Goal: Transaction & Acquisition: Purchase product/service

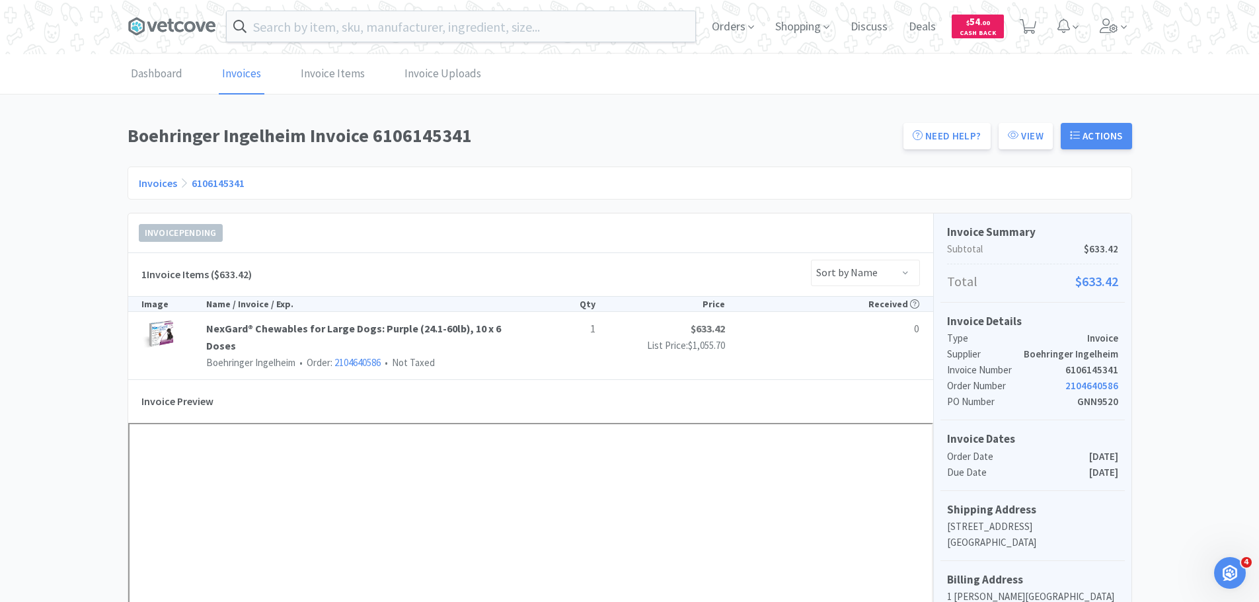
click at [1098, 26] on span at bounding box center [1114, 26] width 38 height 53
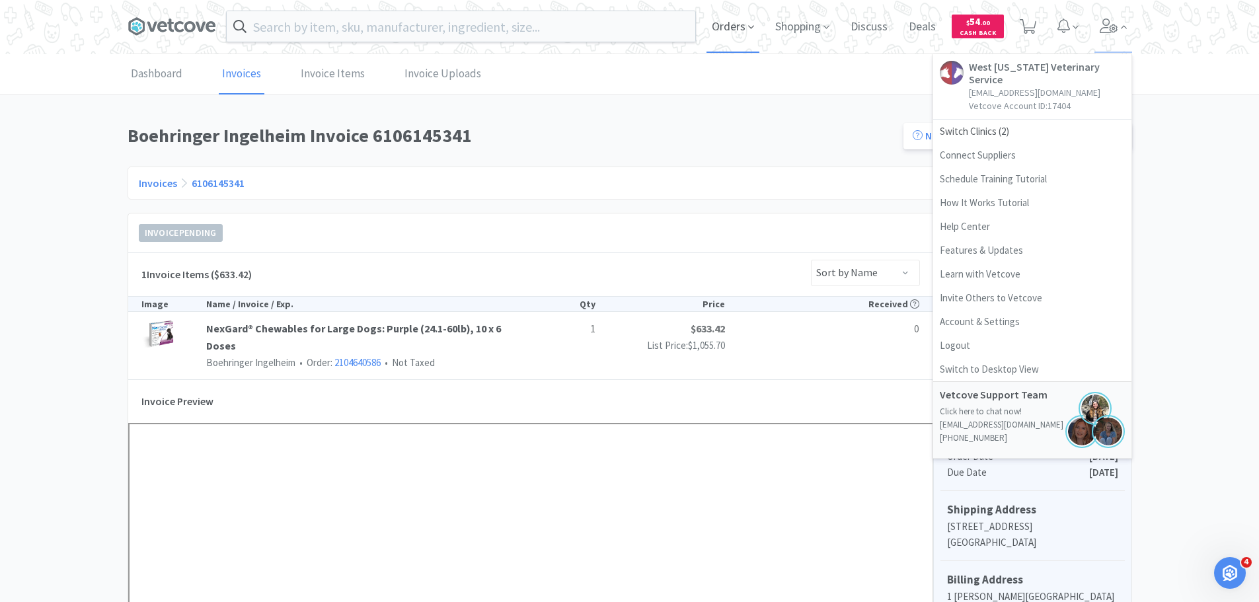
click at [721, 17] on span "Orders" at bounding box center [733, 26] width 53 height 53
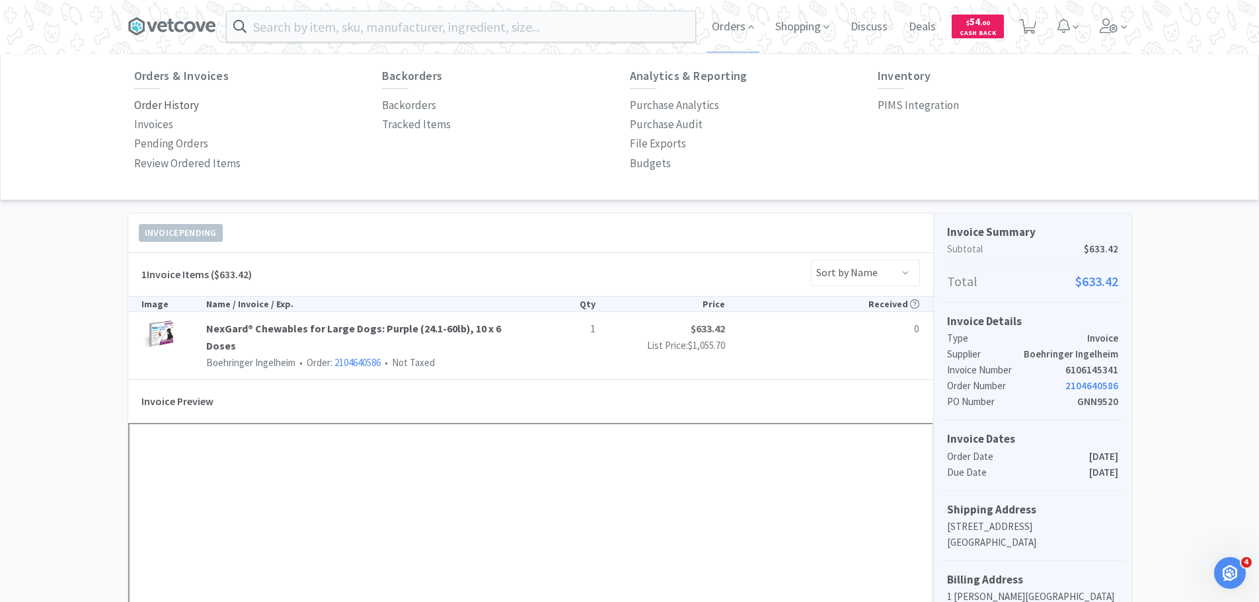
click at [159, 100] on p "Order History" at bounding box center [166, 106] width 65 height 18
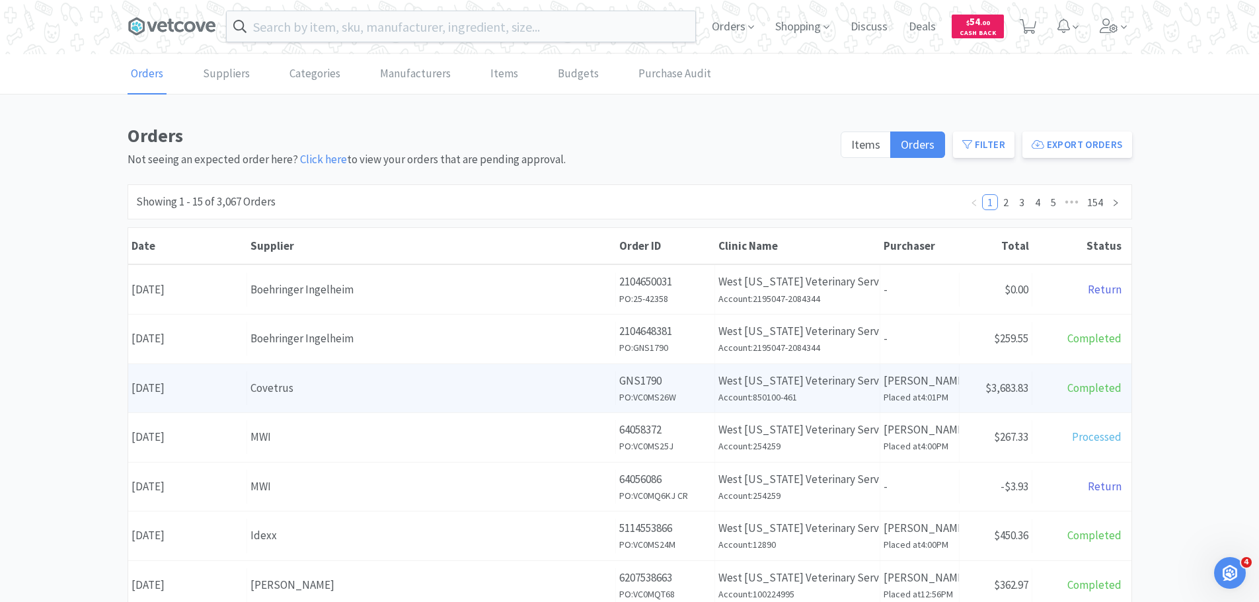
click at [722, 383] on p "West [US_STATE] Veterinary Service" at bounding box center [798, 381] width 158 height 18
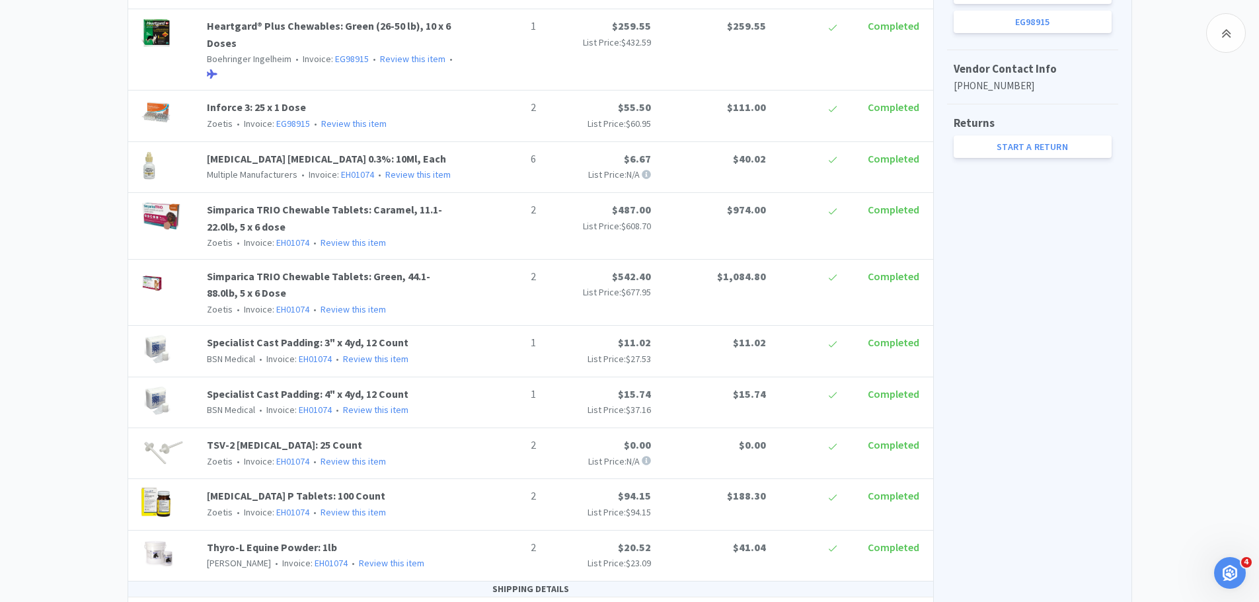
scroll to position [810, 0]
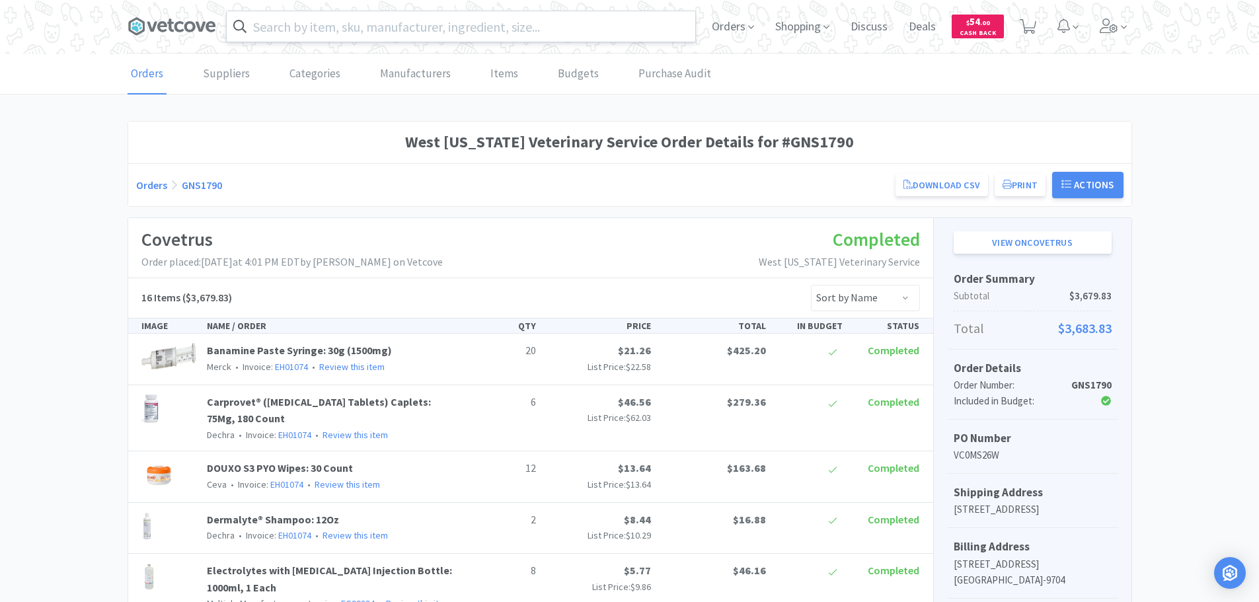
click at [332, 38] on input "text" at bounding box center [461, 26] width 469 height 30
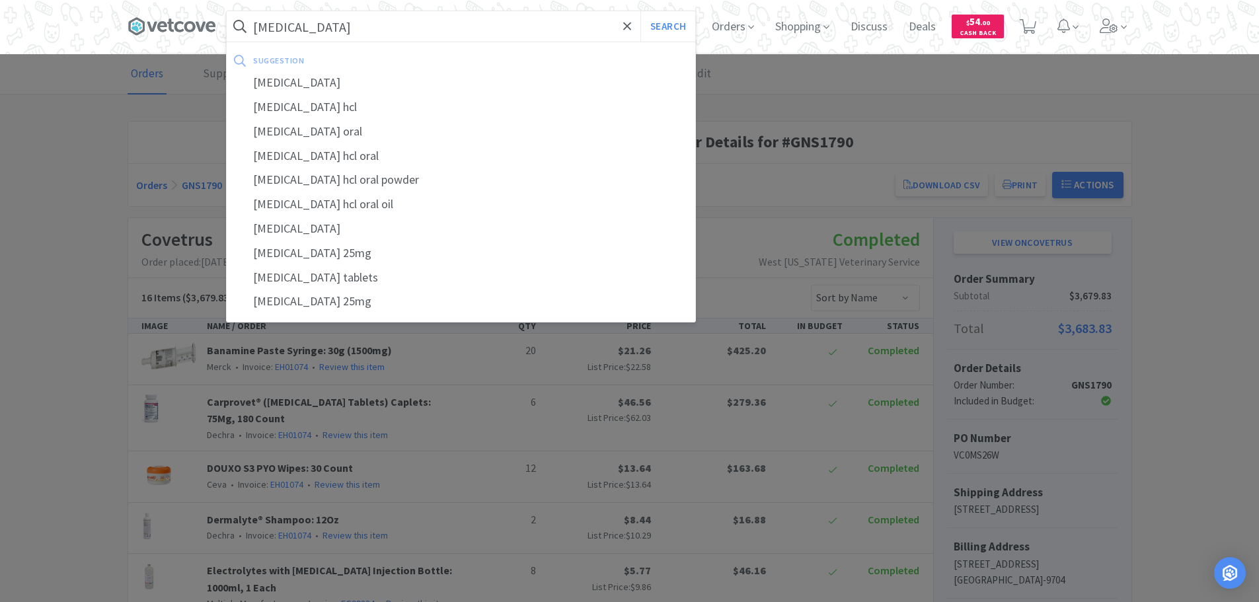
type input "[MEDICAL_DATA]"
click at [641, 11] on button "Search" at bounding box center [668, 26] width 55 height 30
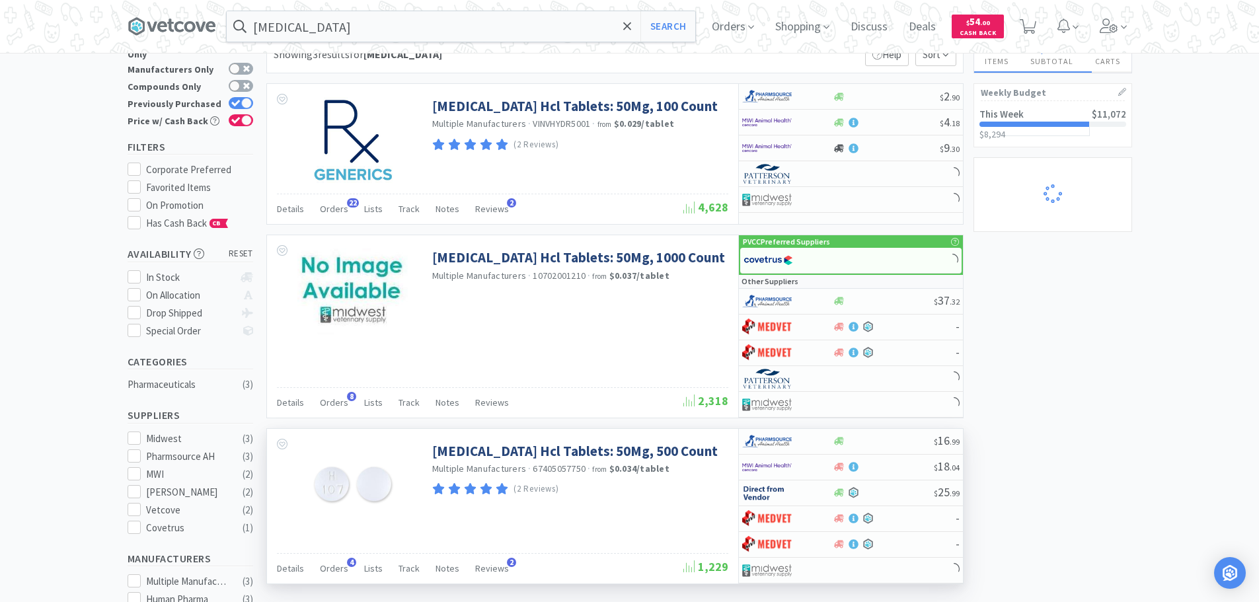
scroll to position [66, 0]
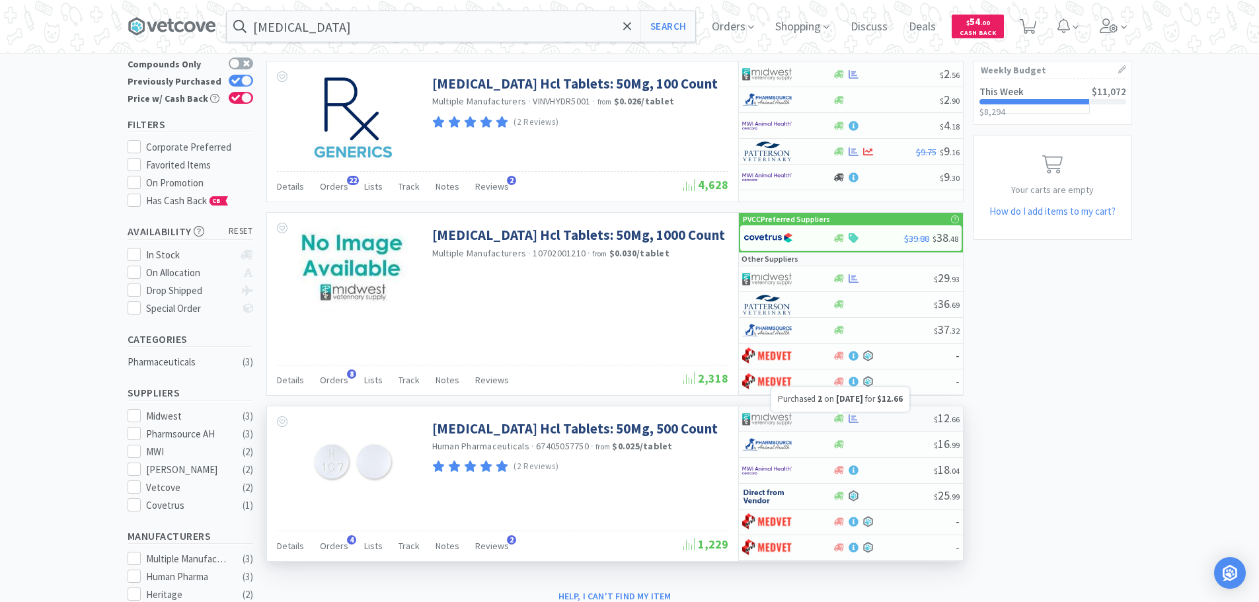
click at [855, 420] on icon at bounding box center [854, 419] width 10 height 9
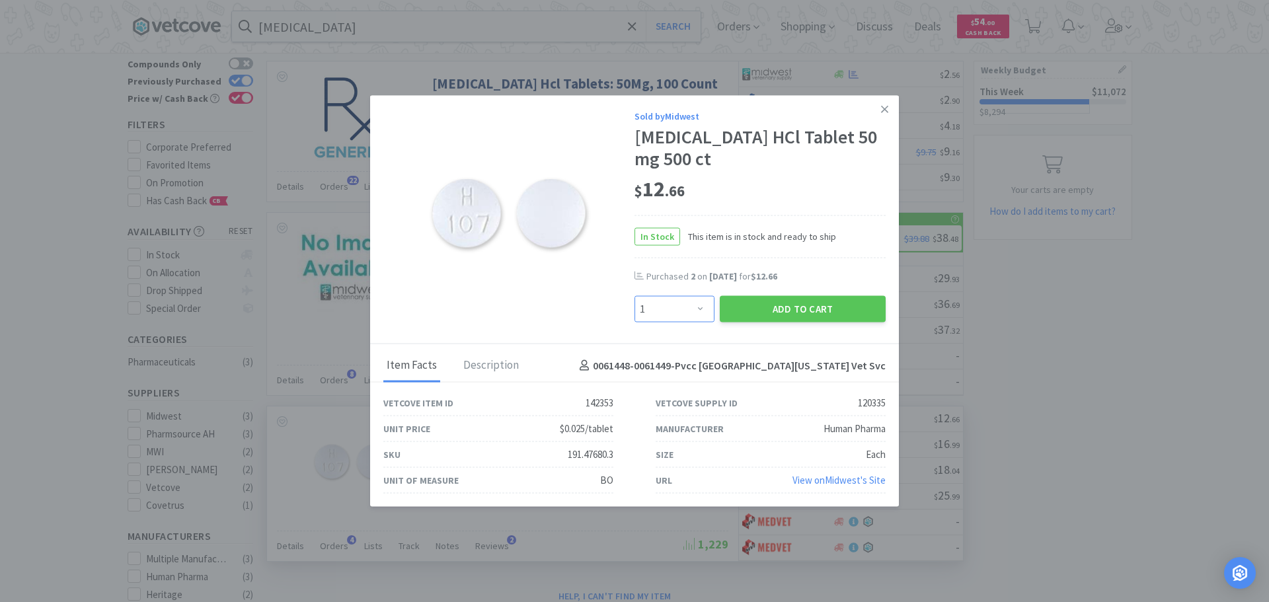
click at [692, 300] on select "Enter Quantity 1 2 3 4 5 6 7 8 9 10 11 12 13 14 15 16 17 18 19 20 Enter Quantity" at bounding box center [675, 309] width 80 height 26
select select "2"
click at [635, 296] on select "Enter Quantity 1 2 3 4 5 6 7 8 9 10 11 12 13 14 15 16 17 18 19 20 Enter Quantity" at bounding box center [675, 309] width 80 height 26
click at [776, 307] on button "Add to Cart" at bounding box center [803, 309] width 166 height 26
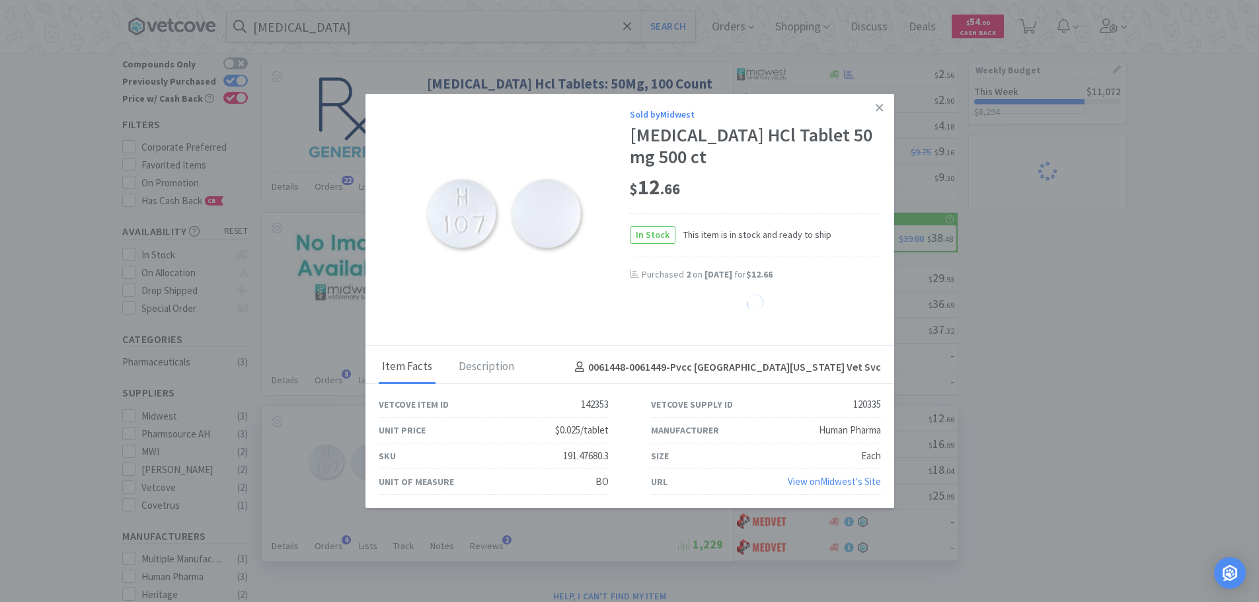
select select "2"
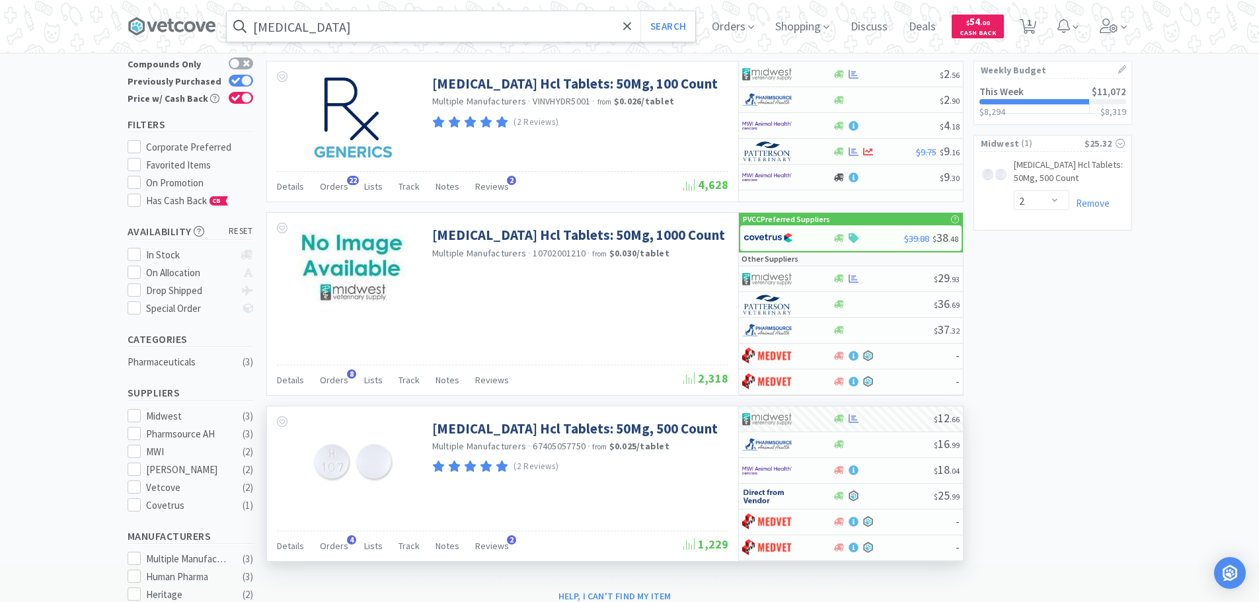
click at [345, 19] on input "[MEDICAL_DATA]" at bounding box center [461, 26] width 469 height 30
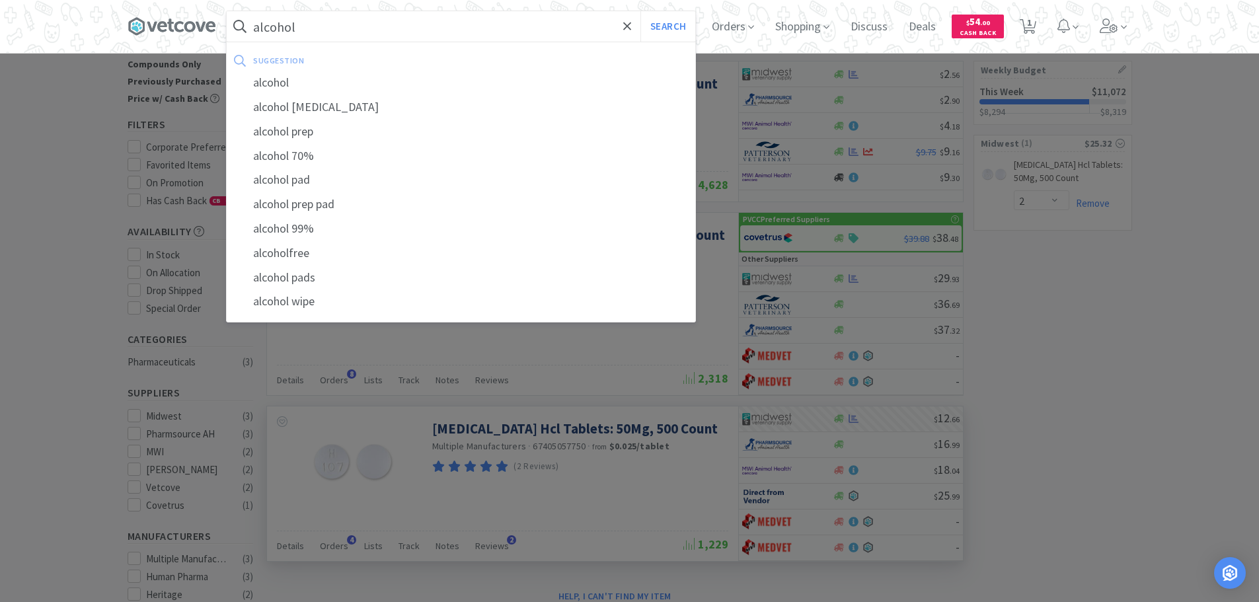
type input "alcohol"
click at [641, 11] on button "Search" at bounding box center [668, 26] width 55 height 30
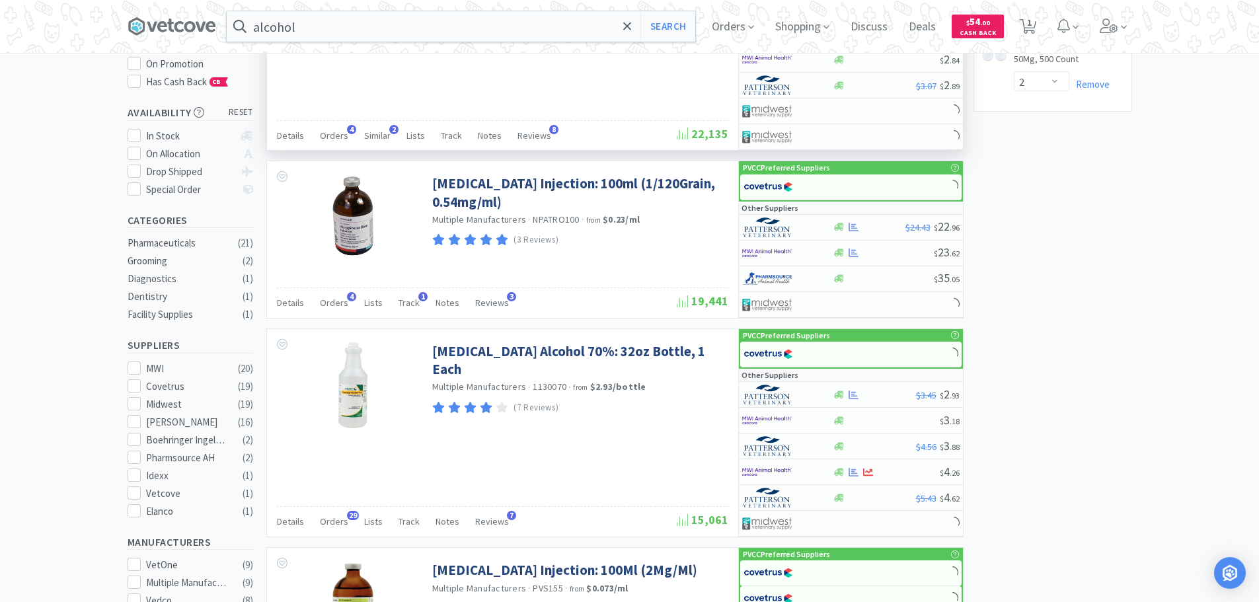
scroll to position [264, 0]
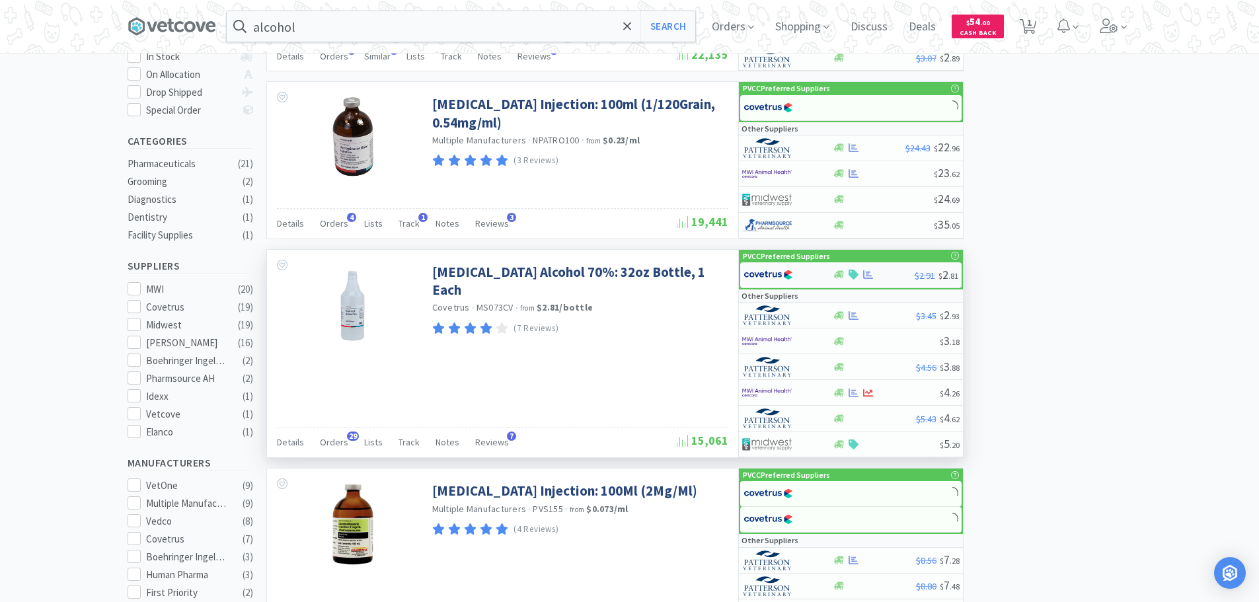
click at [745, 274] on img at bounding box center [769, 275] width 50 height 20
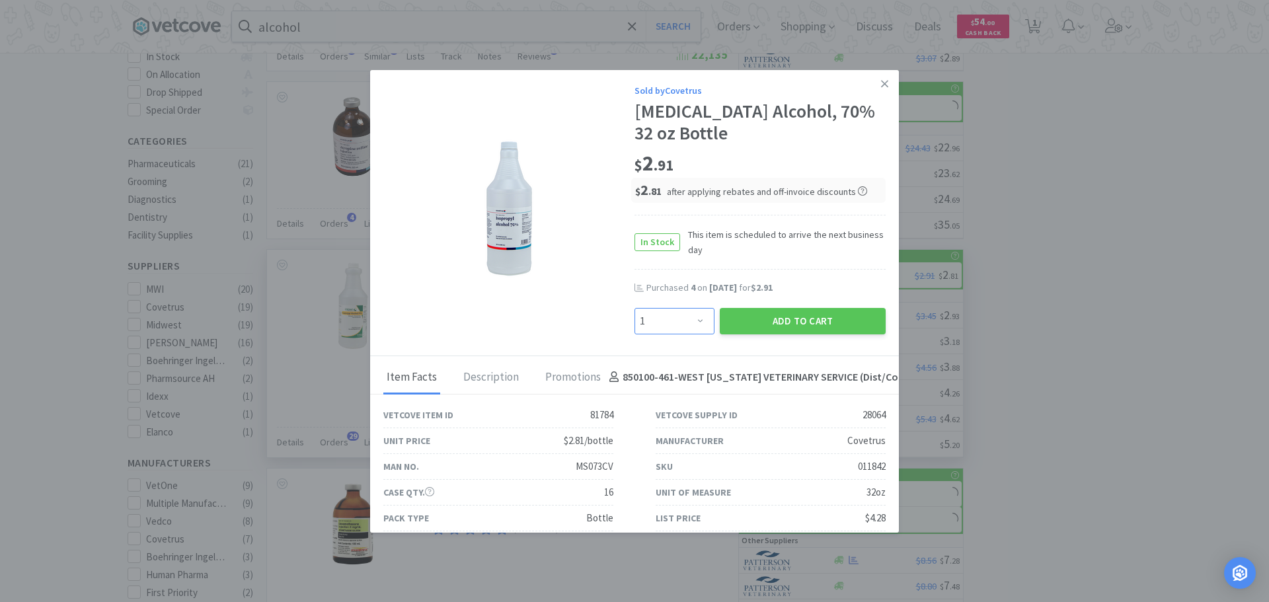
click at [663, 322] on select "Enter Quantity 1 2 3 4 5 6 7 8 9 10 11 12 13 14 15 16 17 18 19 20 Enter Quantity" at bounding box center [675, 321] width 80 height 26
select select "4"
click at [635, 308] on select "Enter Quantity 1 2 3 4 5 6 7 8 9 10 11 12 13 14 15 16 17 18 19 20 Enter Quantity" at bounding box center [675, 321] width 80 height 26
click at [777, 327] on button "Add to Cart" at bounding box center [803, 321] width 166 height 26
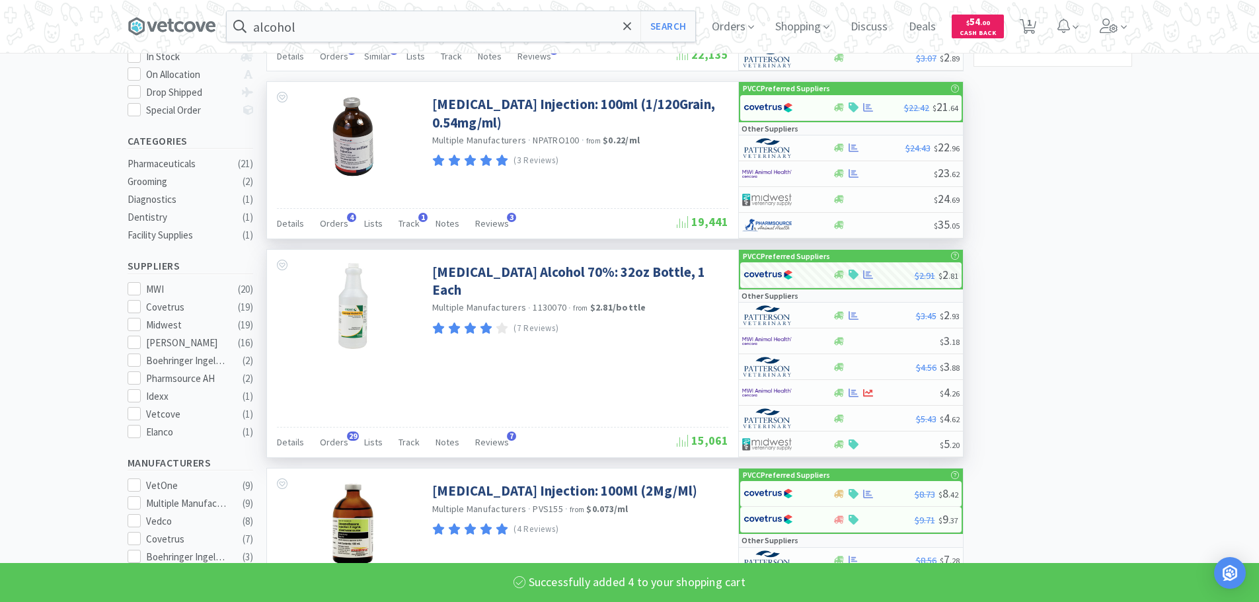
select select "4"
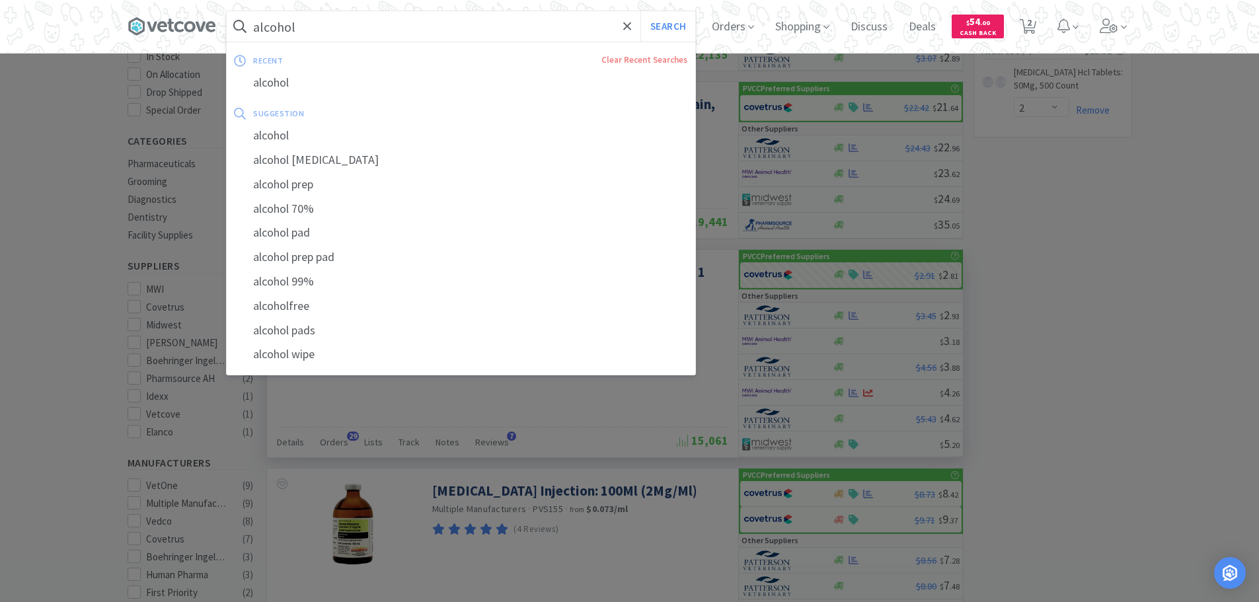
click at [591, 30] on input "alcohol" at bounding box center [461, 26] width 469 height 30
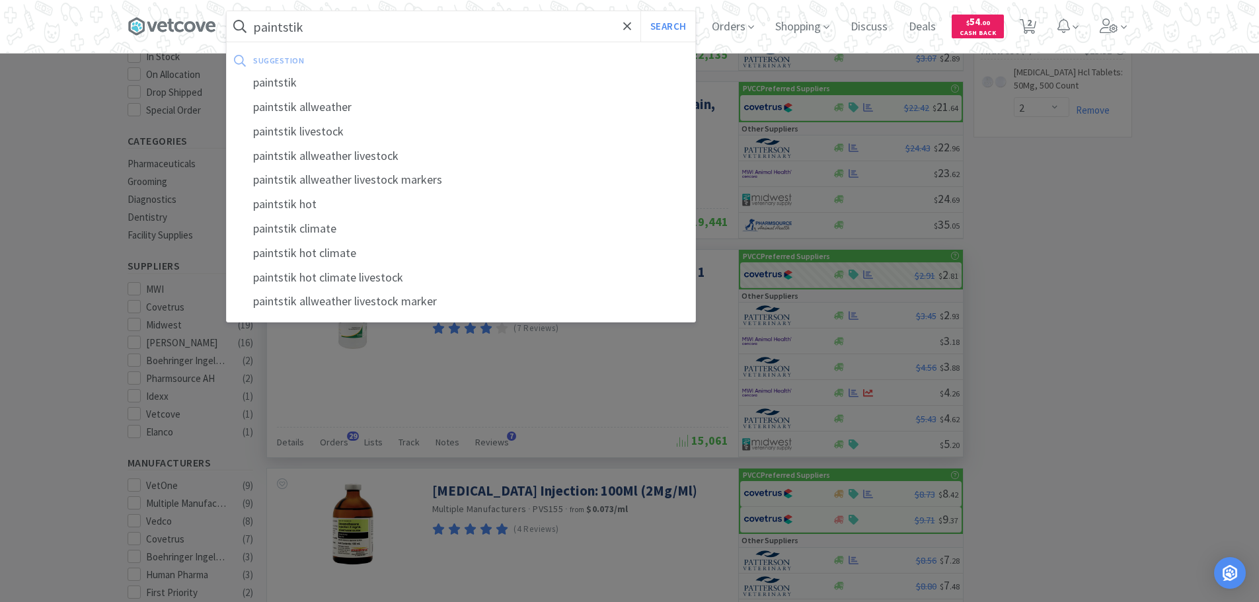
type input "paintstik"
click at [641, 11] on button "Search" at bounding box center [668, 26] width 55 height 30
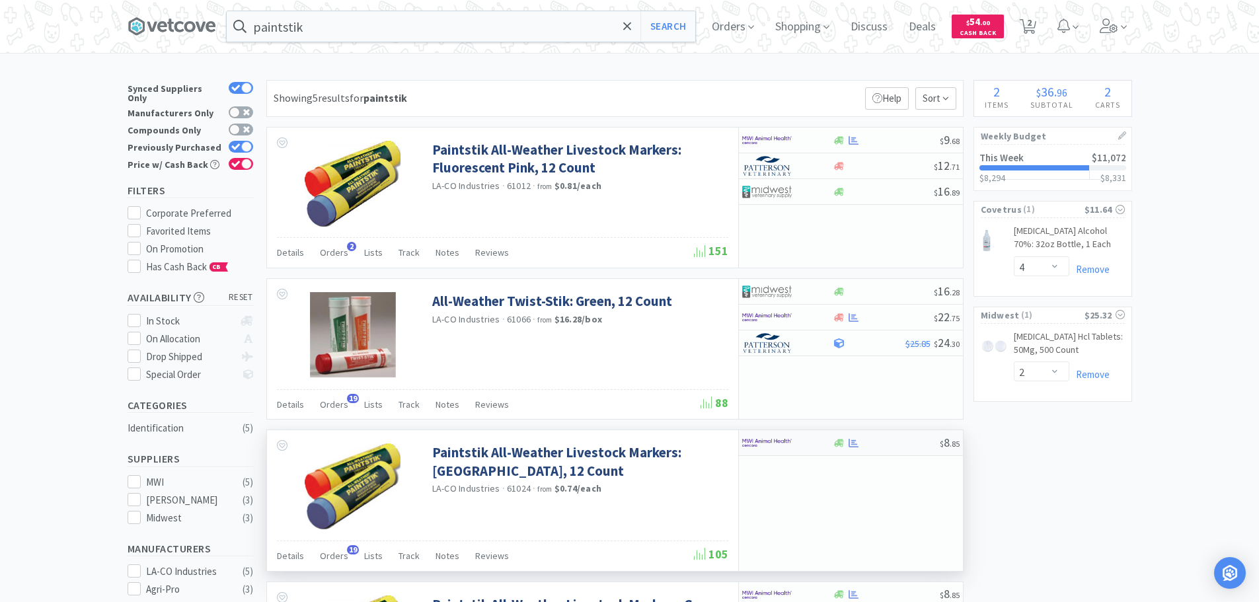
click at [762, 448] on img at bounding box center [767, 443] width 50 height 20
select select "1"
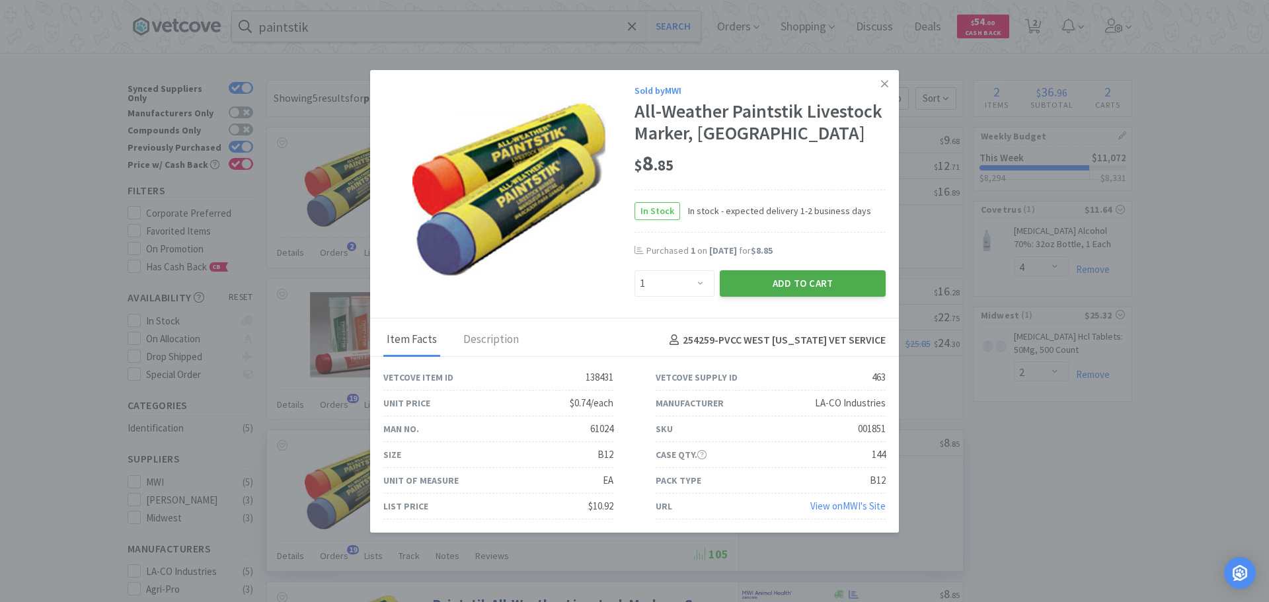
click at [766, 287] on button "Add to Cart" at bounding box center [803, 283] width 166 height 26
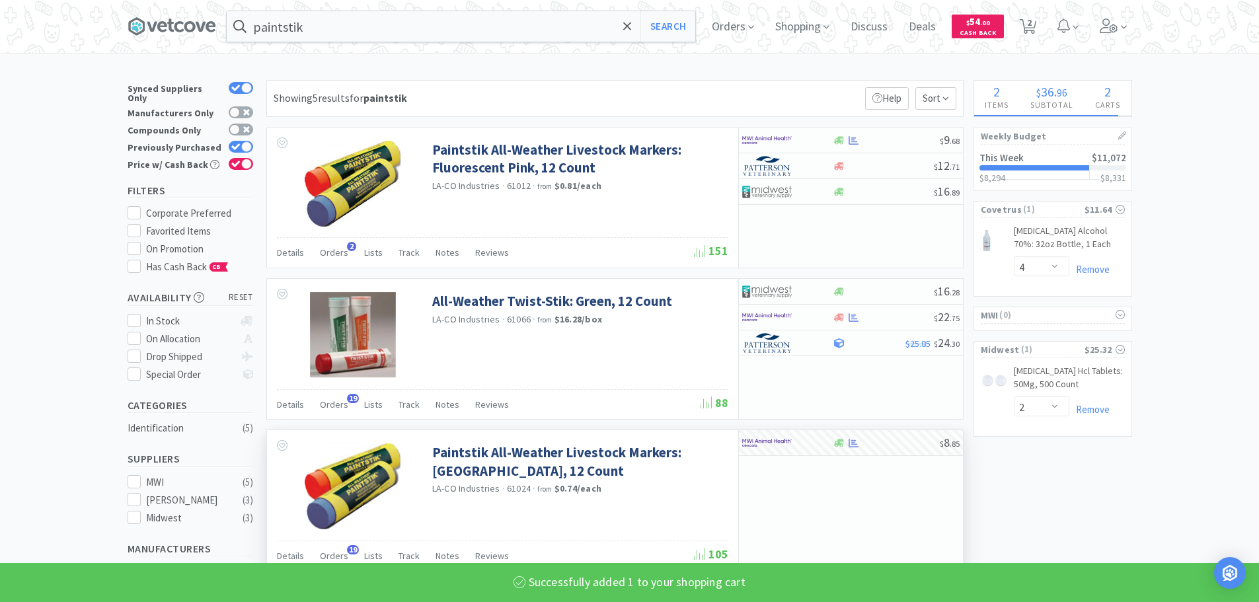
select select "1"
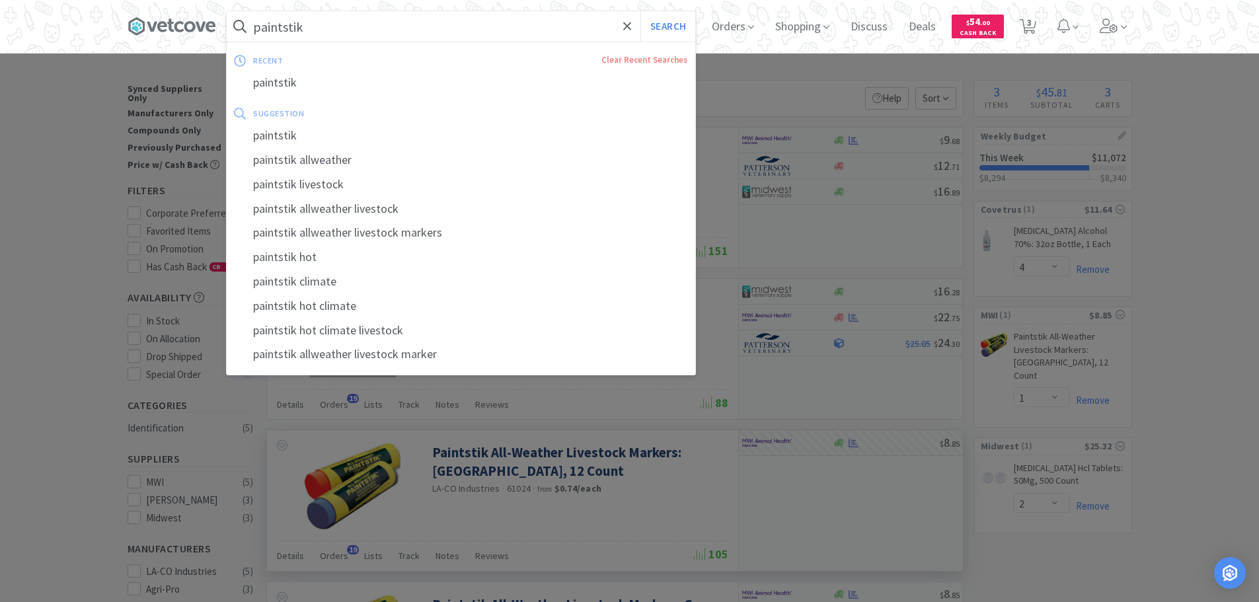
click at [259, 18] on input "paintstik" at bounding box center [461, 26] width 469 height 30
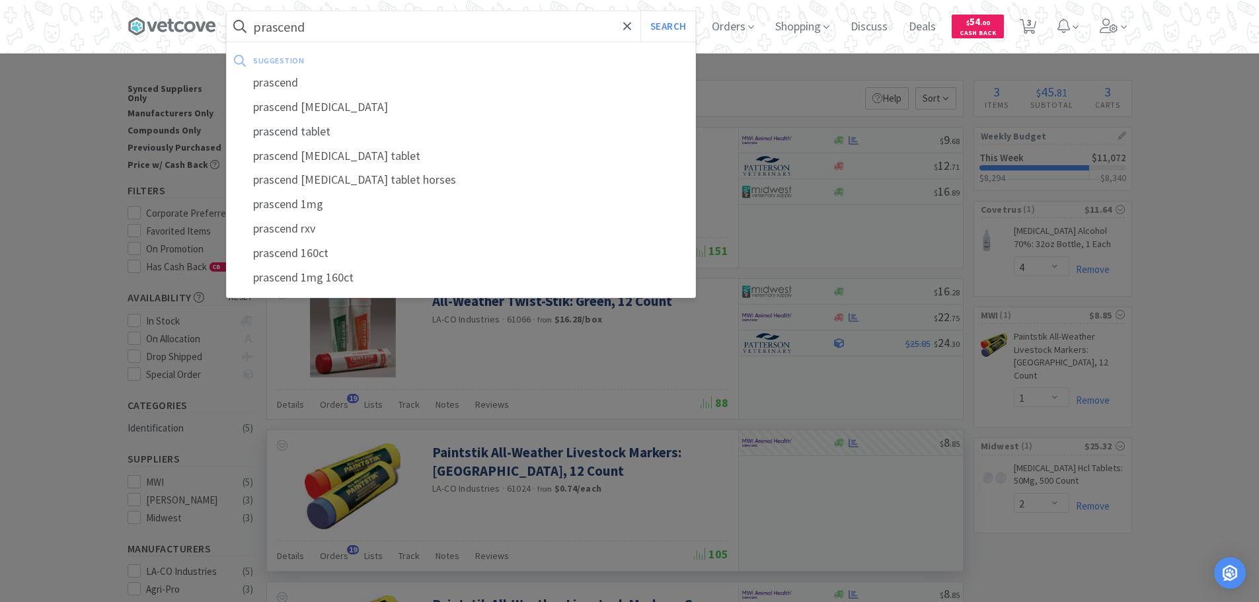
type input "prascend"
click at [641, 11] on button "Search" at bounding box center [668, 26] width 55 height 30
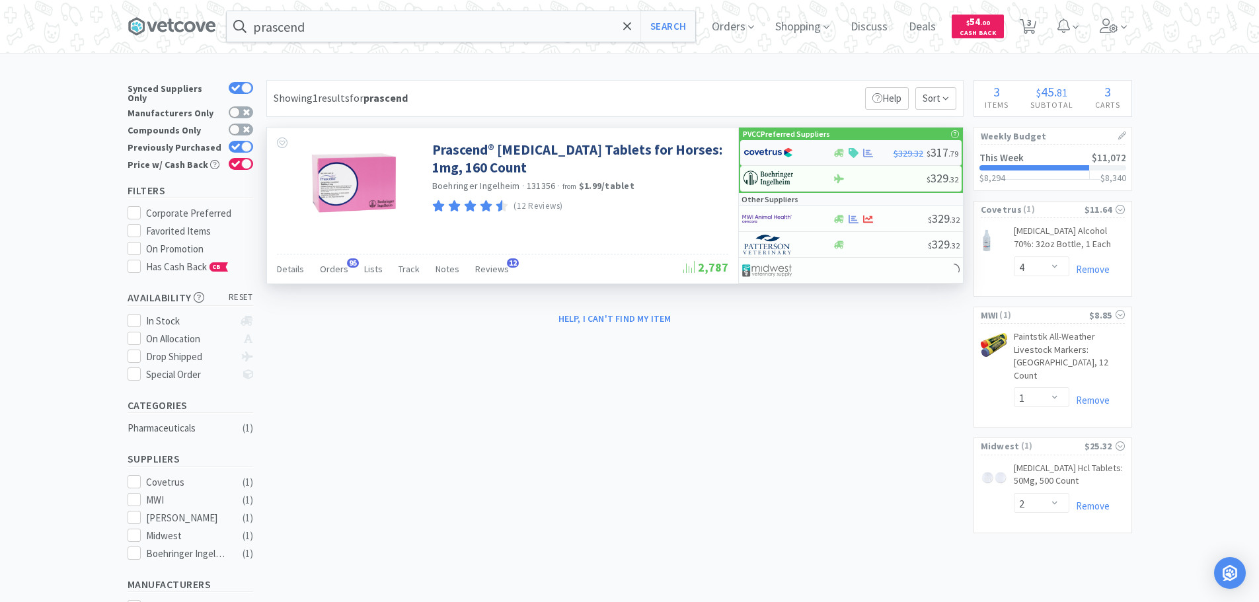
click at [828, 154] on div at bounding box center [788, 152] width 89 height 22
select select "1"
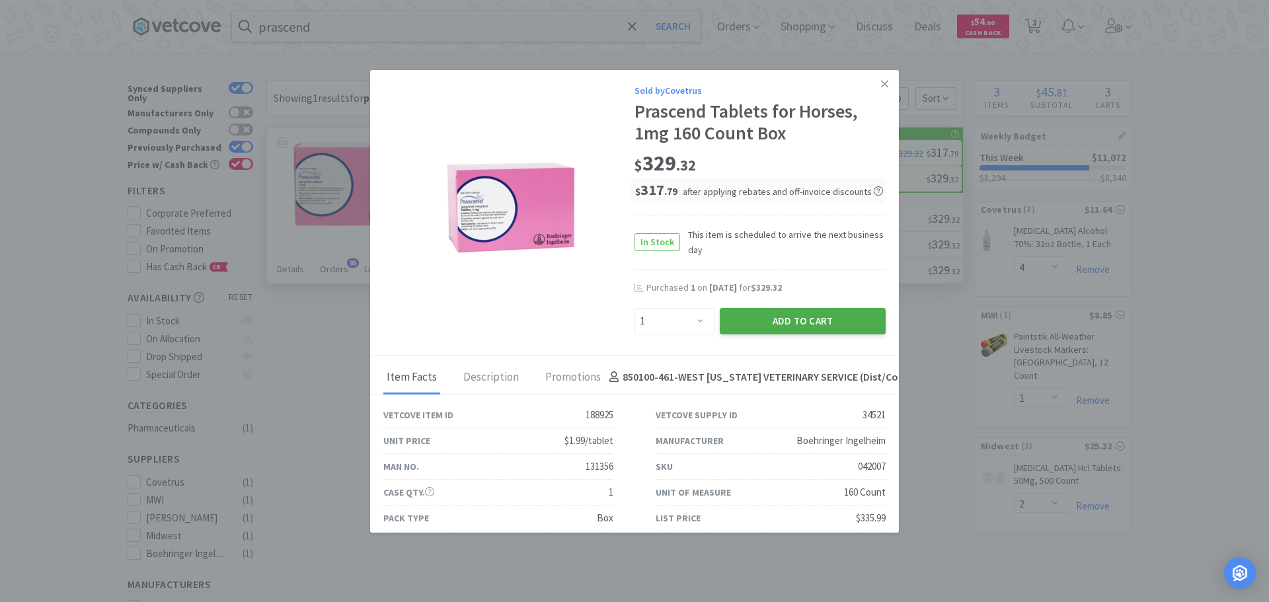
click at [797, 322] on button "Add to Cart" at bounding box center [803, 321] width 166 height 26
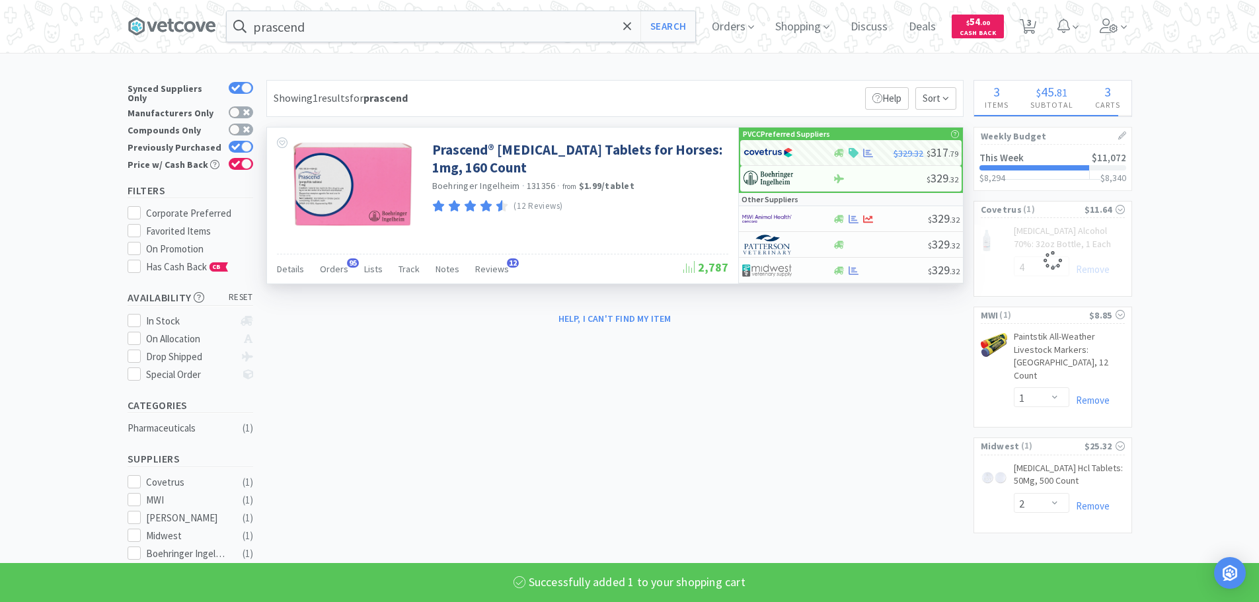
select select "1"
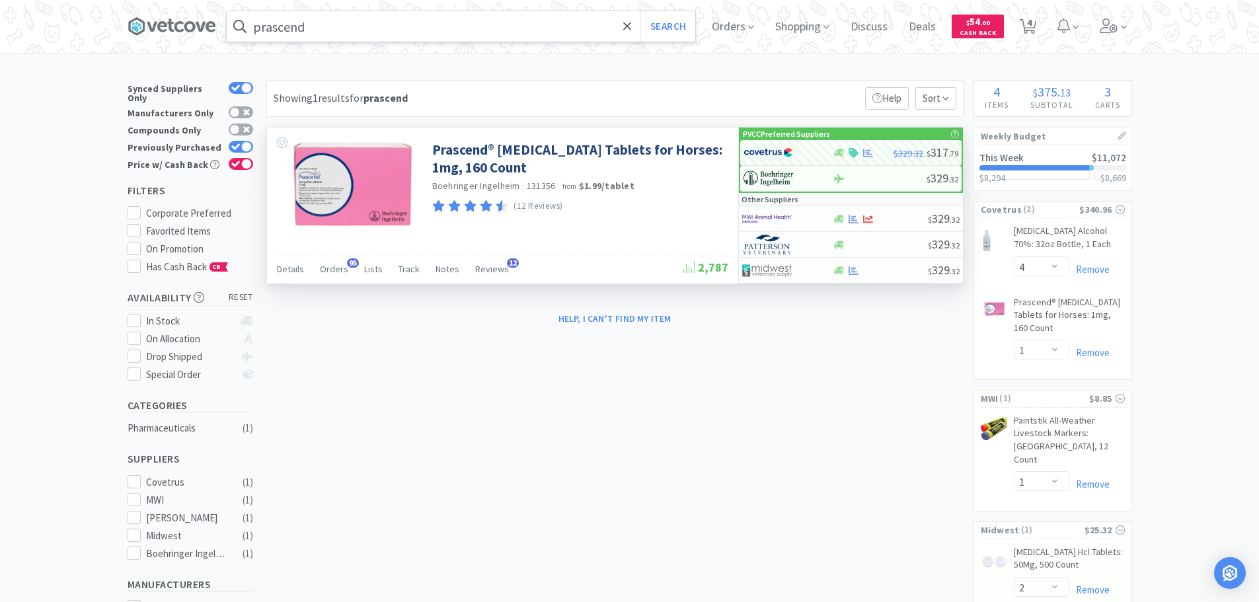
click at [501, 19] on input "prascend" at bounding box center [461, 26] width 469 height 30
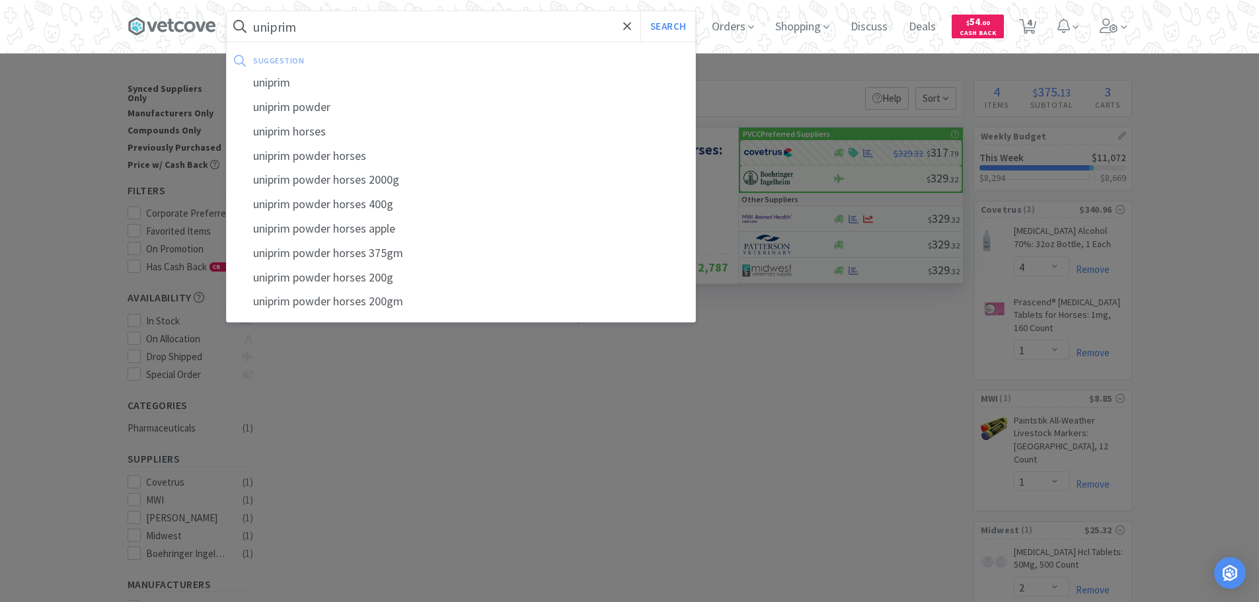
type input "uniprim"
click at [641, 11] on button "Search" at bounding box center [668, 26] width 55 height 30
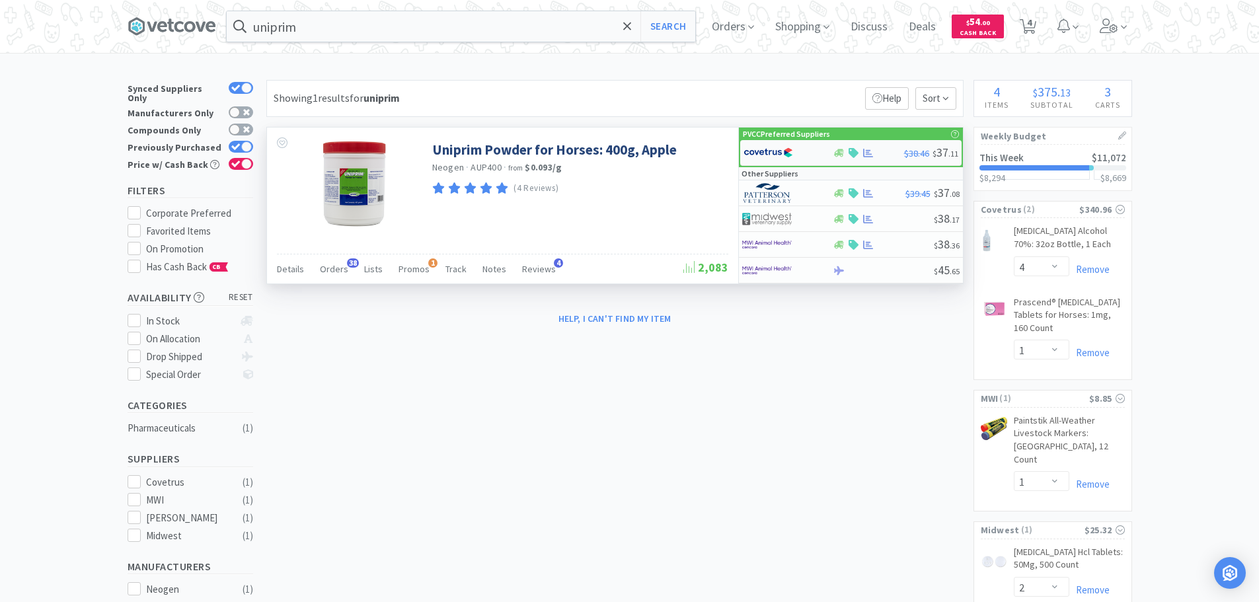
click at [778, 141] on div at bounding box center [780, 152] width 73 height 22
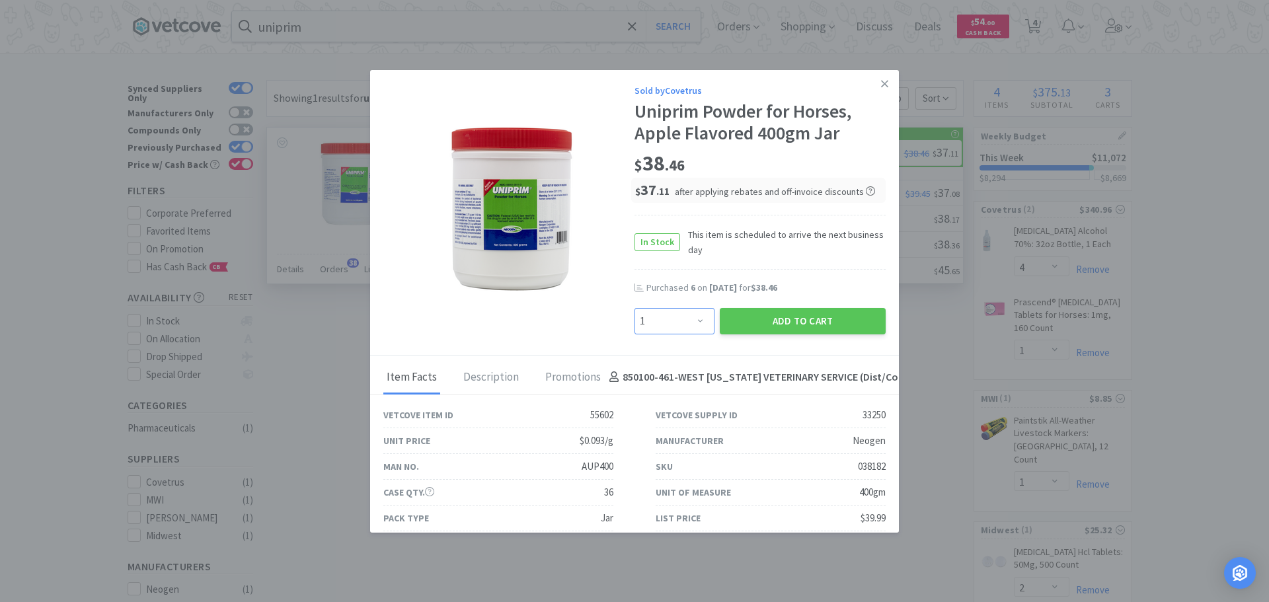
click at [652, 314] on select "Enter Quantity 1 2 3 4 5 6 7 8 9 10 11 12 13 14 15 16 17 18 19 20 Enter Quantity" at bounding box center [675, 321] width 80 height 26
select select "4"
click at [635, 308] on select "Enter Quantity 1 2 3 4 5 6 7 8 9 10 11 12 13 14 15 16 17 18 19 20 Enter Quantity" at bounding box center [675, 321] width 80 height 26
click at [809, 315] on button "Add to Cart" at bounding box center [803, 321] width 166 height 26
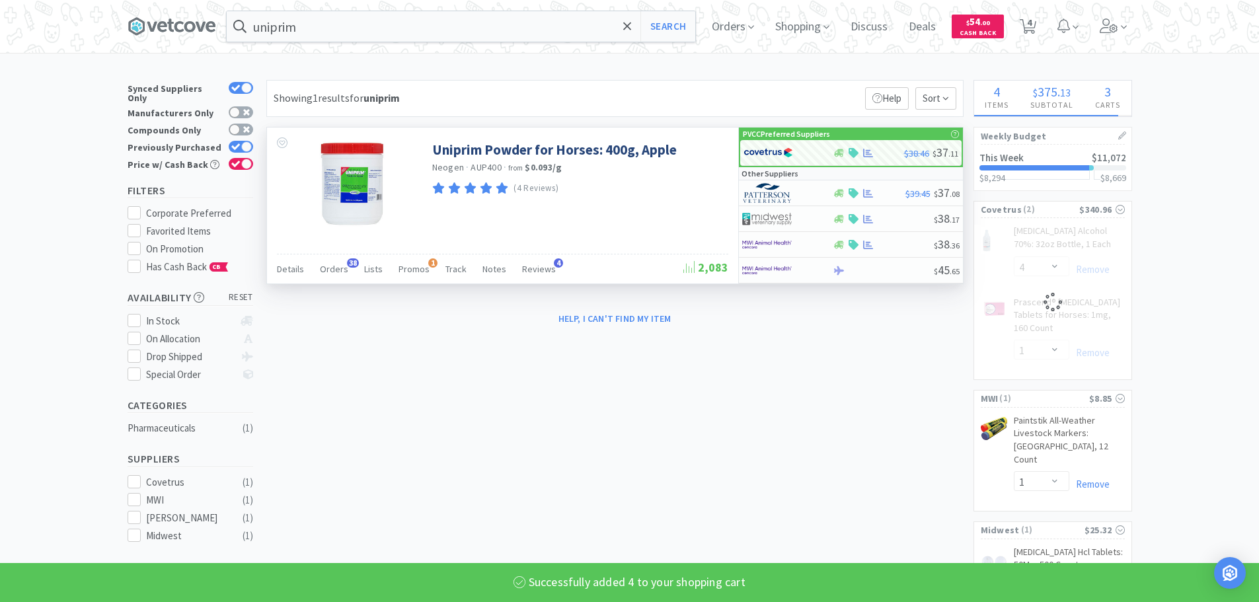
select select "4"
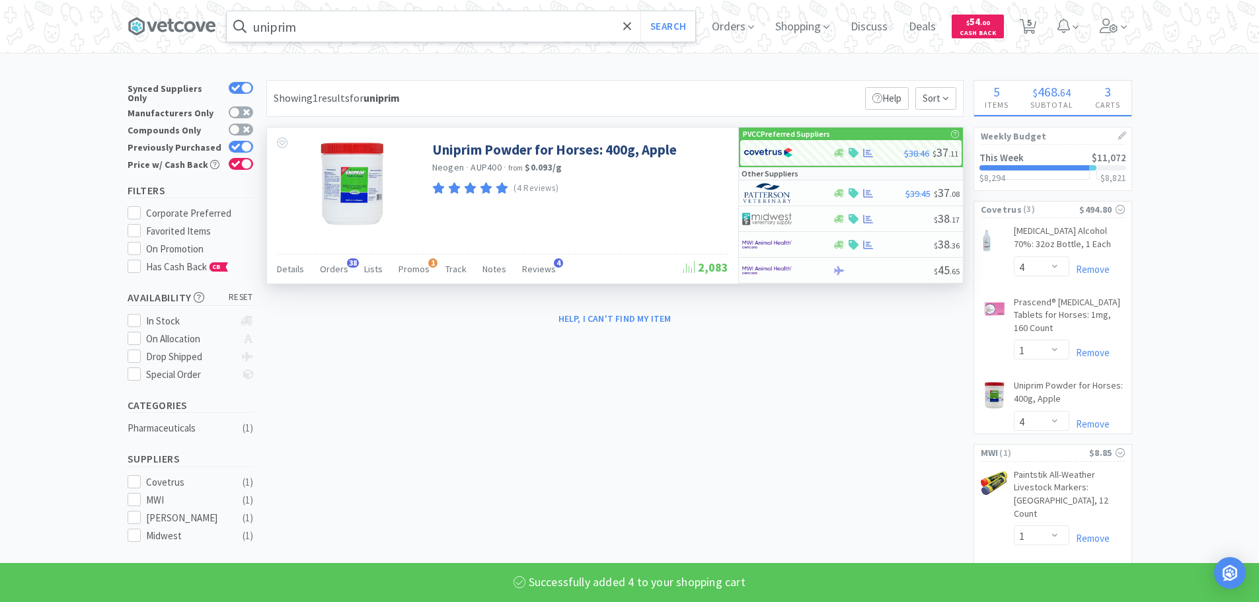
click at [345, 37] on input "uniprim" at bounding box center [461, 26] width 469 height 30
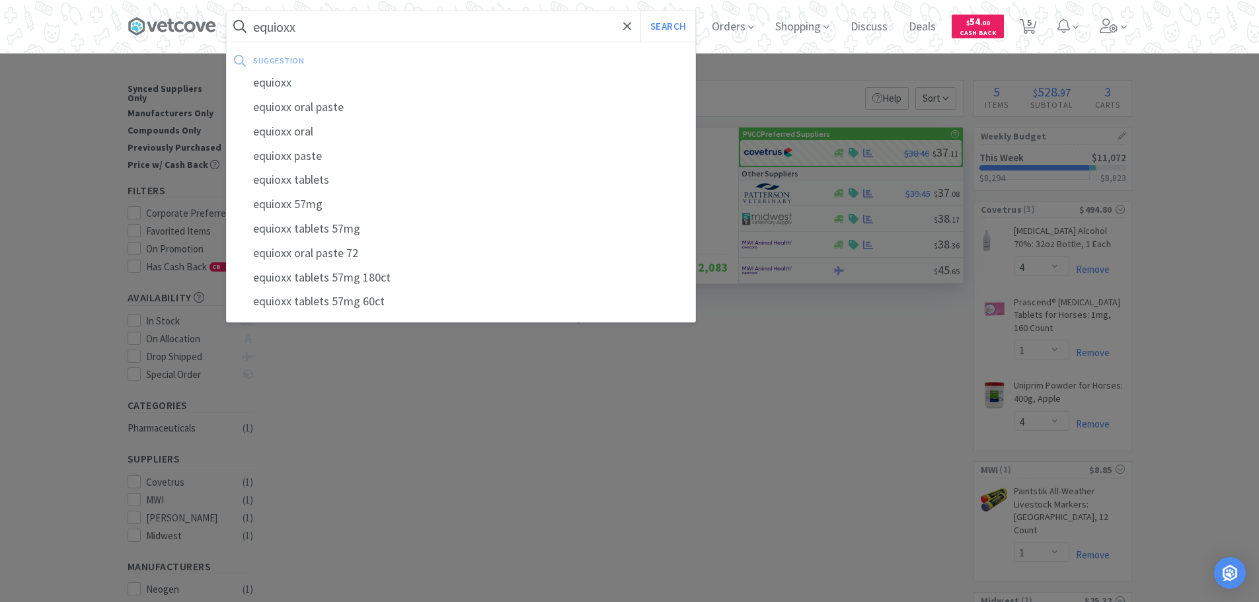
type input "equioxx"
click at [641, 11] on button "Search" at bounding box center [668, 26] width 55 height 30
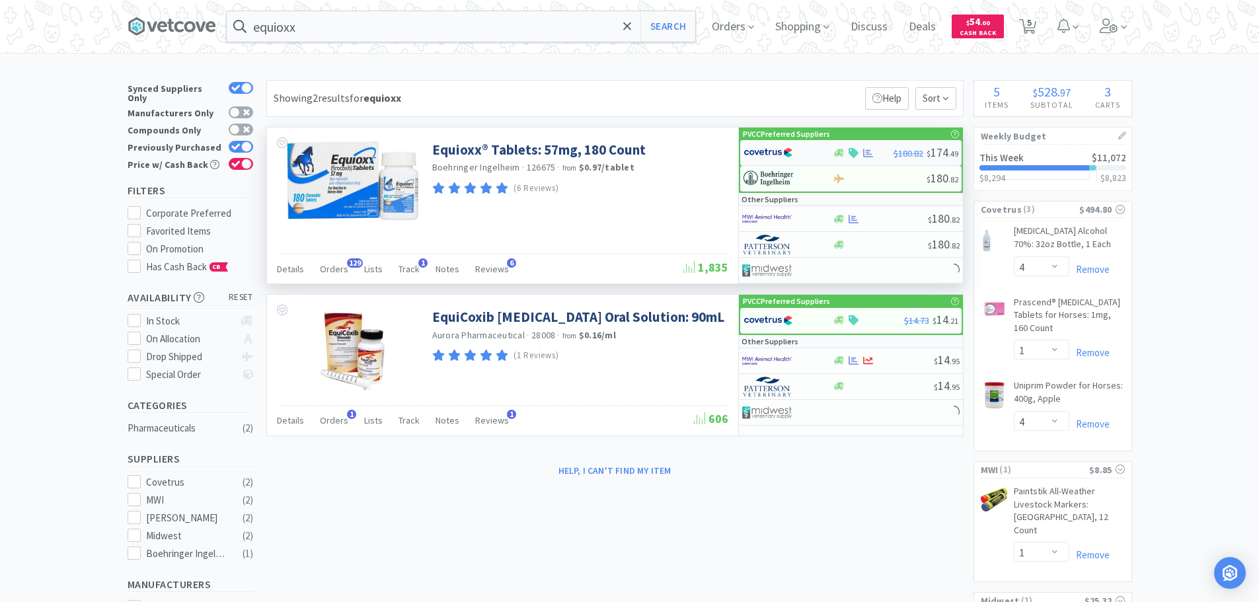
click at [775, 151] on img at bounding box center [769, 153] width 50 height 20
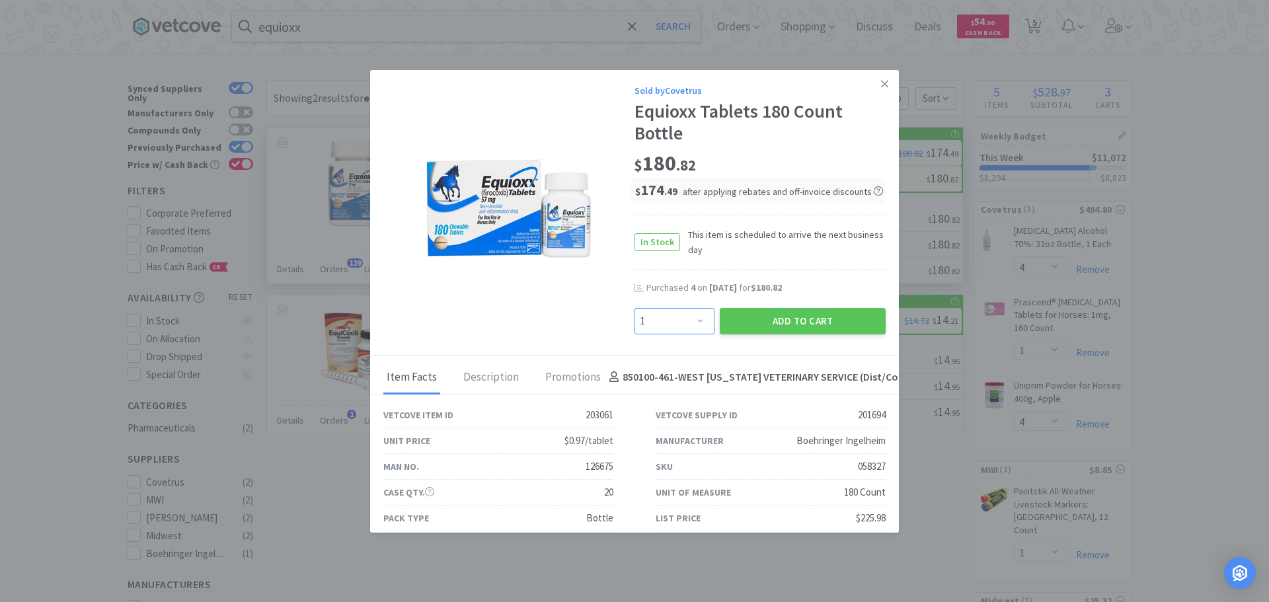
click at [701, 314] on select "Enter Quantity 1 2 3 4 5 6 7 8 9 10 11 12 13 14 15 16 17 18 19 20 Enter Quantity" at bounding box center [675, 321] width 80 height 26
select select "4"
click at [635, 308] on select "Enter Quantity 1 2 3 4 5 6 7 8 9 10 11 12 13 14 15 16 17 18 19 20 Enter Quantity" at bounding box center [675, 321] width 80 height 26
click at [808, 314] on button "Add to Cart" at bounding box center [803, 321] width 166 height 26
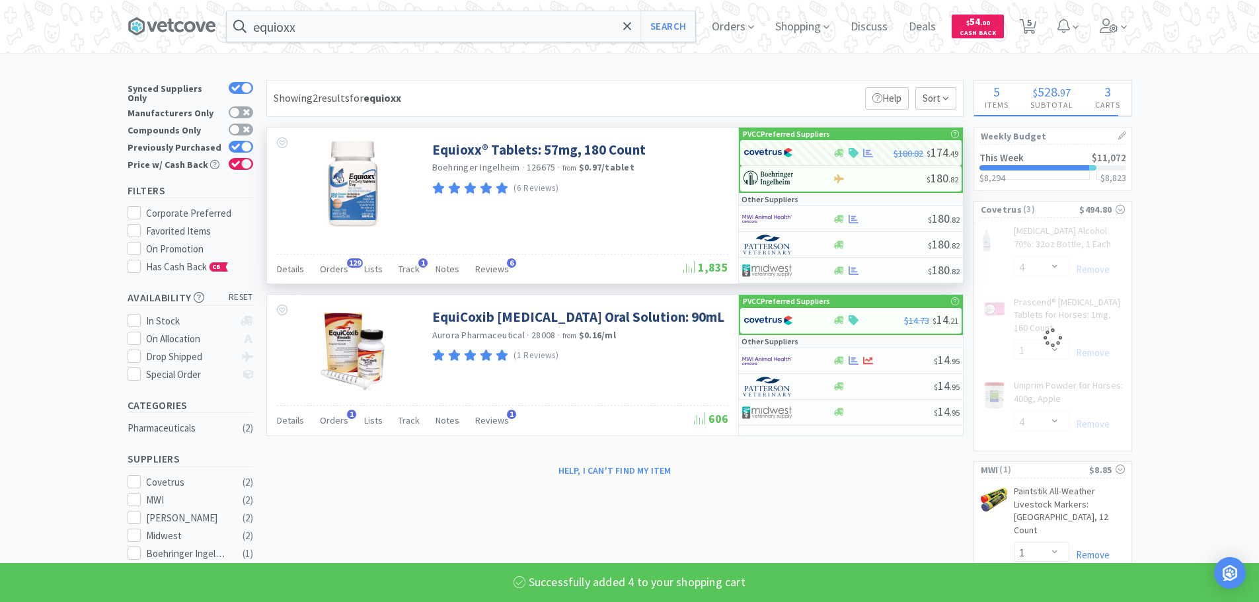
select select "4"
select select "1"
select select "4"
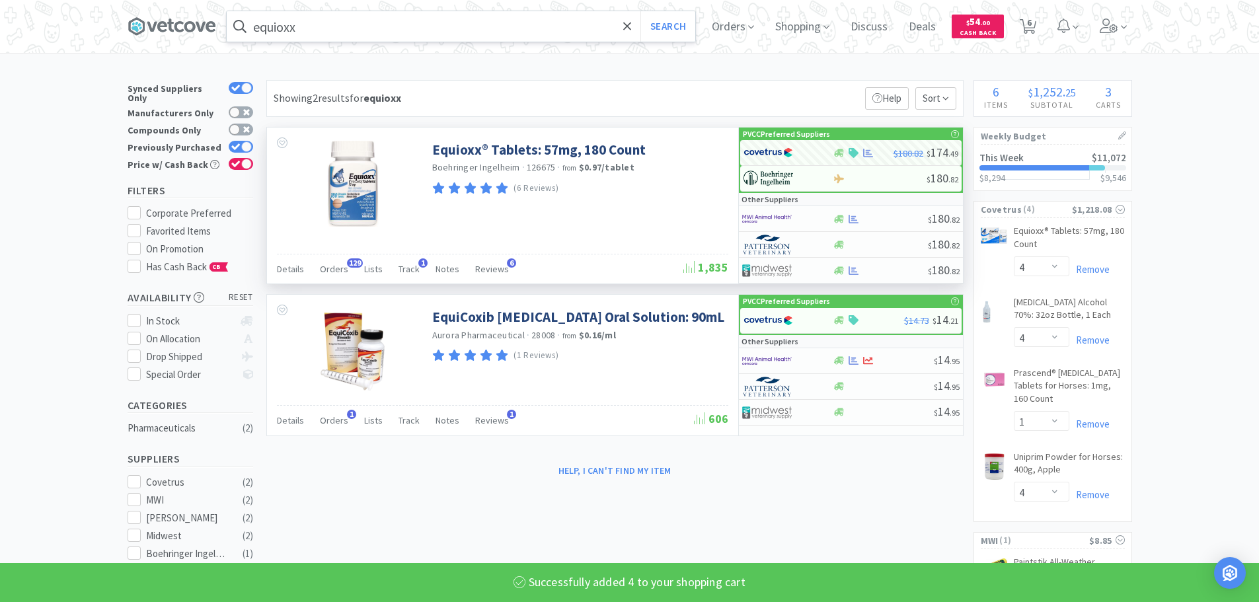
click at [500, 38] on input "equioxx" at bounding box center [461, 26] width 469 height 30
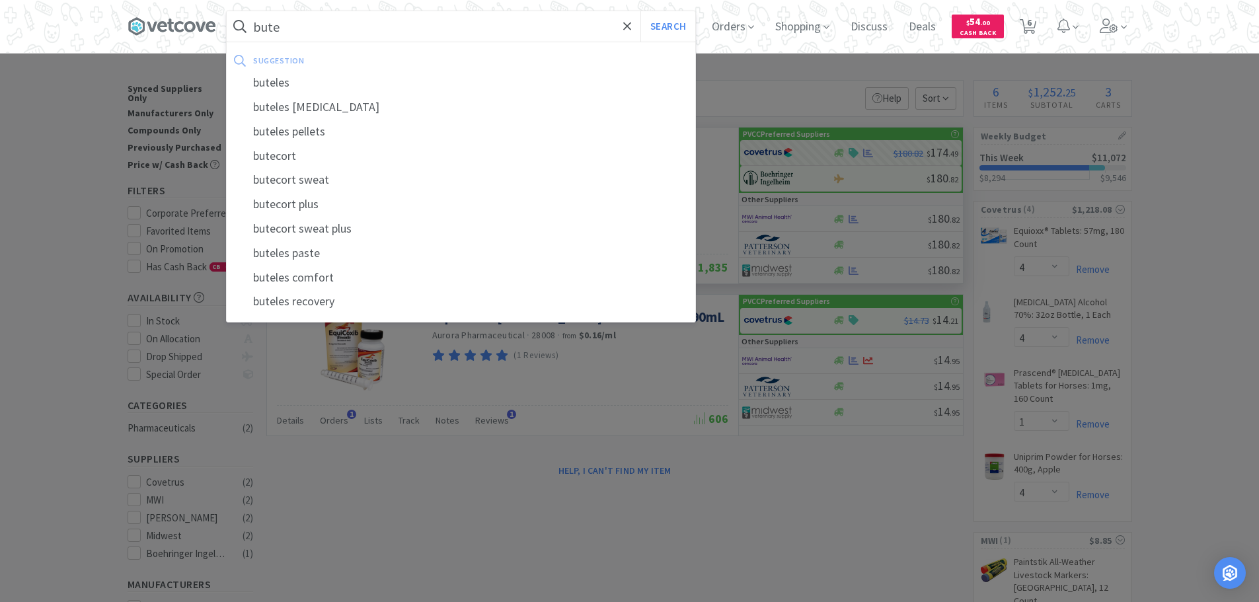
type input "bute"
click at [641, 11] on button "Search" at bounding box center [668, 26] width 55 height 30
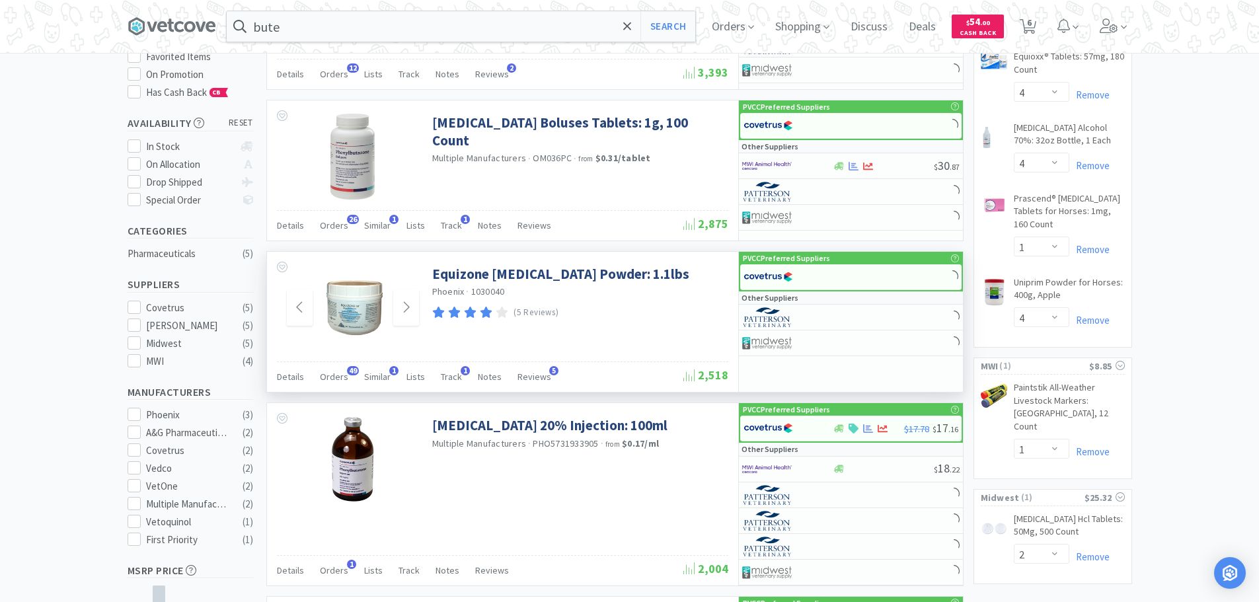
scroll to position [331, 0]
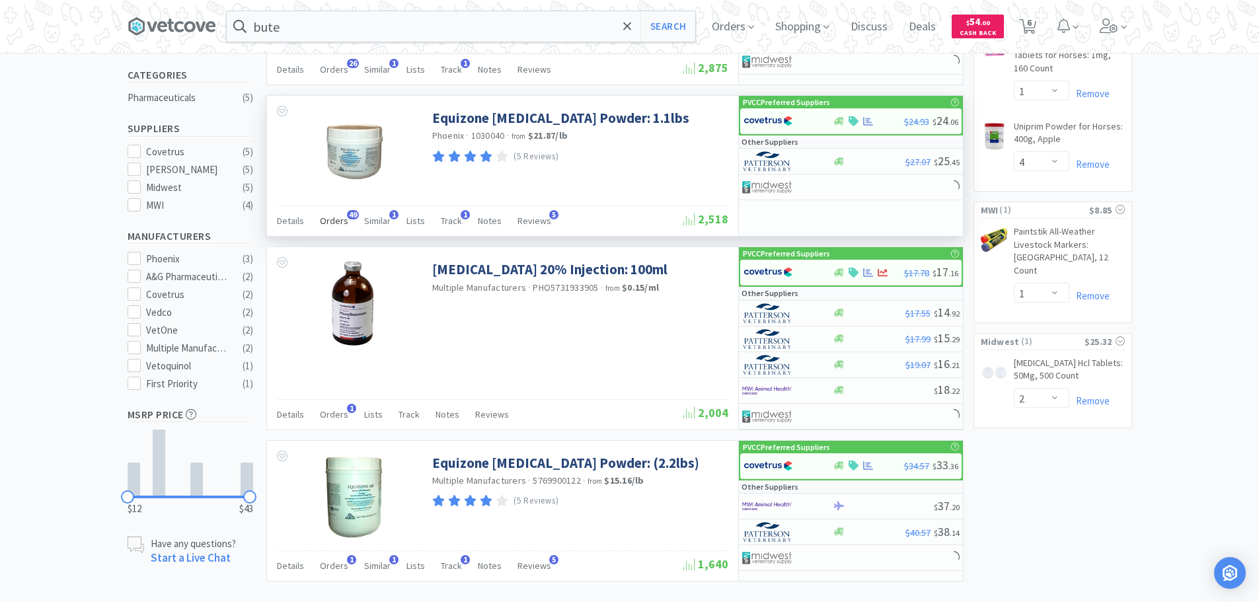
click at [338, 218] on span "Orders" at bounding box center [334, 221] width 28 height 12
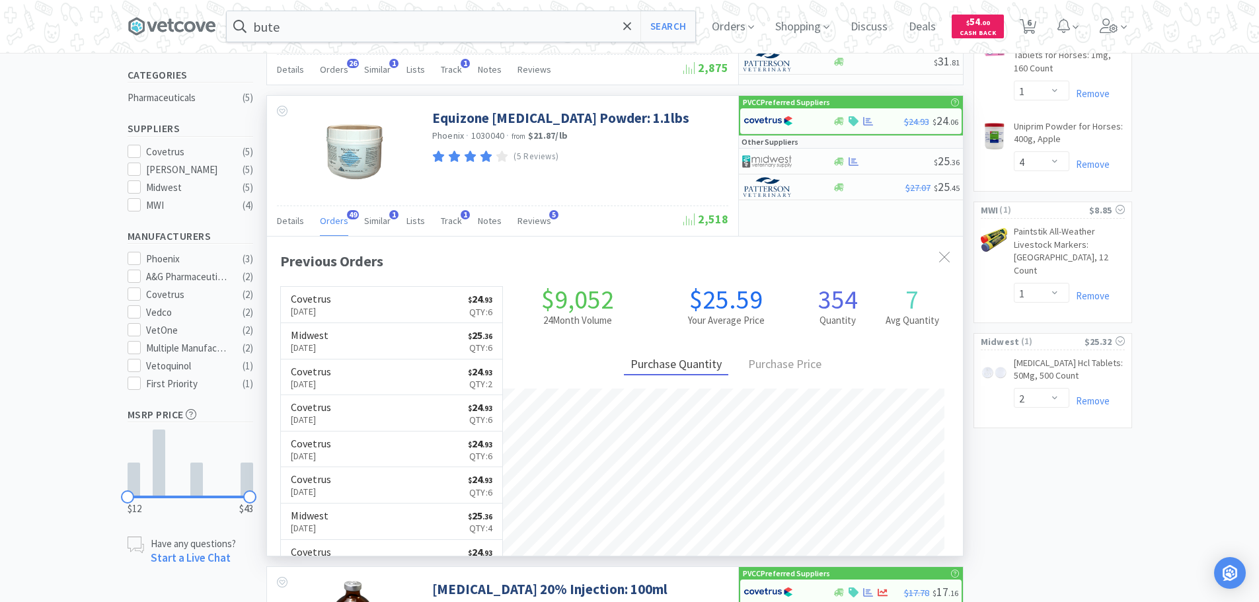
scroll to position [354, 696]
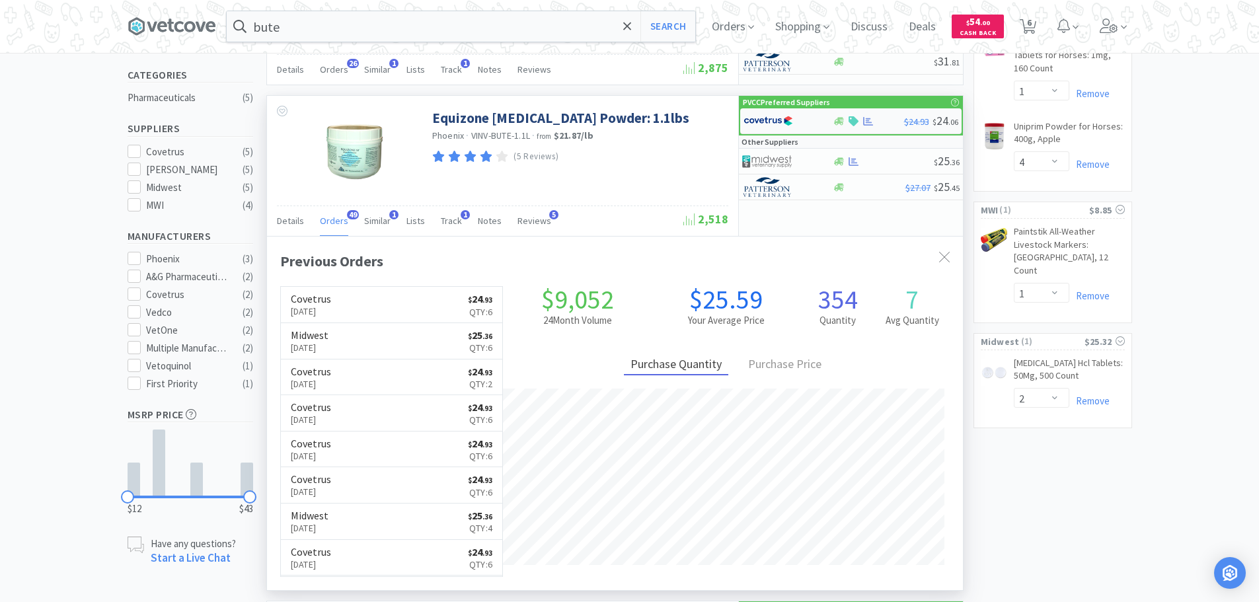
click at [775, 120] on img at bounding box center [769, 121] width 50 height 20
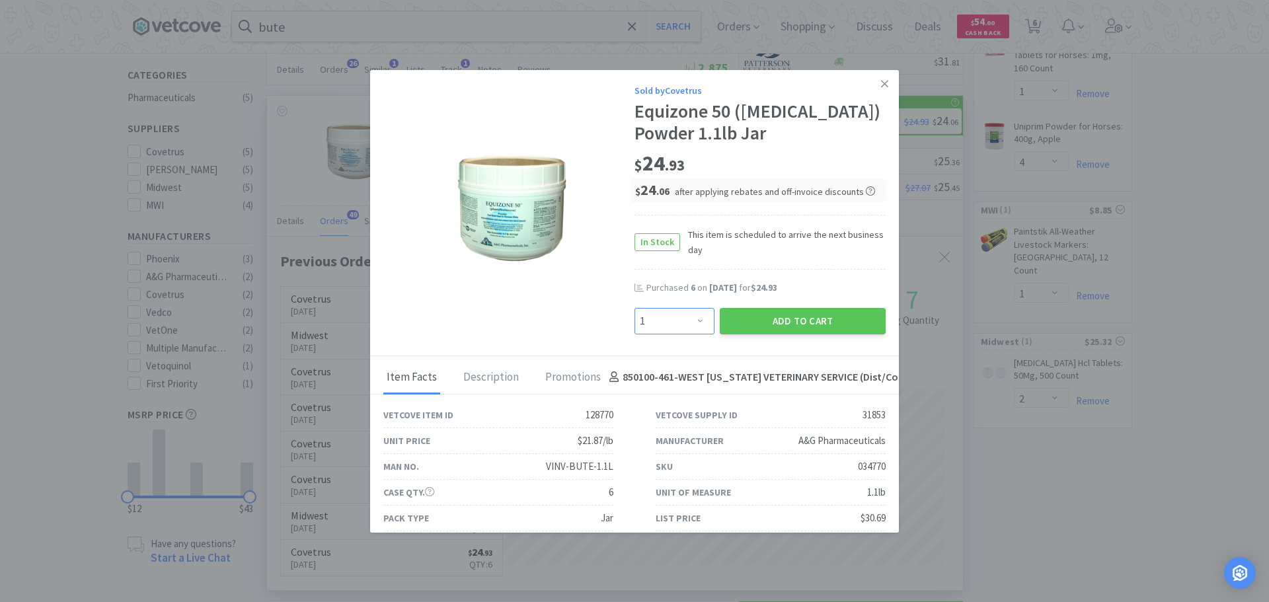
click at [666, 309] on select "Enter Quantity 1 2 3 4 5 6 7 8 9 10 11 12 13 14 15 16 17 18 19 20 Enter Quantity" at bounding box center [675, 321] width 80 height 26
select select "6"
click at [635, 308] on select "Enter Quantity 1 2 3 4 5 6 7 8 9 10 11 12 13 14 15 16 17 18 19 20 Enter Quantity" at bounding box center [675, 321] width 80 height 26
click at [760, 322] on button "Add to Cart" at bounding box center [803, 321] width 166 height 26
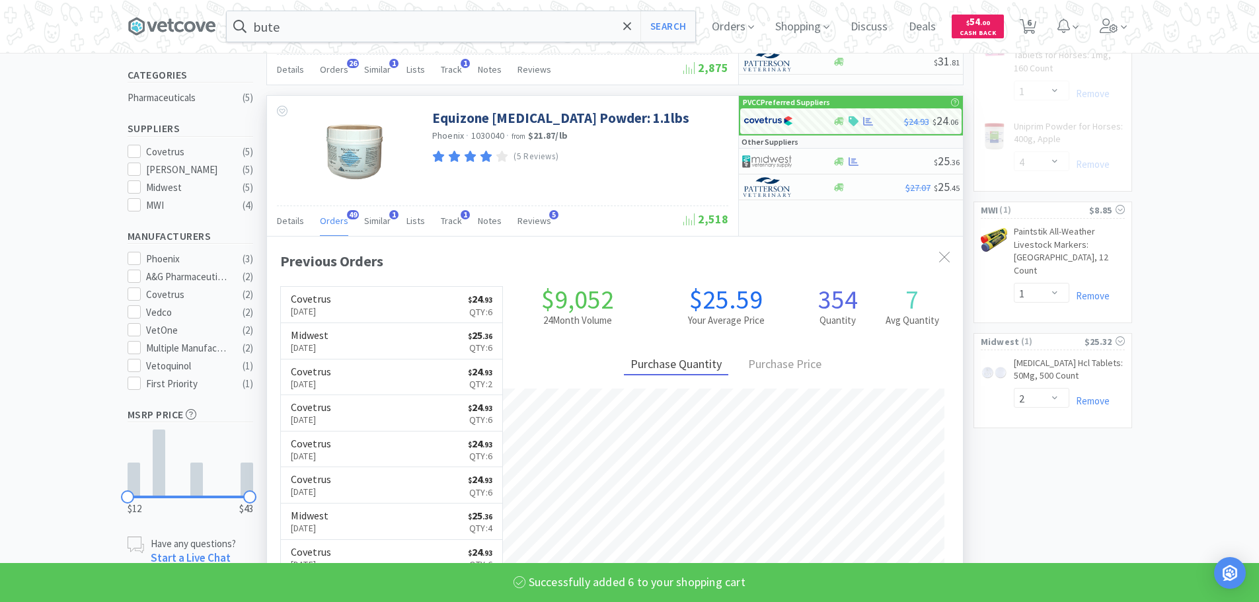
select select "6"
select select "4"
select select "1"
select select "4"
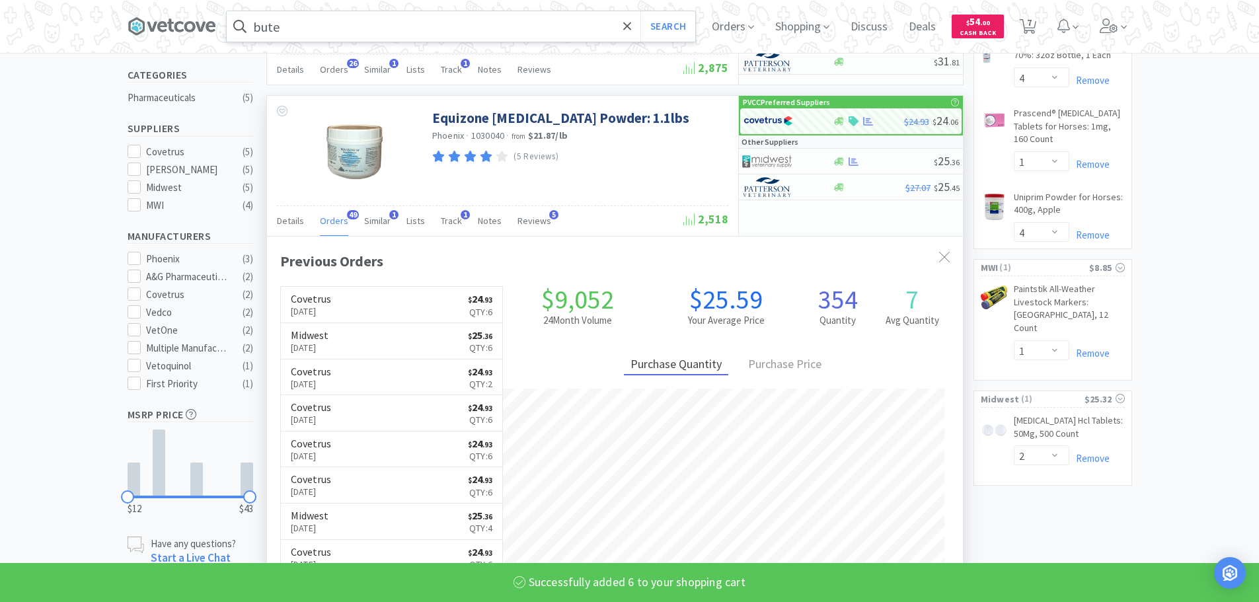
click at [451, 30] on input "bute" at bounding box center [461, 26] width 469 height 30
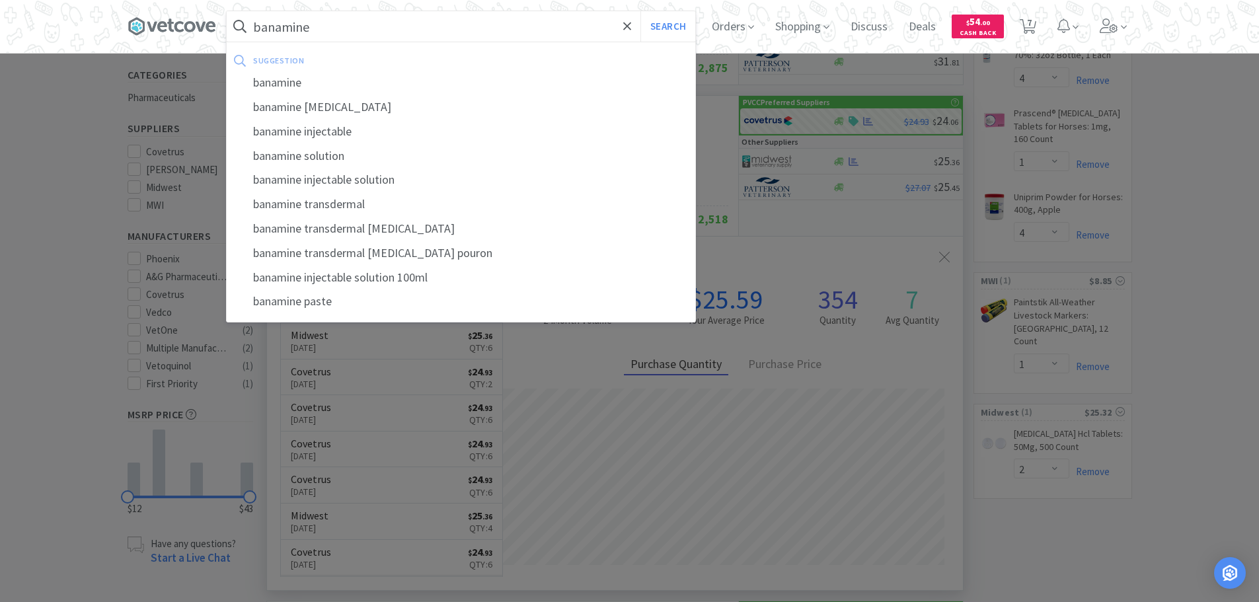
type input "banamine"
click at [641, 11] on button "Search" at bounding box center [668, 26] width 55 height 30
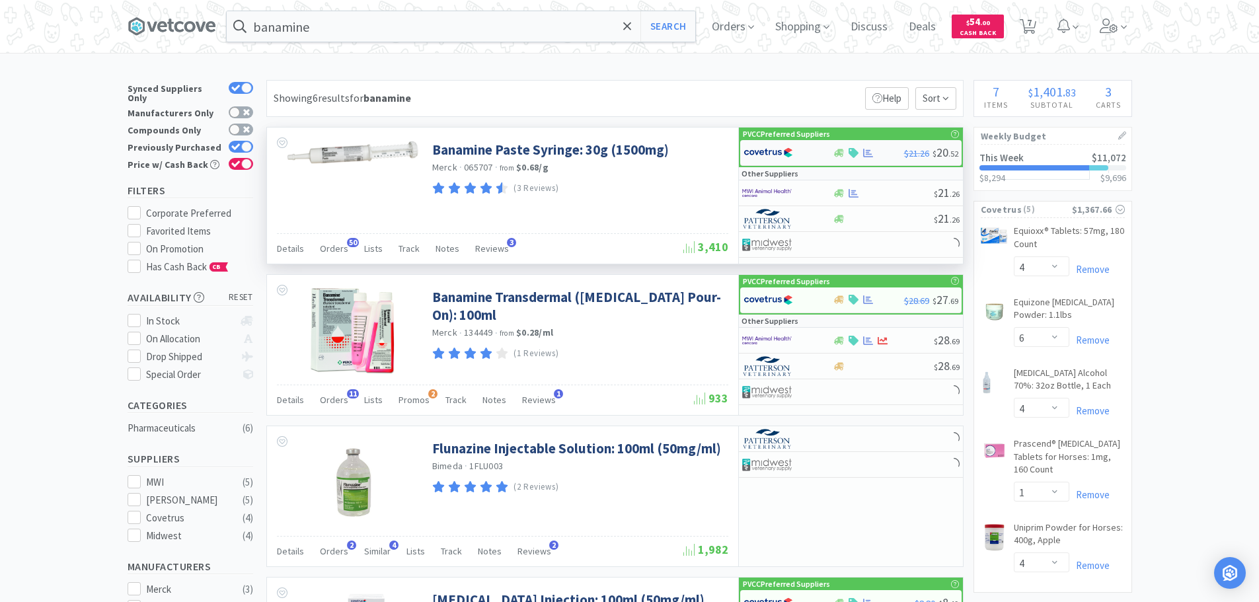
click at [768, 151] on img at bounding box center [769, 153] width 50 height 20
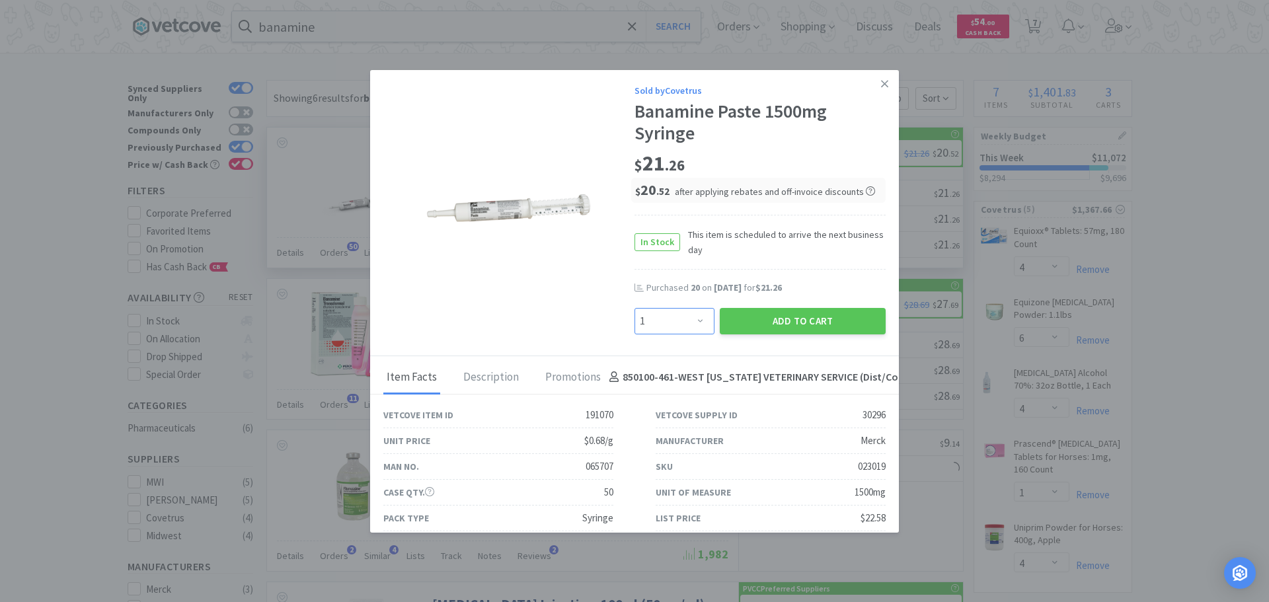
click at [693, 309] on select "Enter Quantity 1 2 3 4 5 6 7 8 9 10 11 12 13 14 15 16 17 18 19 20 Enter Quantity" at bounding box center [675, 321] width 80 height 26
select select "10"
click at [635, 308] on select "Enter Quantity 1 2 3 4 5 6 7 8 9 10 11 12 13 14 15 16 17 18 19 20 Enter Quantity" at bounding box center [675, 321] width 80 height 26
drag, startPoint x: 778, startPoint y: 315, endPoint x: 781, endPoint y: 323, distance: 8.9
click at [781, 323] on button "Add to Cart" at bounding box center [803, 321] width 166 height 26
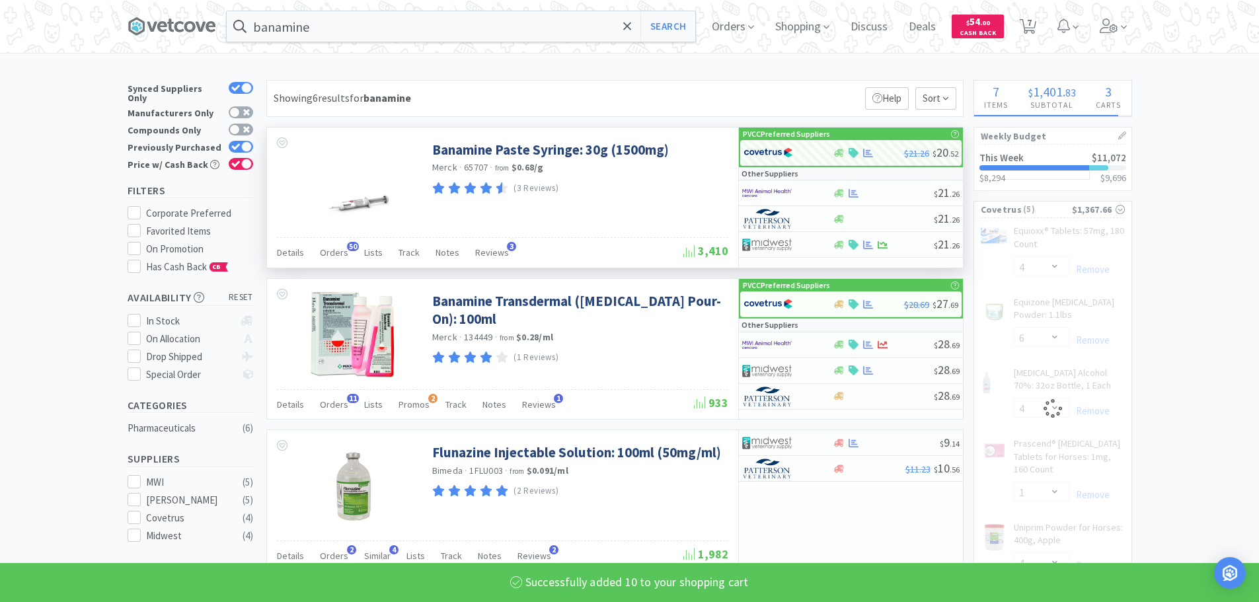
select select "10"
select select "4"
select select "6"
select select "4"
select select "1"
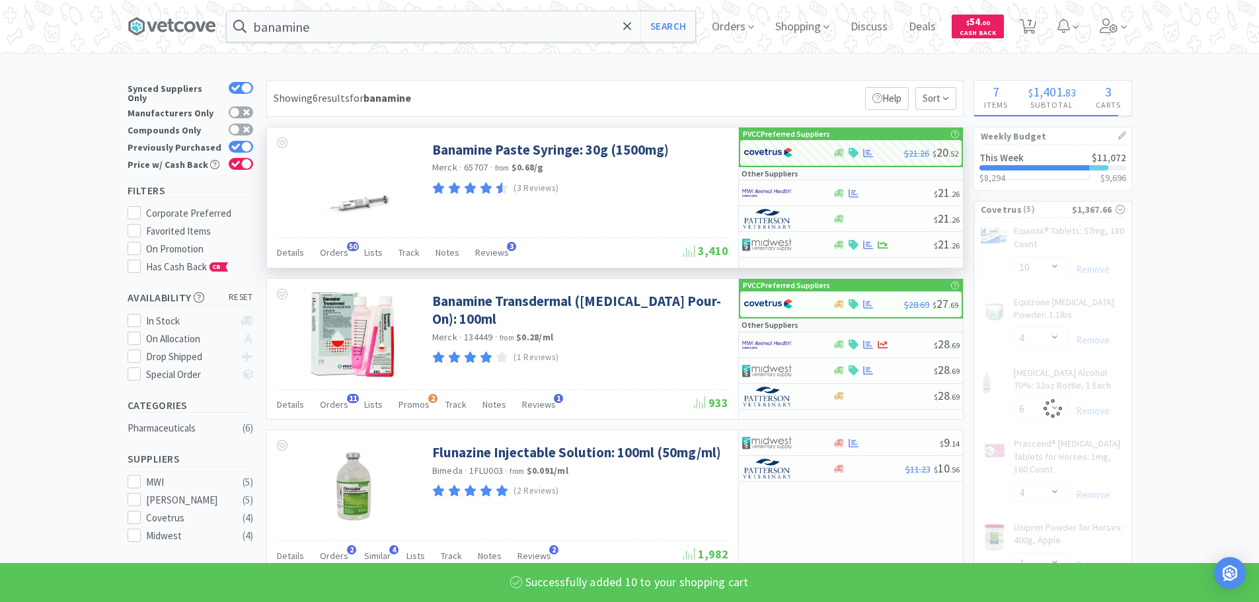
select select "4"
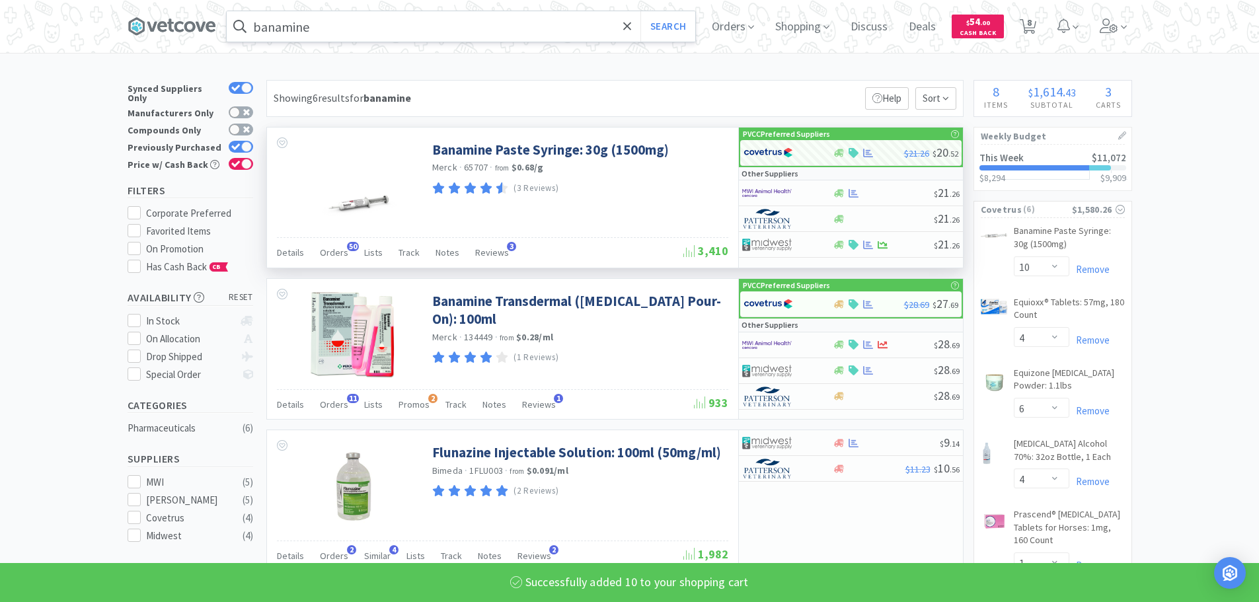
click at [420, 28] on input "banamine" at bounding box center [461, 26] width 469 height 30
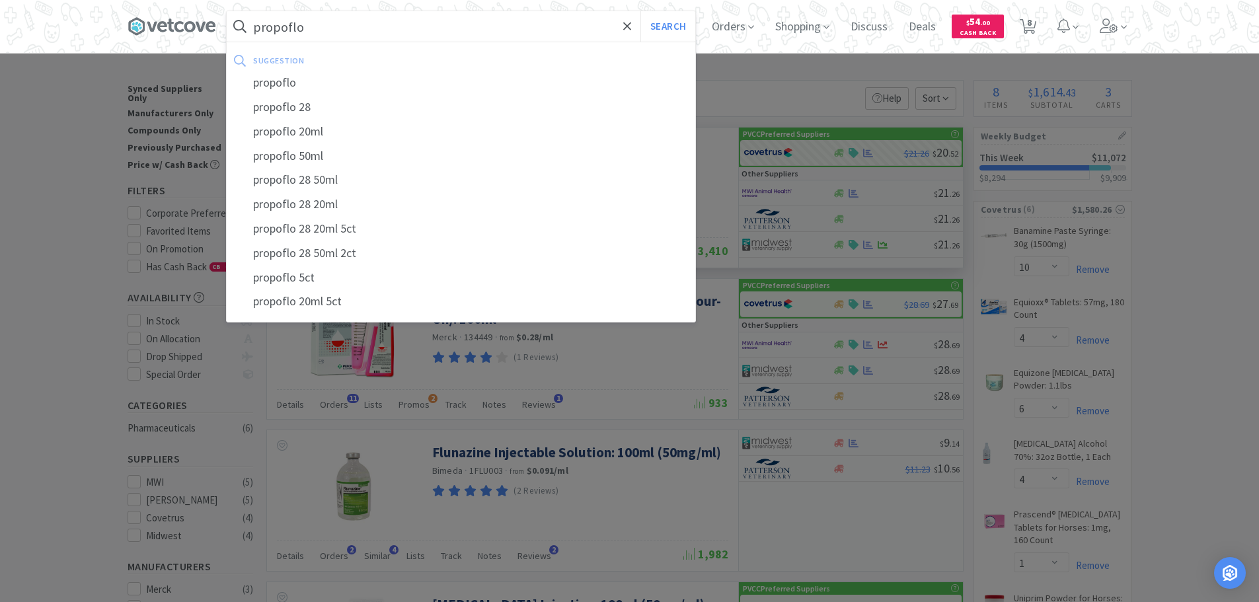
type input "propoflo"
click at [641, 11] on button "Search" at bounding box center [668, 26] width 55 height 30
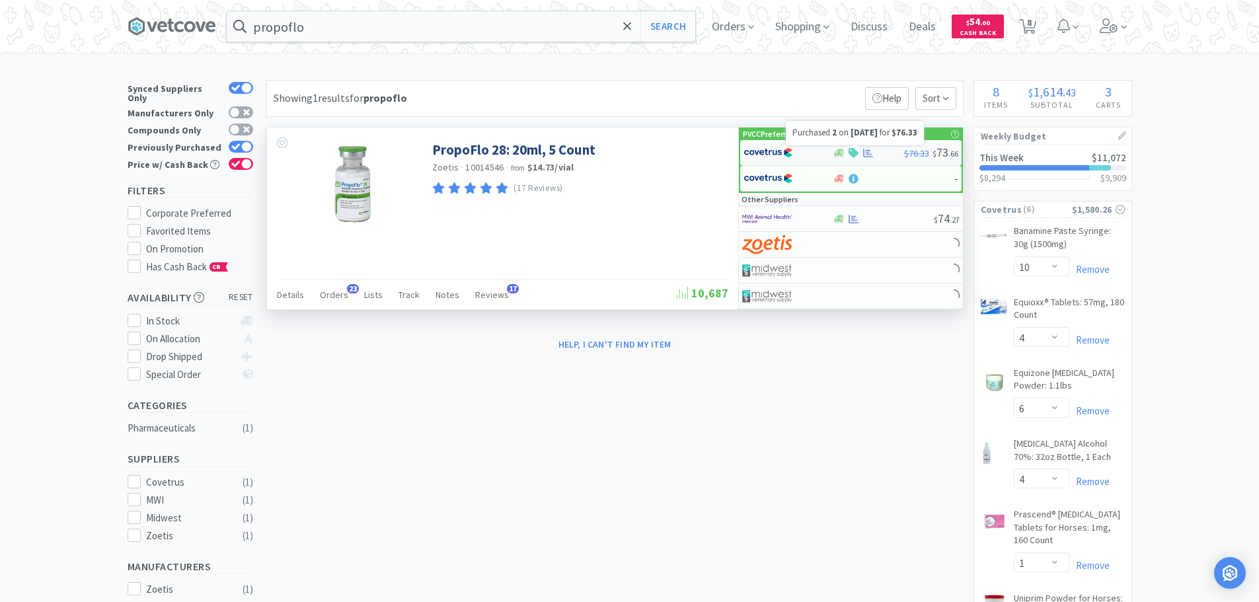
click at [873, 152] on icon at bounding box center [868, 153] width 10 height 10
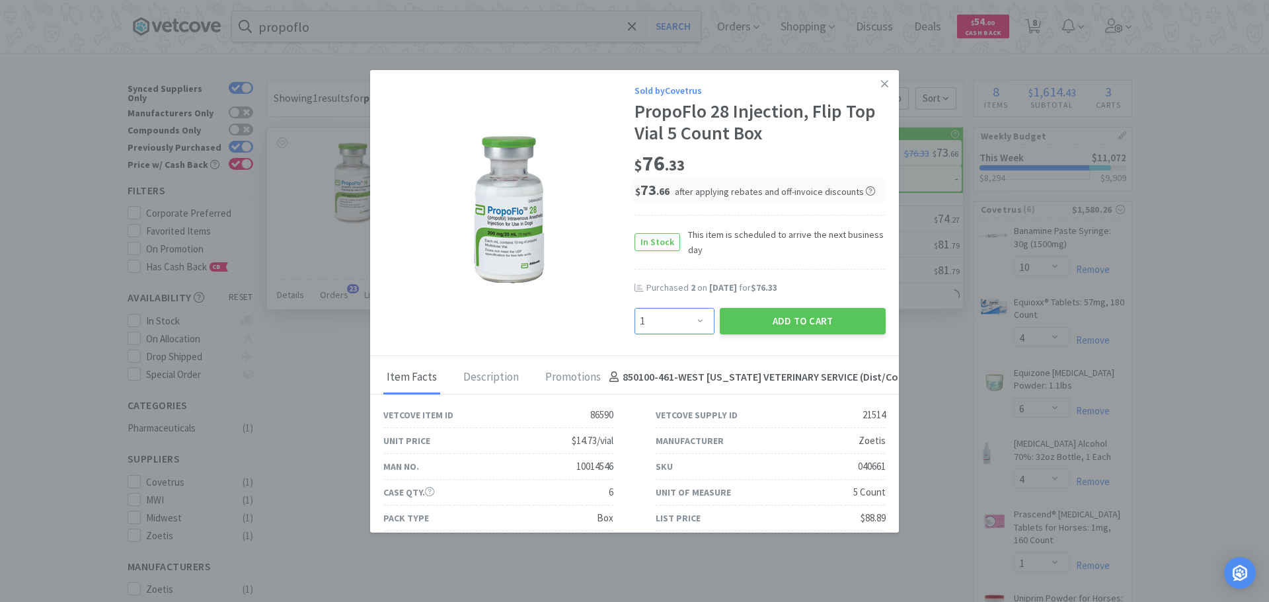
click at [685, 324] on select "Enter Quantity 1 2 3 4 5 6 7 8 9 10 11 12 13 14 15 16 17 18 19 20 Enter Quantity" at bounding box center [675, 321] width 80 height 26
select select "2"
click at [635, 308] on select "Enter Quantity 1 2 3 4 5 6 7 8 9 10 11 12 13 14 15 16 17 18 19 20 Enter Quantity" at bounding box center [675, 321] width 80 height 26
click at [735, 316] on button "Add to Cart" at bounding box center [803, 321] width 166 height 26
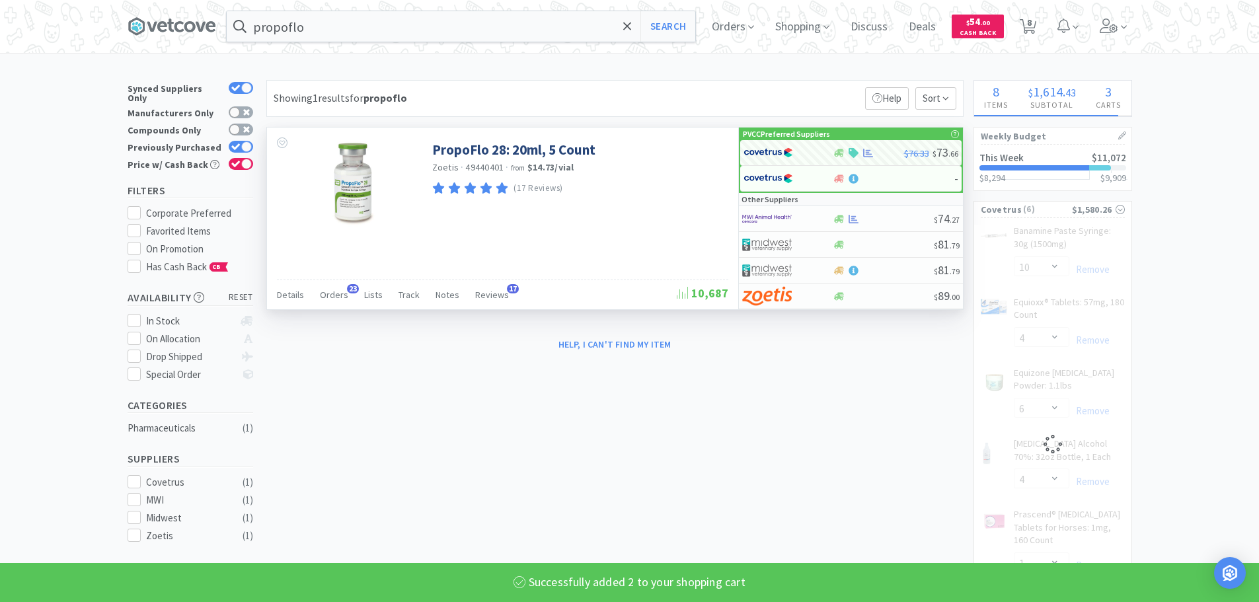
select select "2"
select select "4"
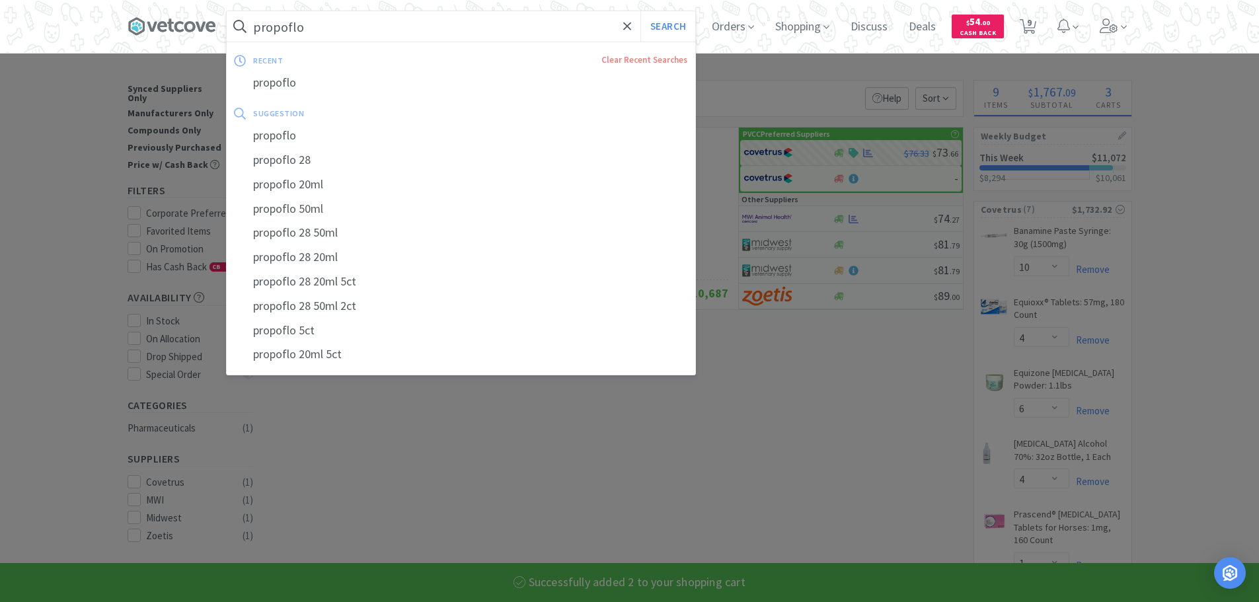
click at [419, 22] on input "propoflo" at bounding box center [461, 26] width 469 height 30
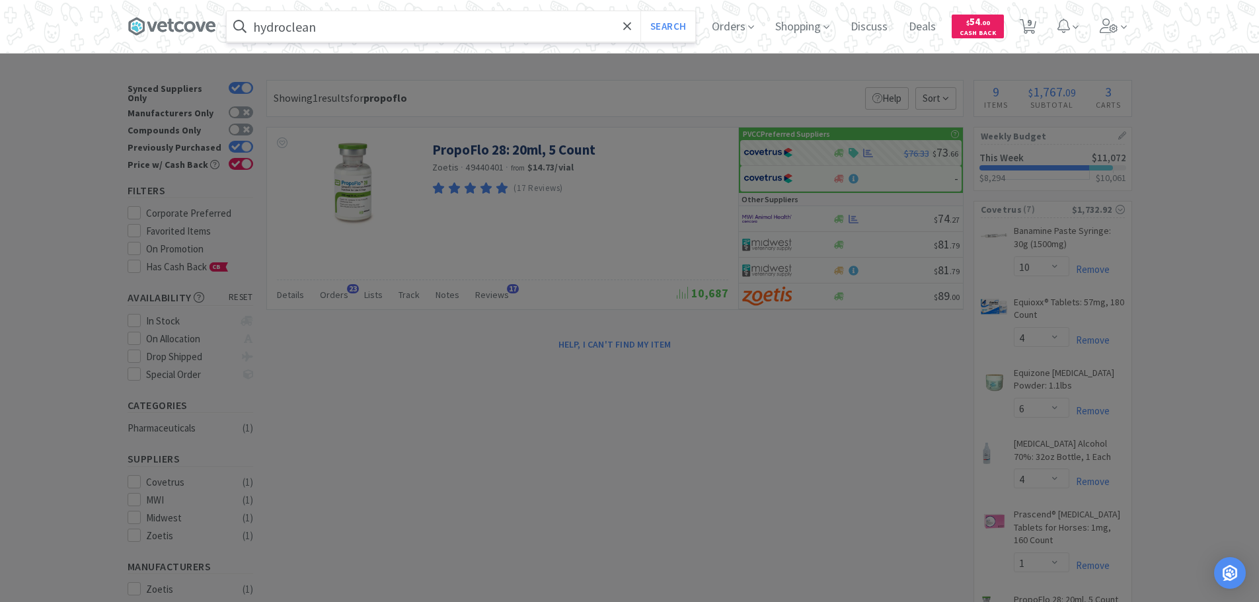
type input "hydroclean"
click at [641, 11] on button "Search" at bounding box center [668, 26] width 55 height 30
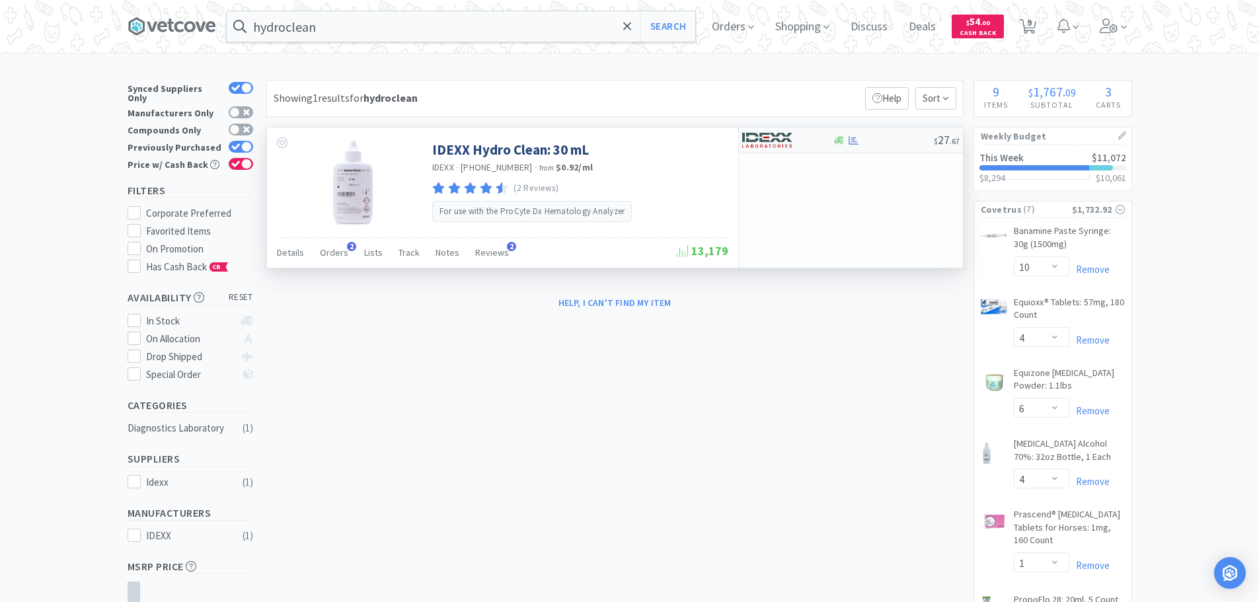
click at [801, 143] on div at bounding box center [778, 140] width 73 height 22
select select "1"
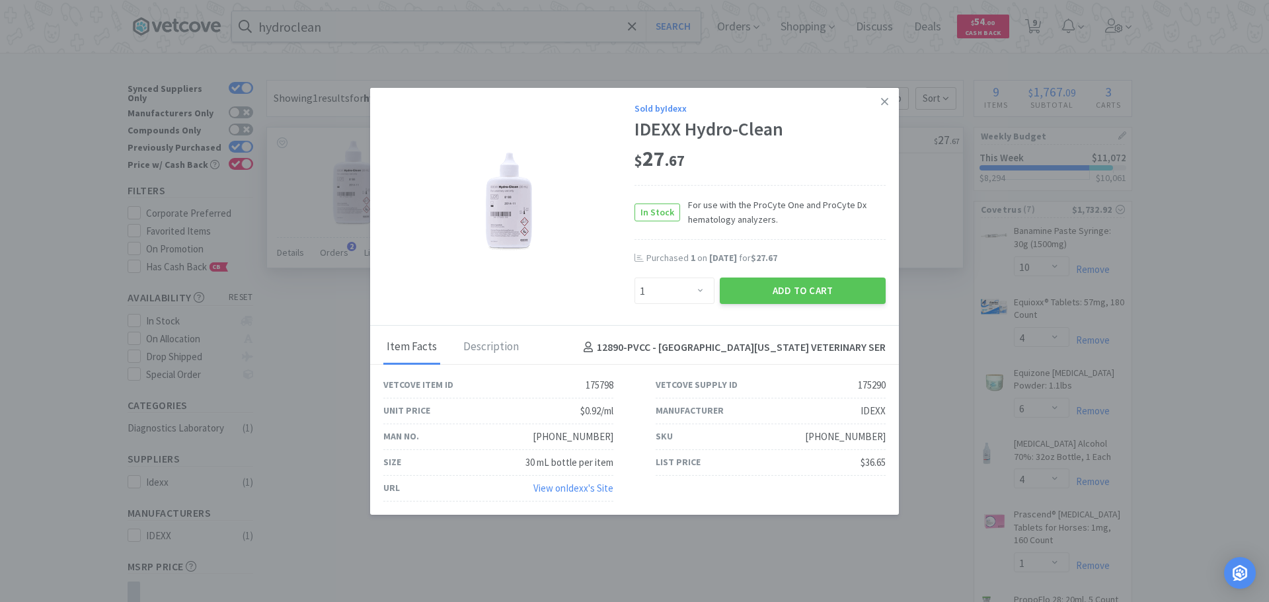
click at [750, 307] on div "Add to Cart" at bounding box center [802, 291] width 171 height 32
click at [770, 284] on button "Add to Cart" at bounding box center [803, 291] width 166 height 26
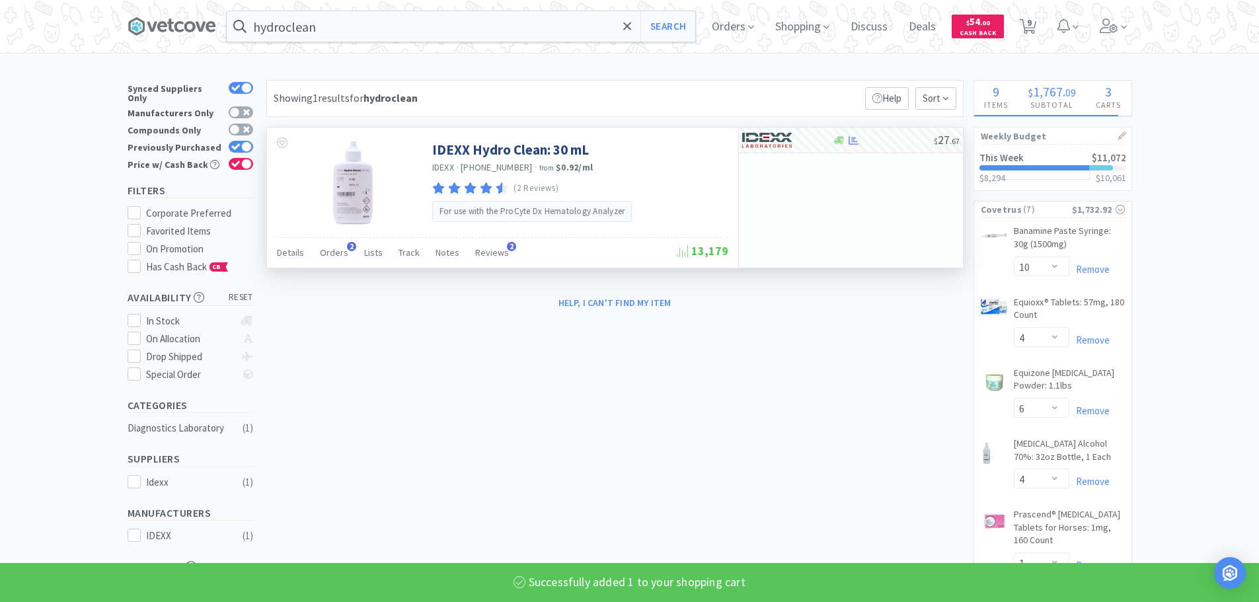
select select "1"
click at [440, 19] on input "hydroclean" at bounding box center [461, 26] width 469 height 30
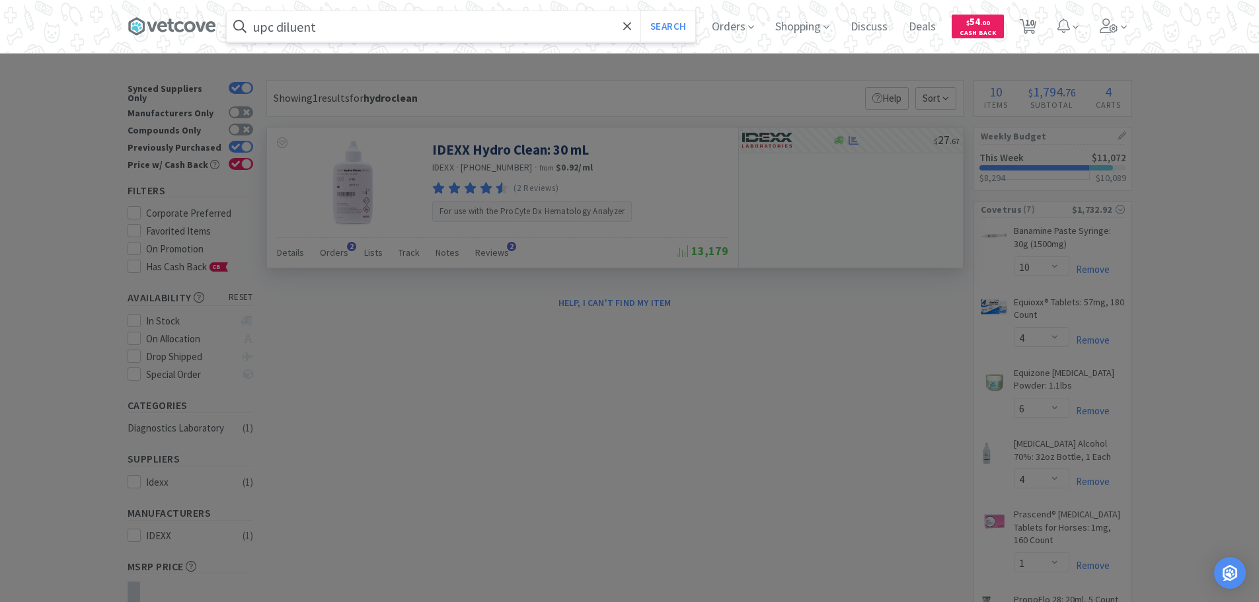
type input "upc diluent"
click at [641, 11] on button "Search" at bounding box center [668, 26] width 55 height 30
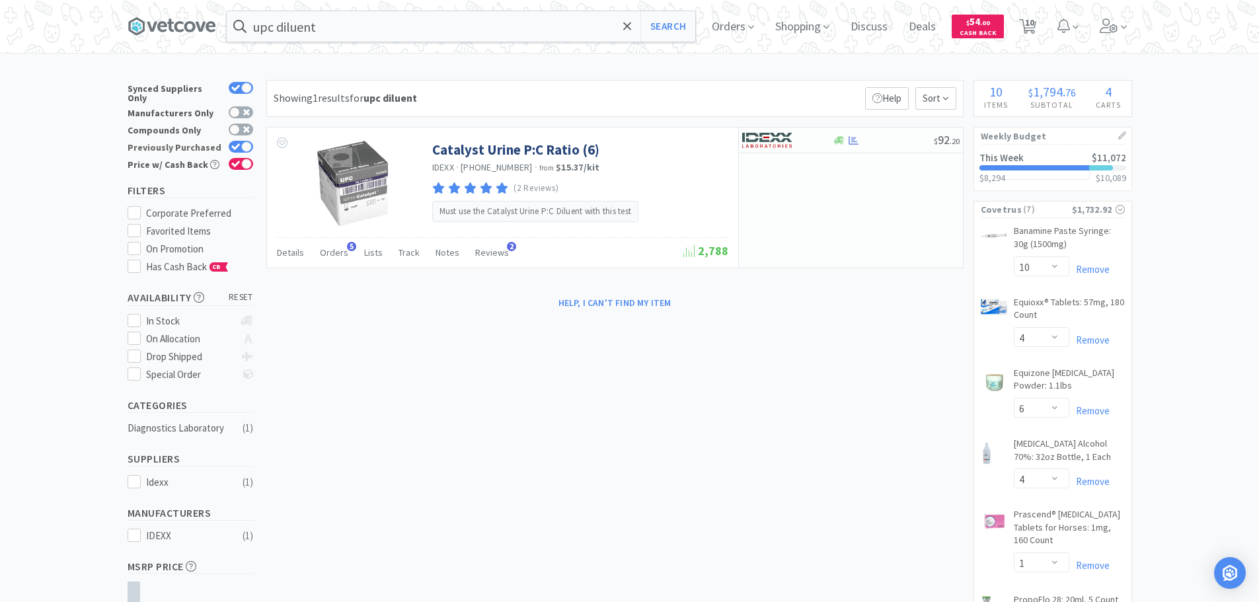
click at [241, 141] on div at bounding box center [241, 147] width 24 height 12
checkbox input "false"
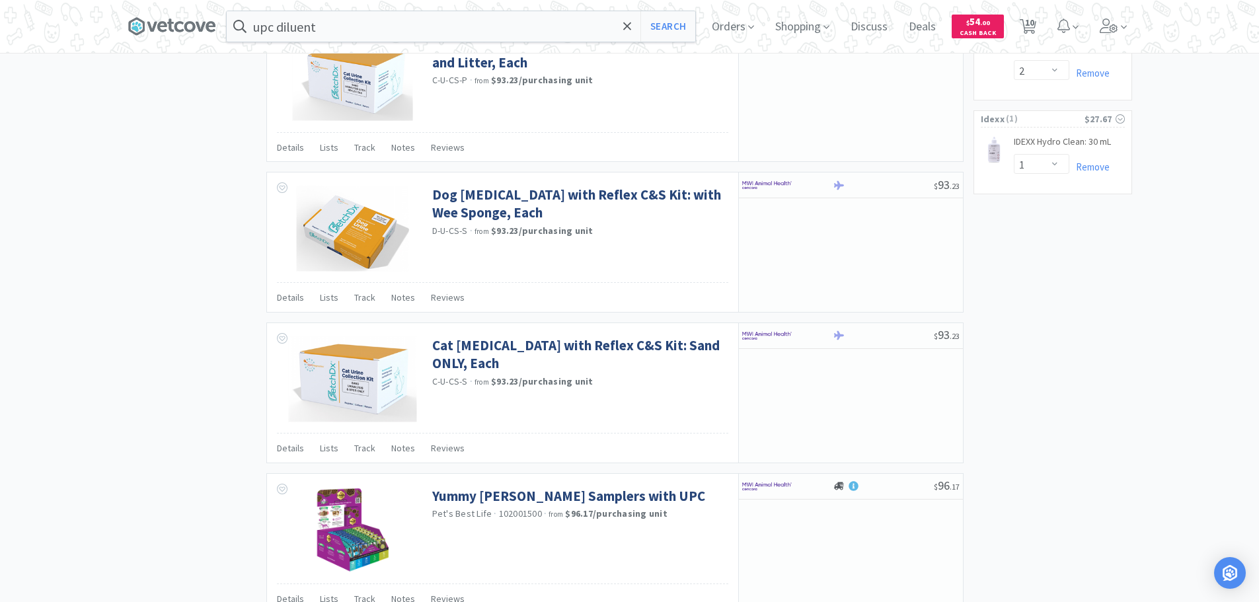
scroll to position [463, 0]
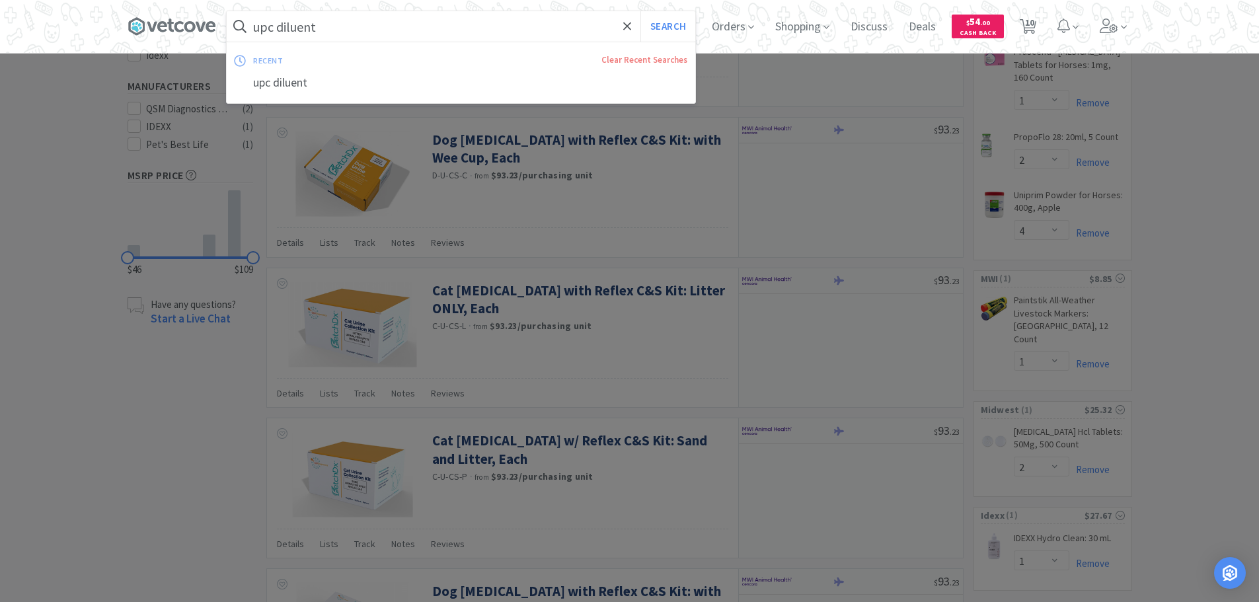
click at [365, 20] on input "upc diluent" at bounding box center [461, 26] width 469 height 30
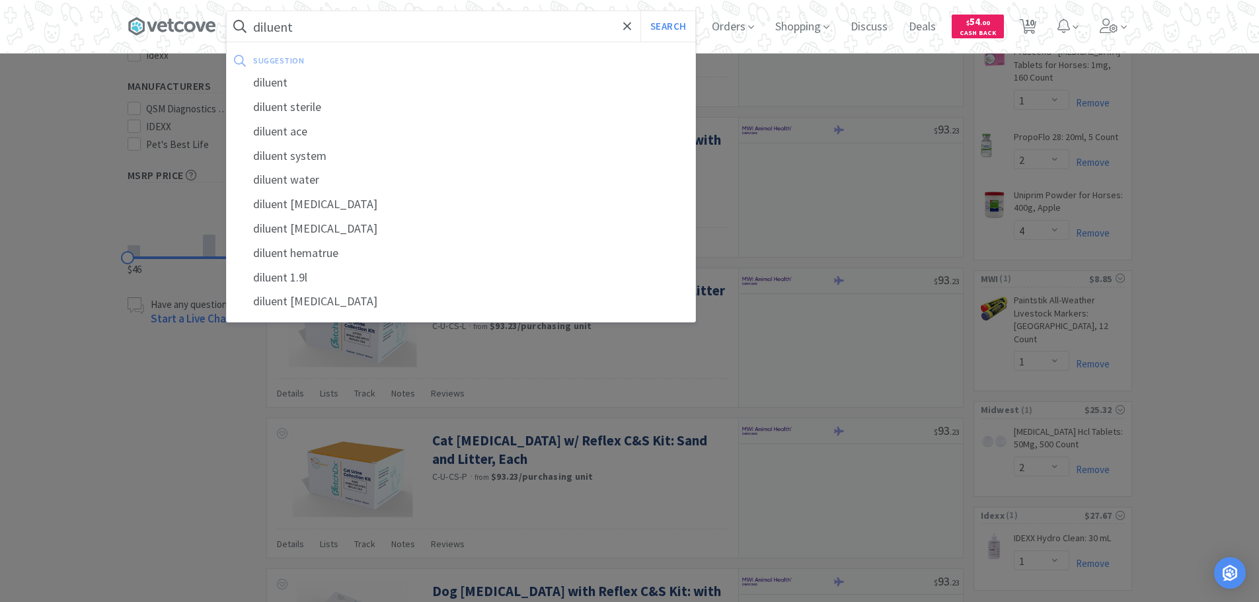
type input "diluent"
click at [641, 11] on button "Search" at bounding box center [668, 26] width 55 height 30
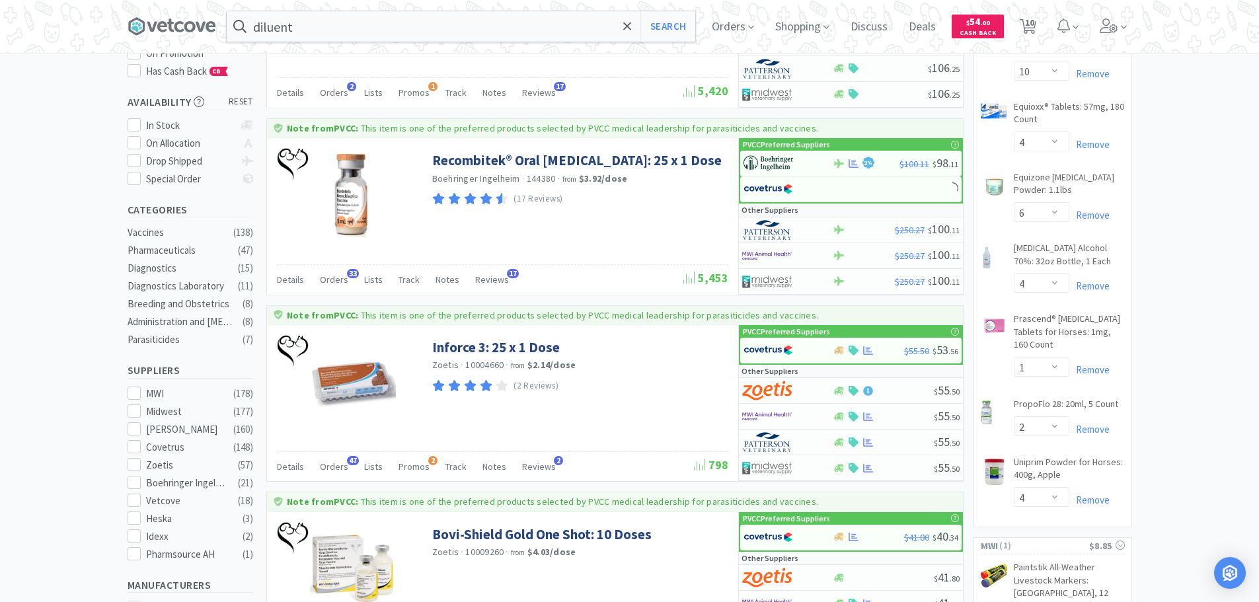
scroll to position [198, 0]
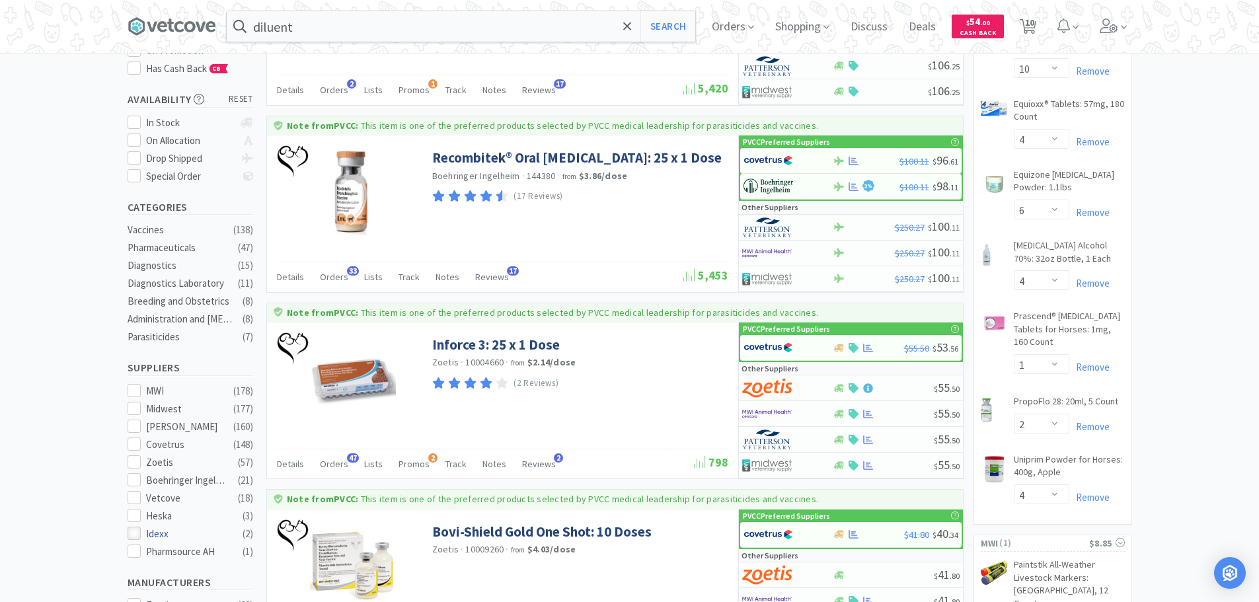
click at [136, 529] on icon at bounding box center [134, 534] width 10 height 10
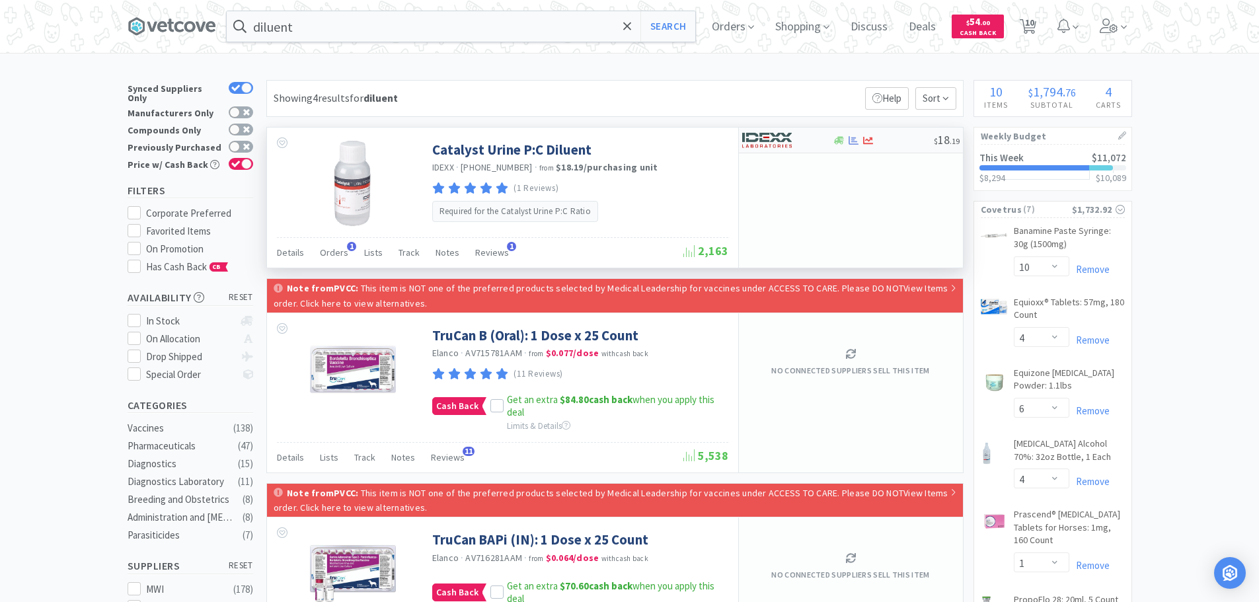
click at [805, 138] on div at bounding box center [778, 140] width 73 height 22
select select "1"
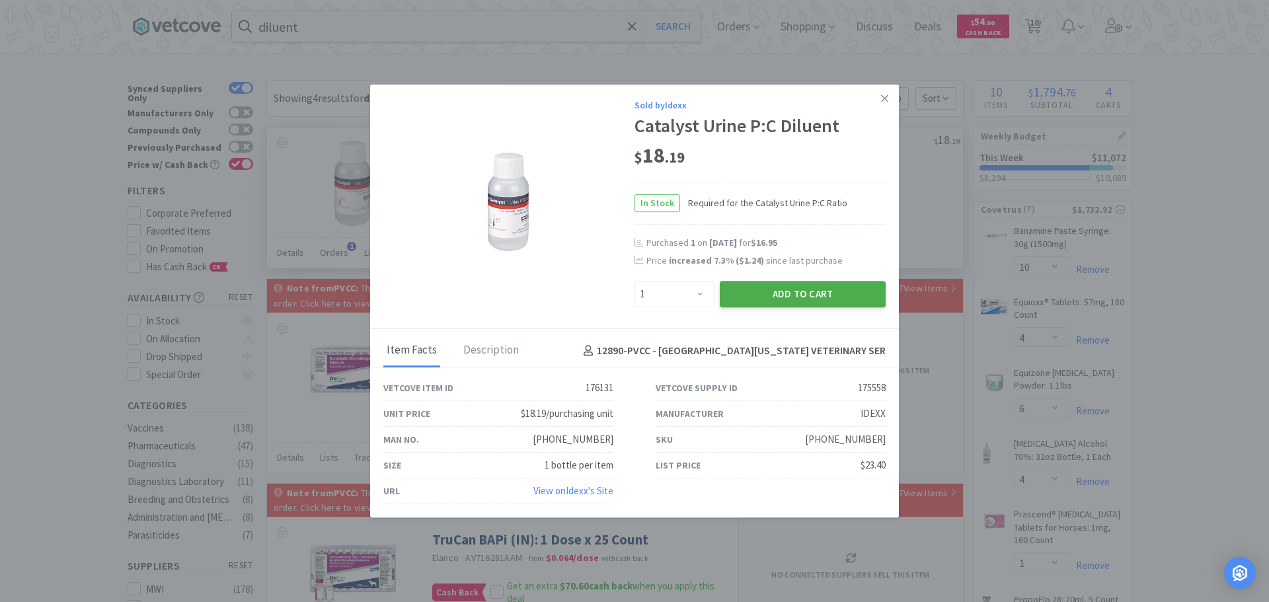
click at [789, 293] on button "Add to Cart" at bounding box center [803, 294] width 166 height 26
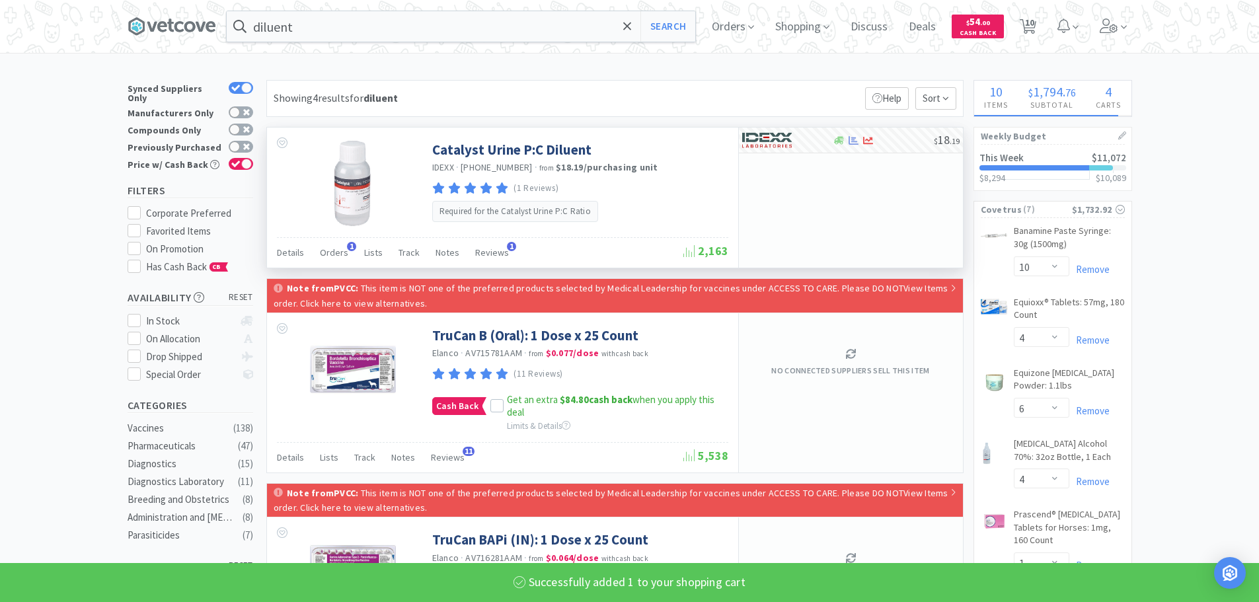
select select "1"
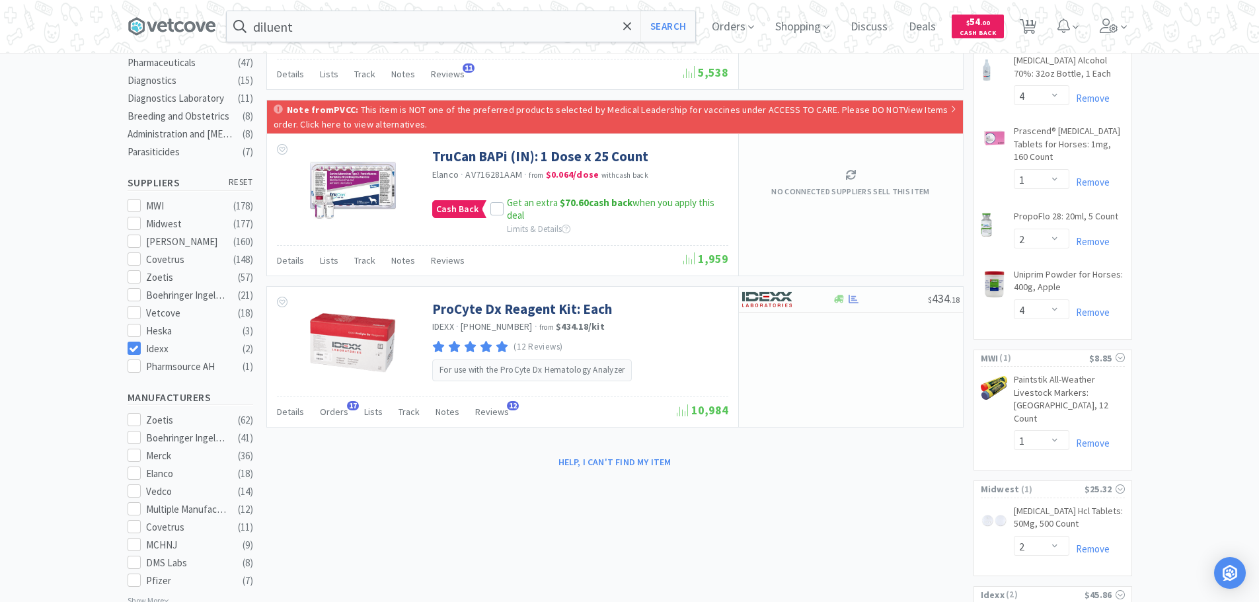
scroll to position [198, 0]
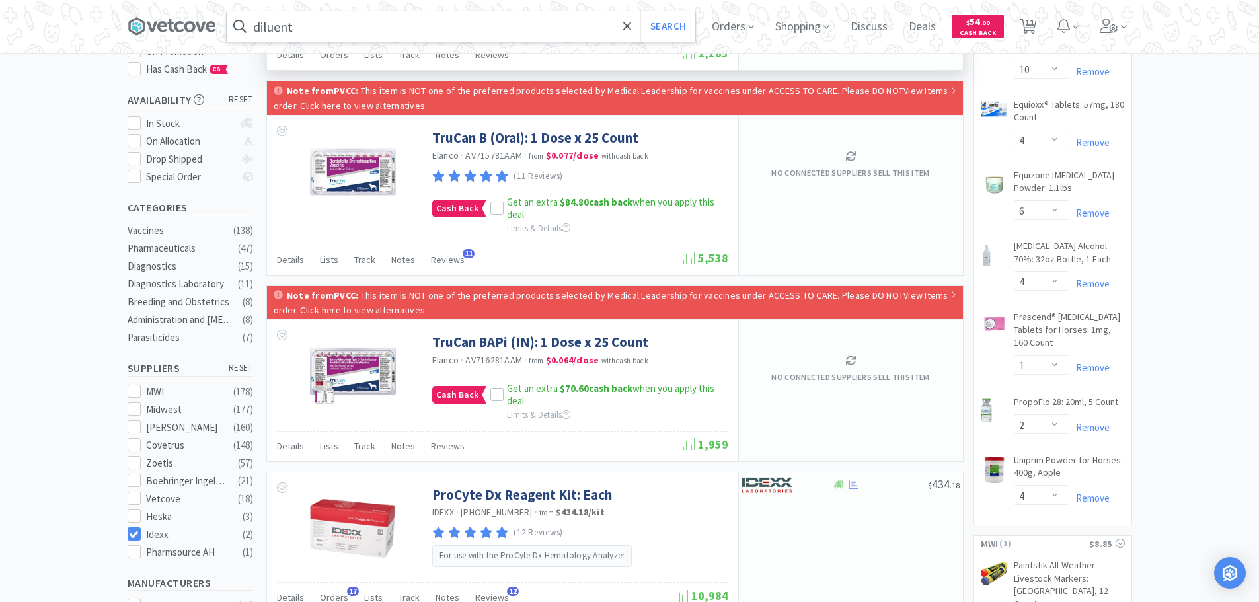
click at [444, 27] on input "diluent" at bounding box center [461, 26] width 469 height 30
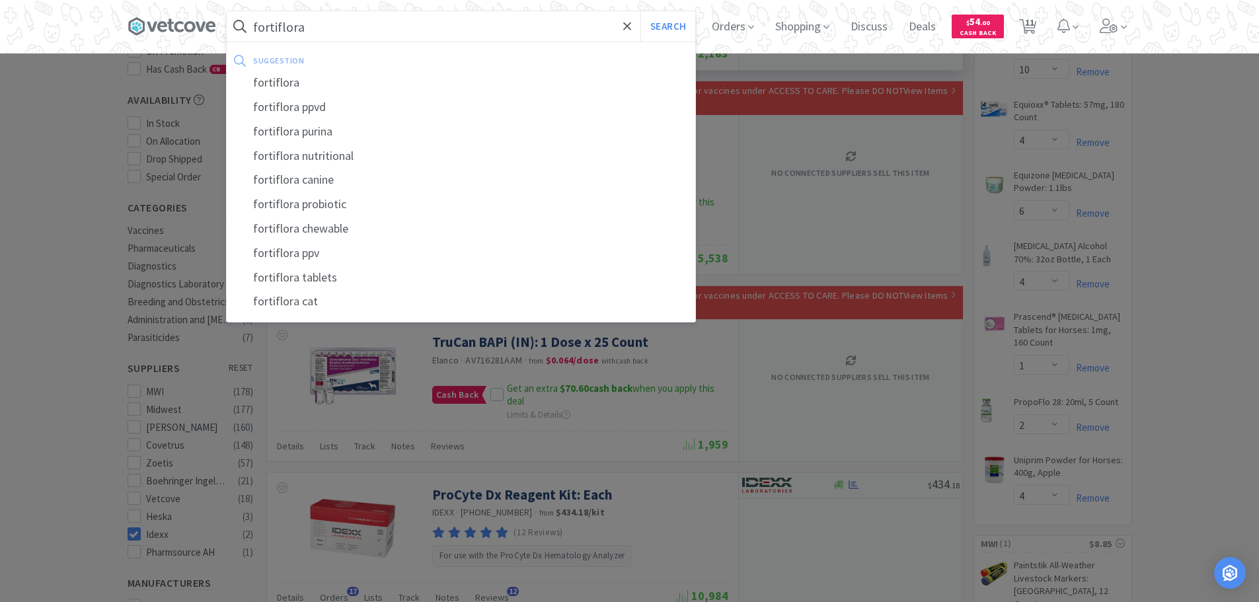
type input "fortiflora"
click at [641, 11] on button "Search" at bounding box center [668, 26] width 55 height 30
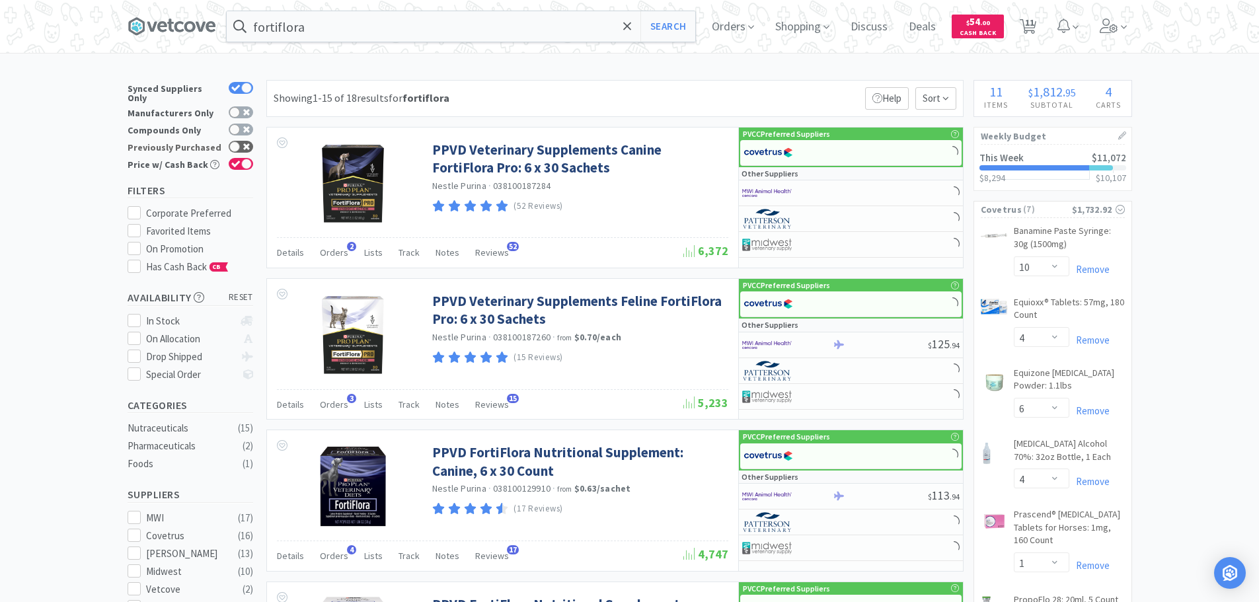
click at [252, 141] on div at bounding box center [241, 147] width 24 height 12
checkbox input "true"
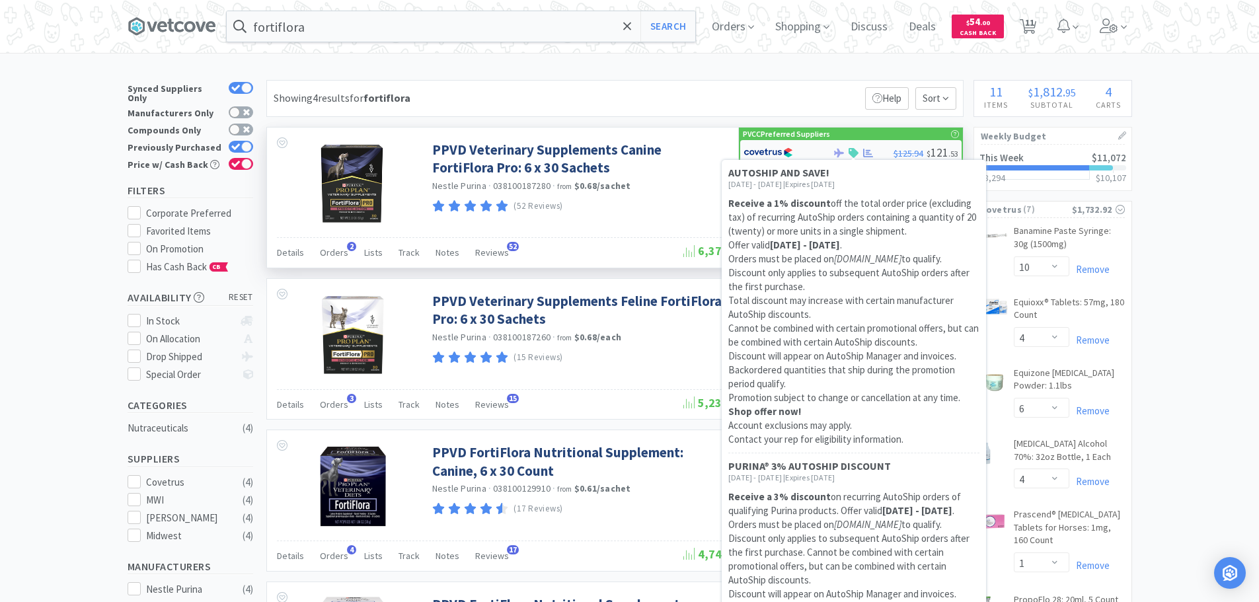
click at [855, 149] on icon at bounding box center [854, 153] width 10 height 10
select select "1"
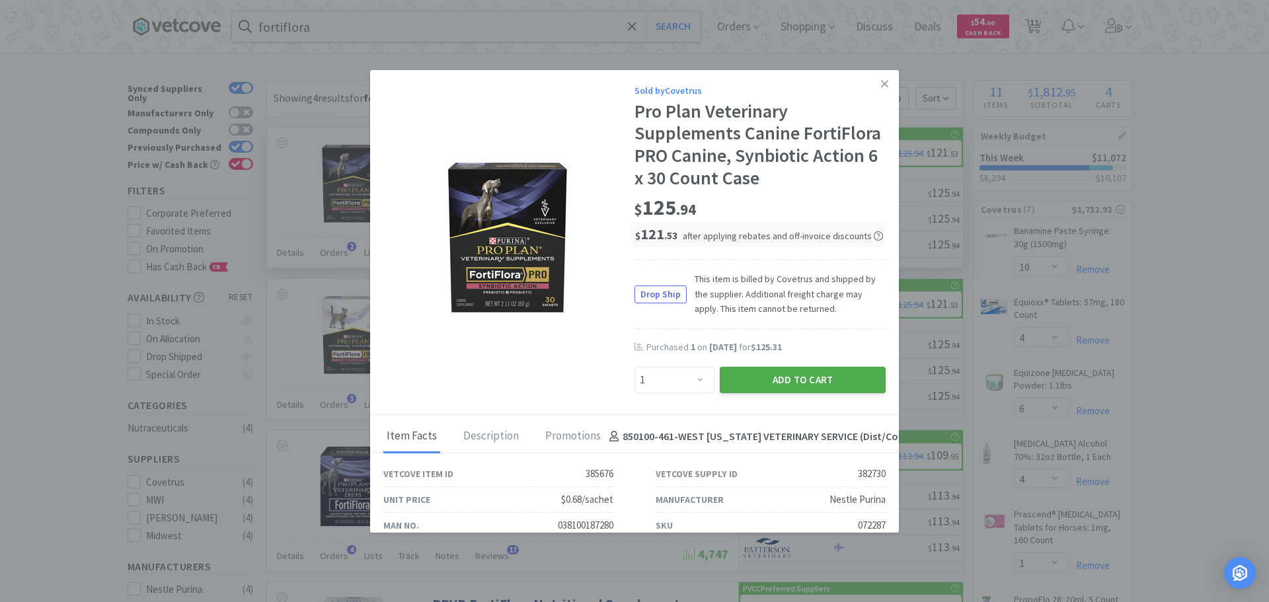
click at [746, 393] on button "Add to Cart" at bounding box center [803, 380] width 166 height 26
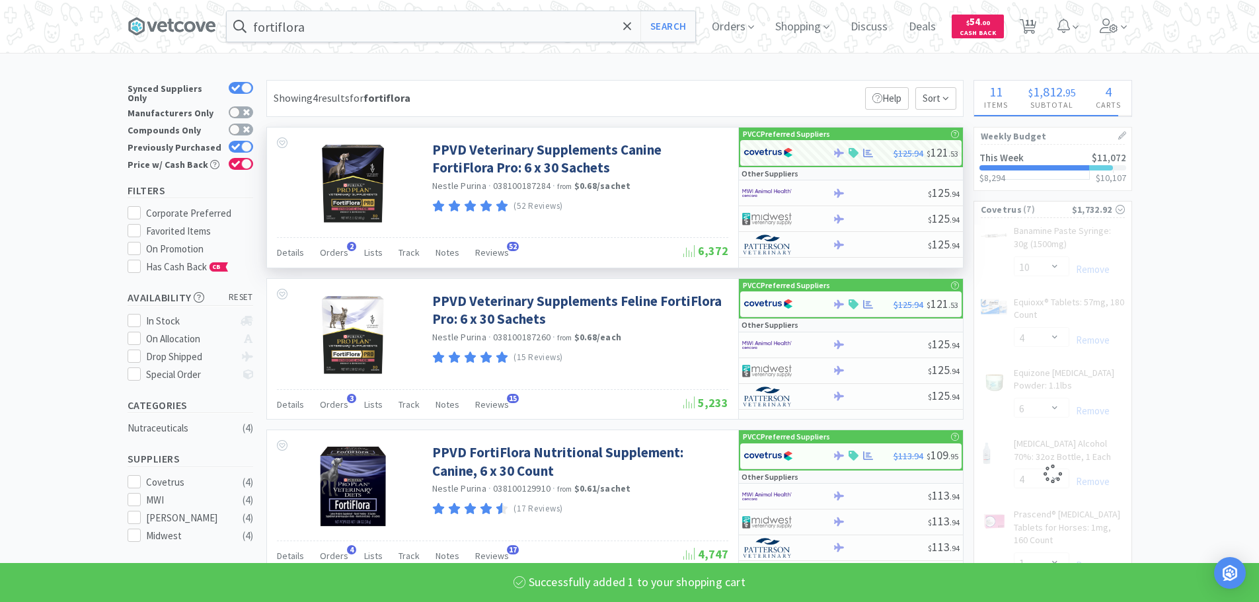
select select "1"
select select "2"
select select "4"
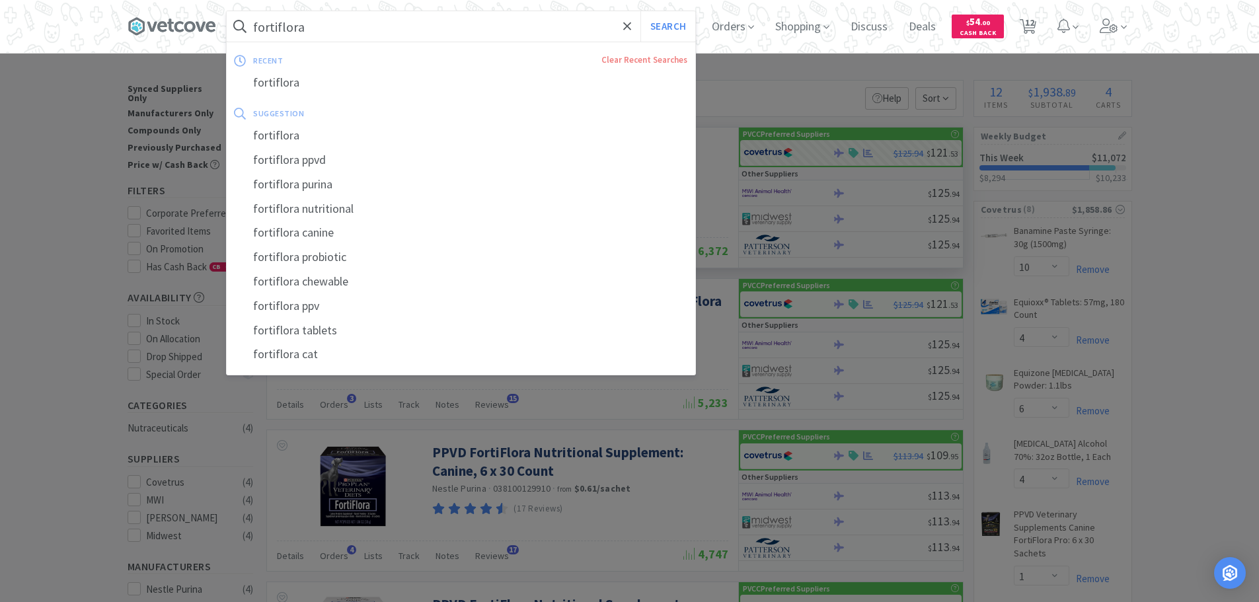
click at [311, 25] on input "fortiflora" at bounding box center [461, 26] width 469 height 30
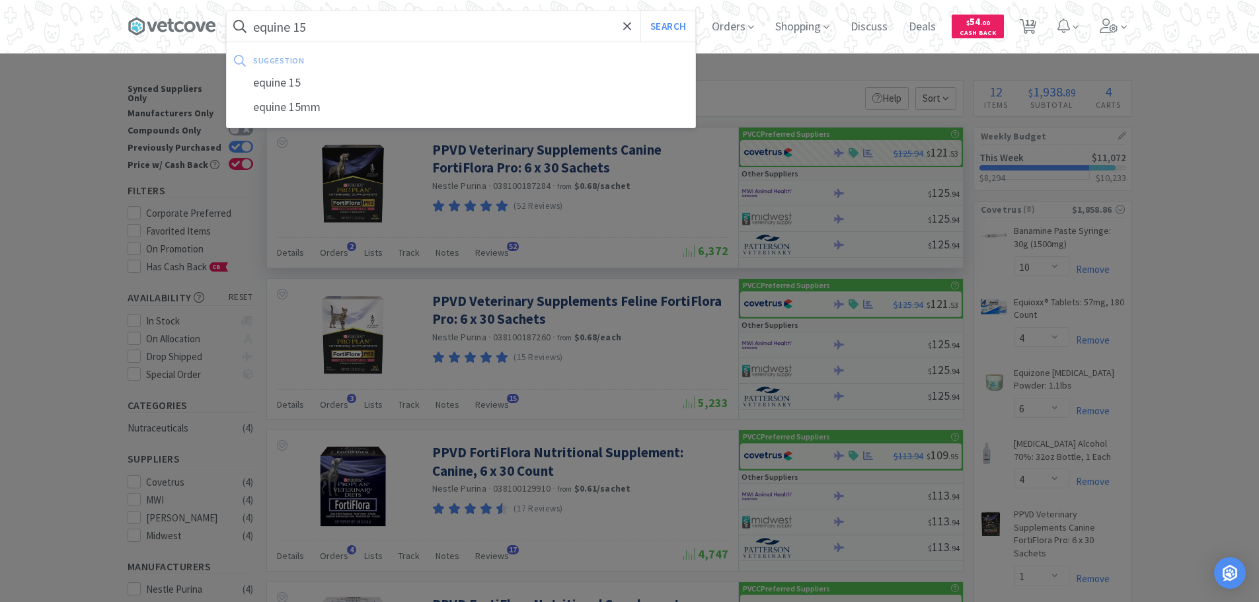
type input "equine 15"
click at [641, 11] on button "Search" at bounding box center [668, 26] width 55 height 30
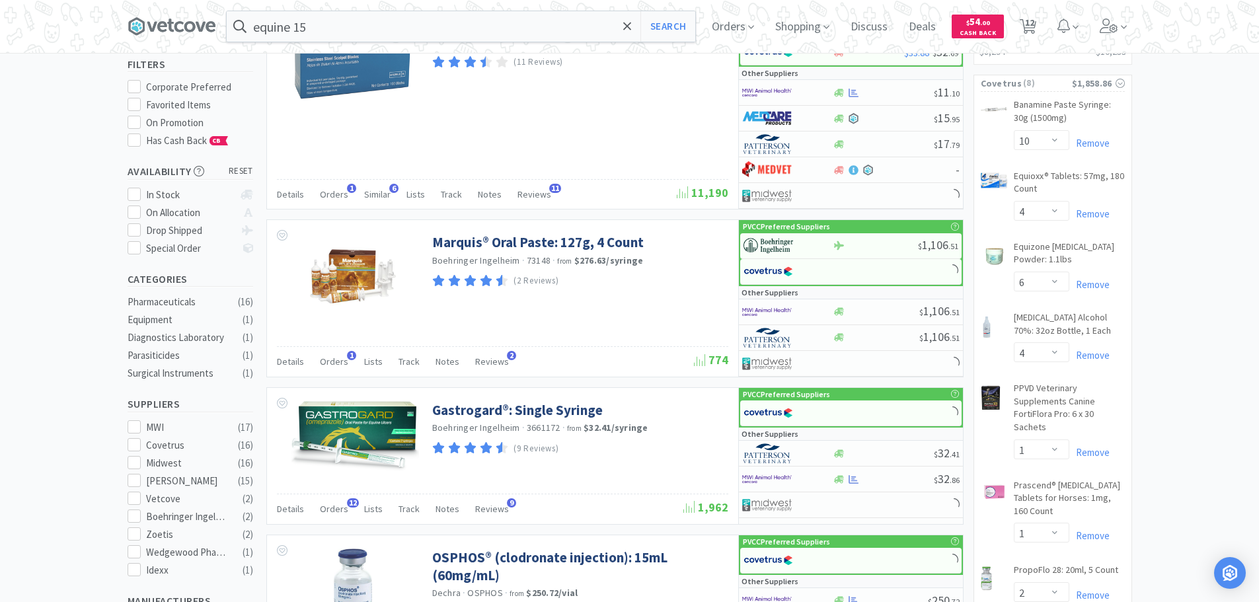
scroll to position [132, 0]
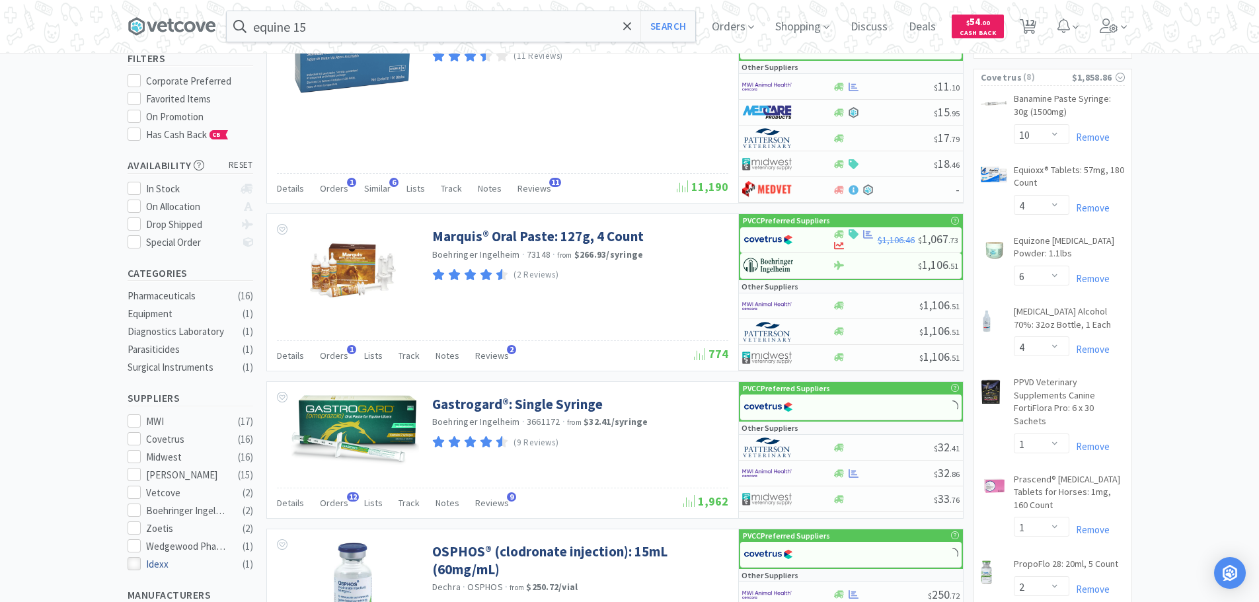
click at [140, 557] on div at bounding box center [134, 563] width 13 height 13
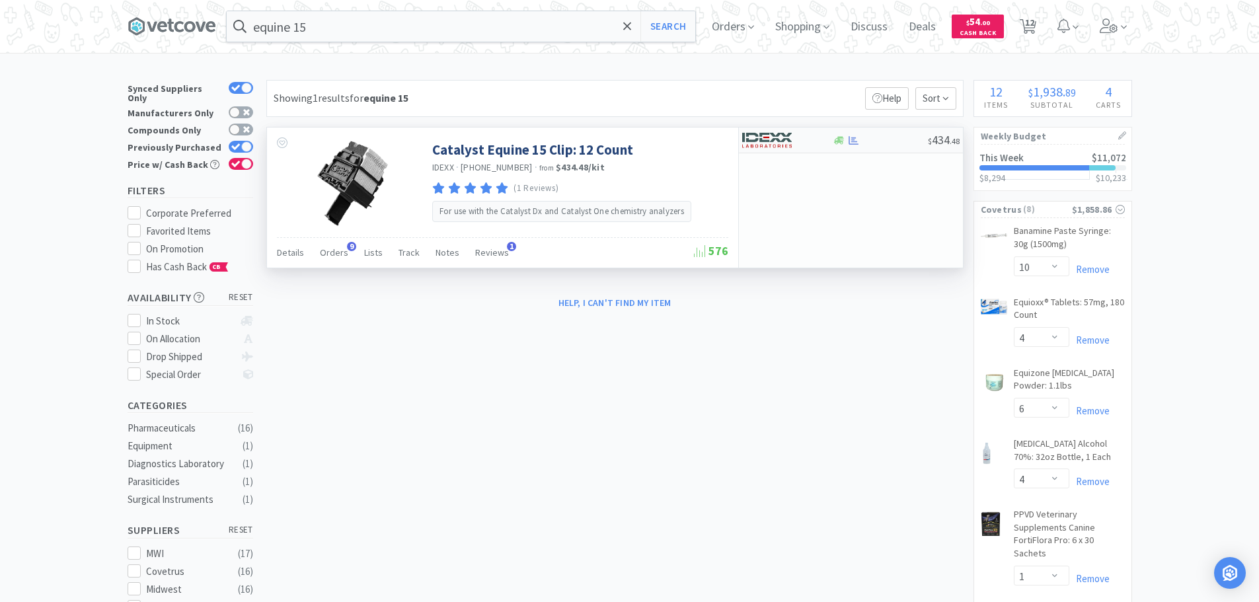
click at [795, 137] on div at bounding box center [778, 140] width 73 height 22
select select "1"
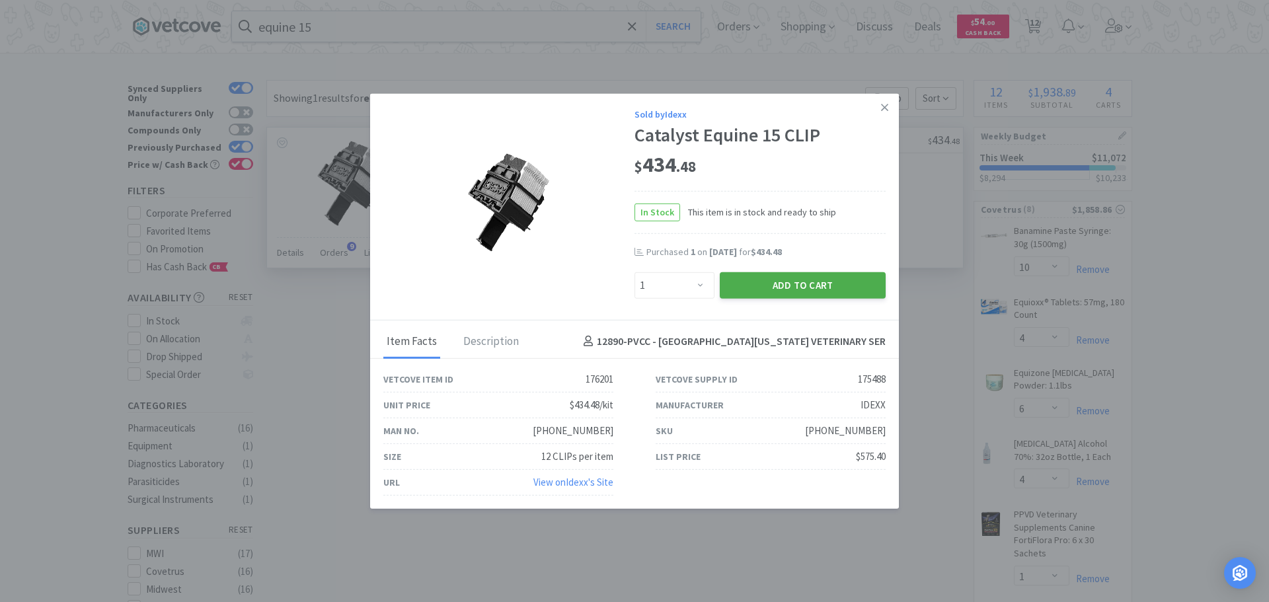
click at [828, 275] on button "Add to Cart" at bounding box center [803, 285] width 166 height 26
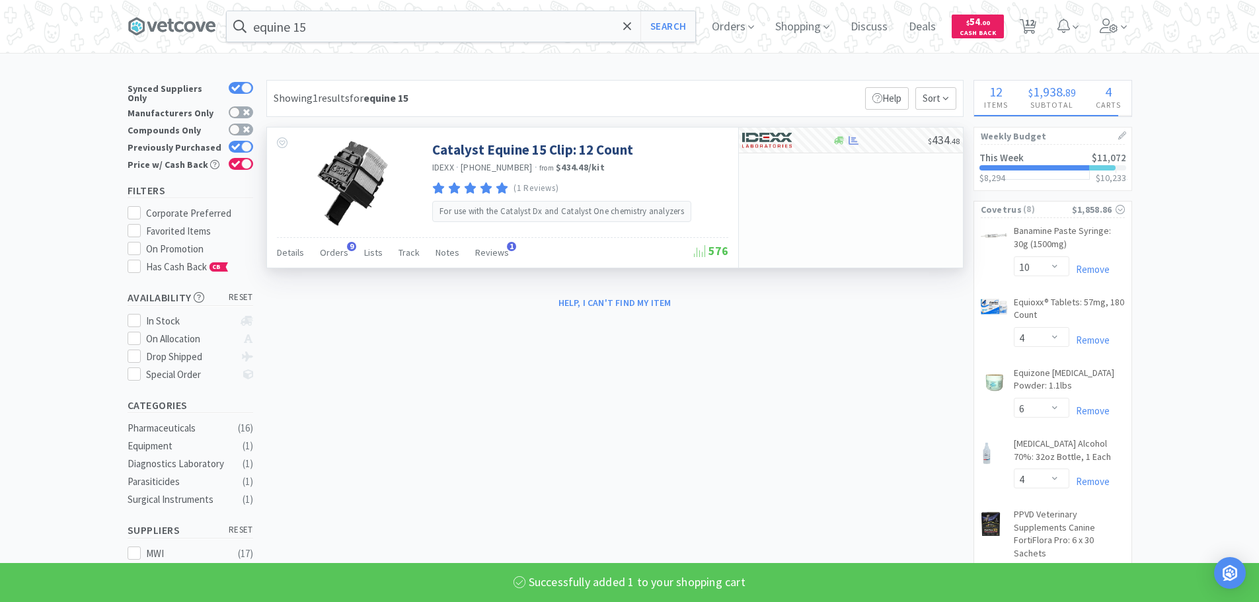
select select "1"
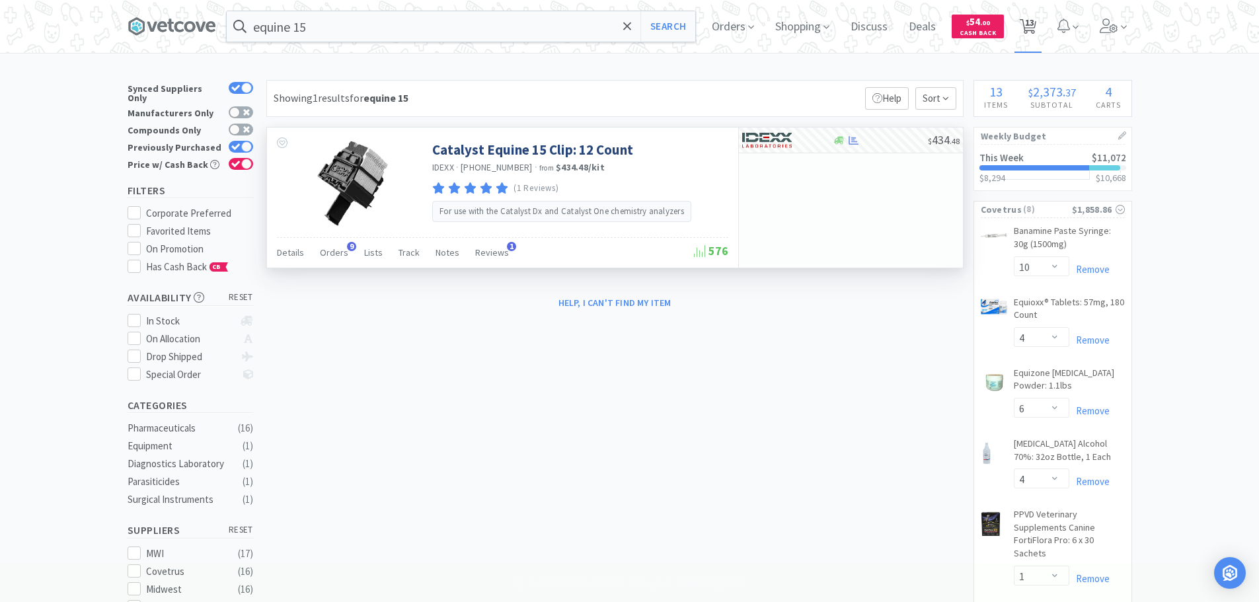
click at [1035, 23] on span "13" at bounding box center [1029, 22] width 9 height 53
select select "1"
select select "10"
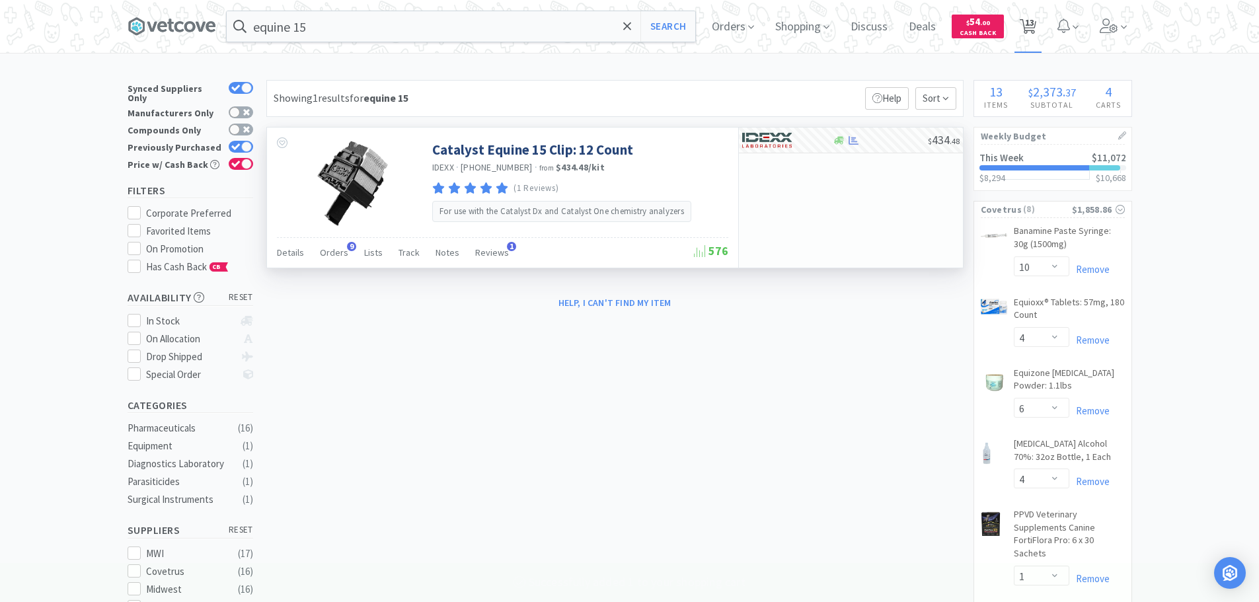
select select "4"
select select "6"
select select "4"
select select "1"
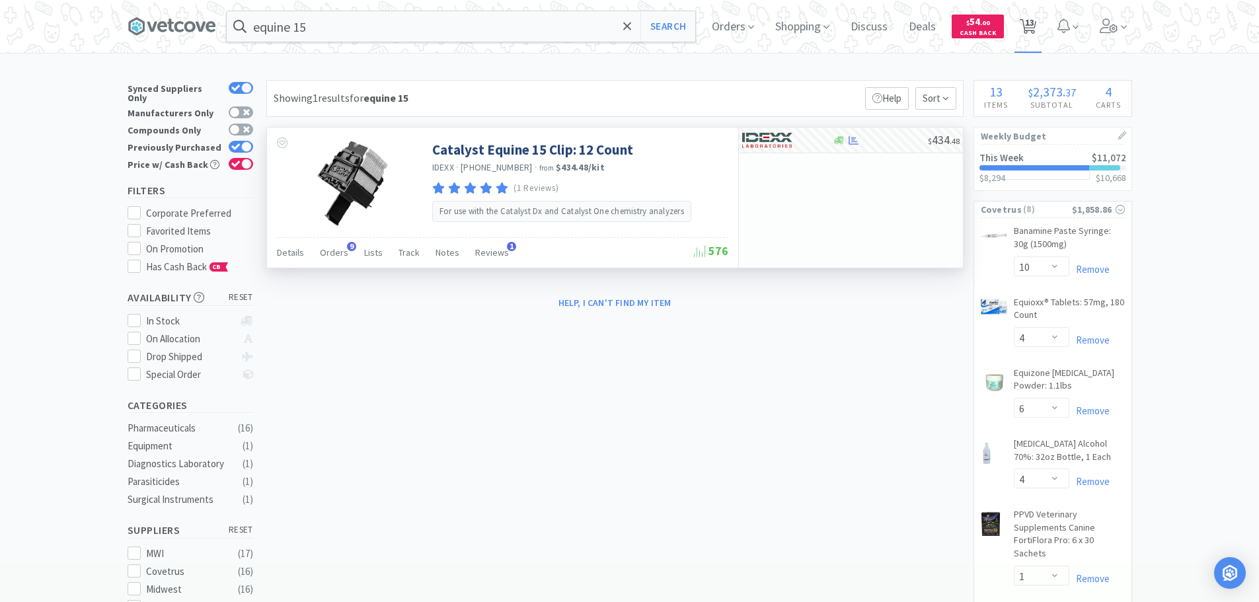
select select "2"
select select "4"
select select "1"
select select "2"
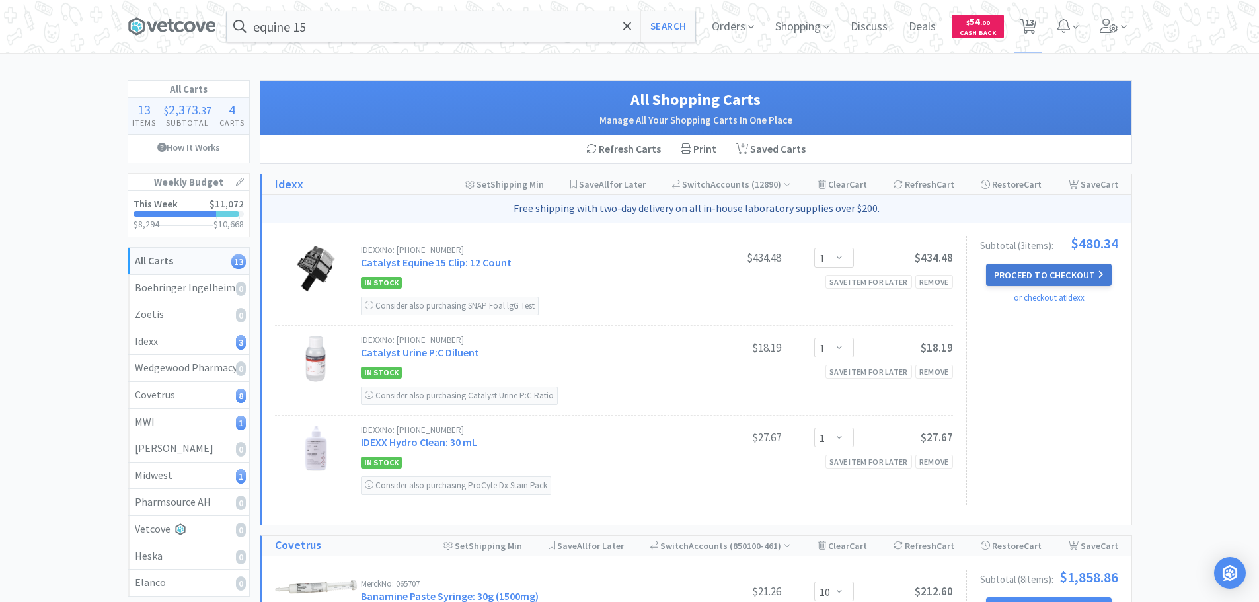
click at [1073, 276] on button "Proceed to Checkout" at bounding box center [1049, 275] width 126 height 22
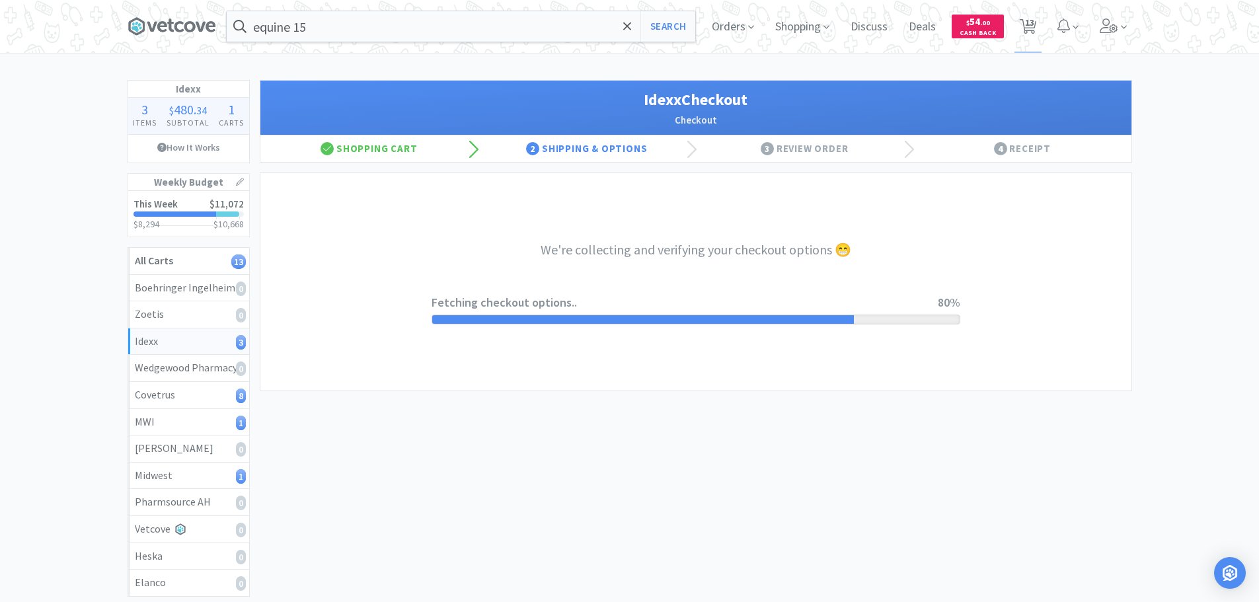
select select "904"
select select "003"
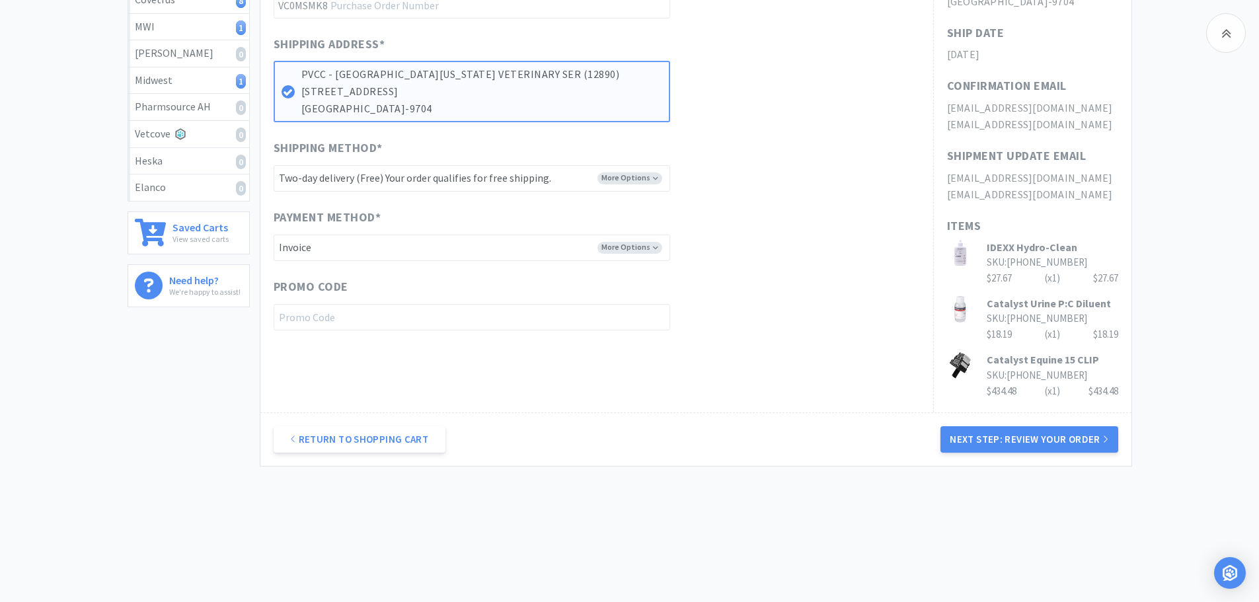
click at [1100, 438] on button "Next Step: Review Your Order" at bounding box center [1029, 439] width 177 height 26
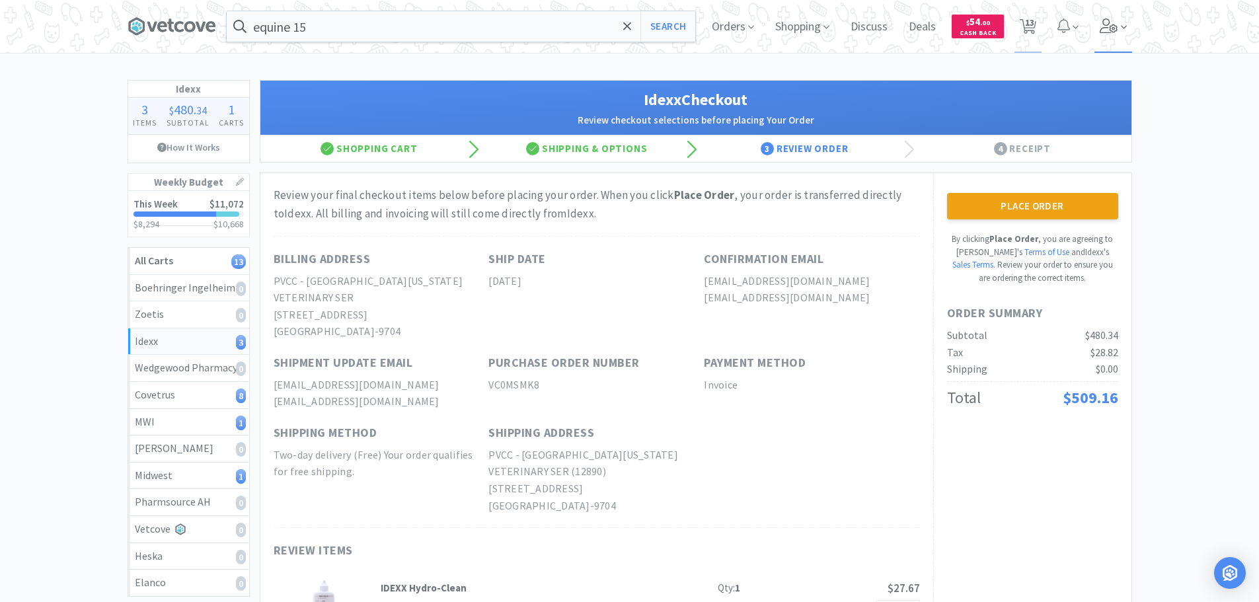
click at [1106, 20] on icon at bounding box center [1109, 26] width 19 height 15
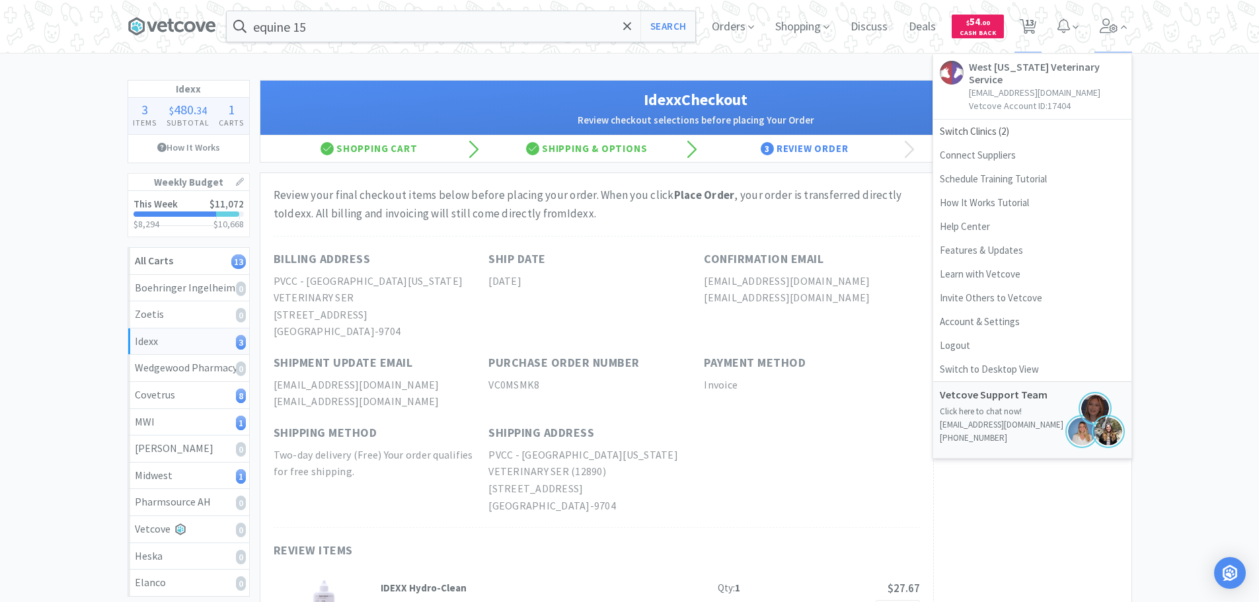
click at [772, 460] on div "Billing Address PVCC - [GEOGRAPHIC_DATA][US_STATE] VETERINARY SER [STREET_ADDRE…" at bounding box center [597, 382] width 647 height 292
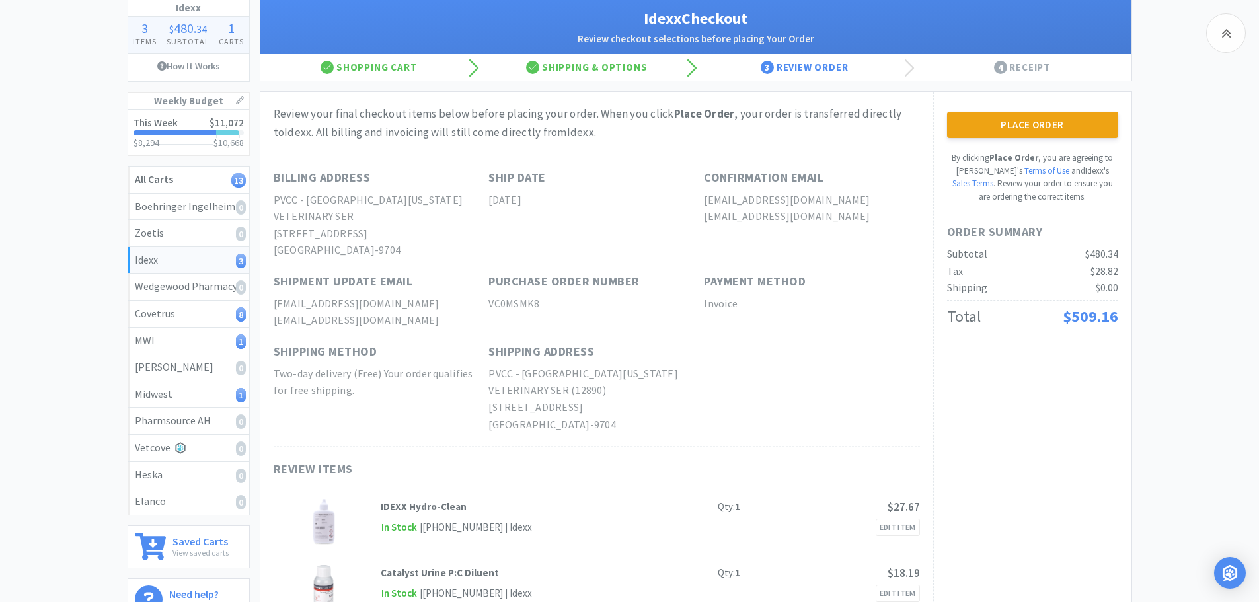
scroll to position [198, 0]
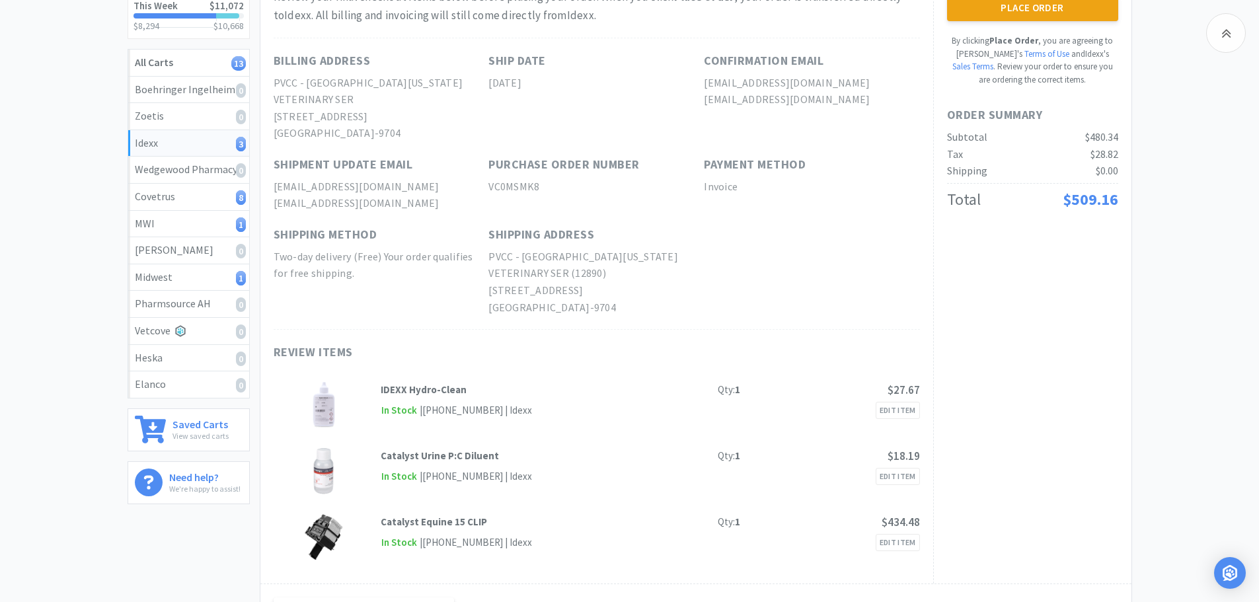
click at [1023, 17] on button "Place Order" at bounding box center [1032, 8] width 171 height 26
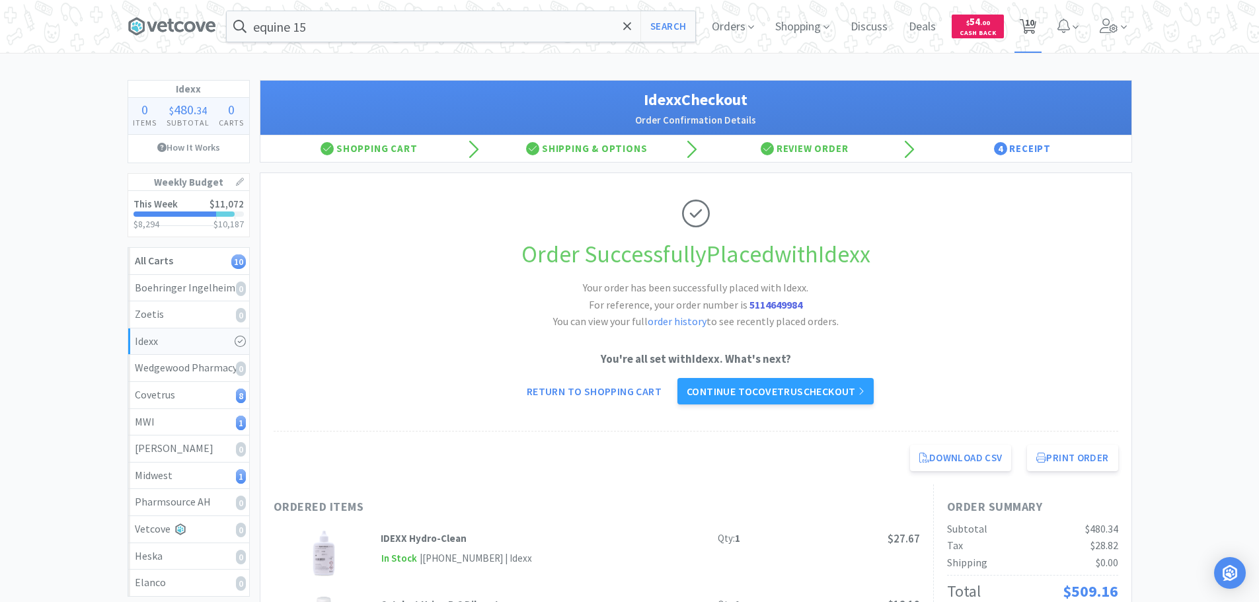
click at [1032, 32] on span "10" at bounding box center [1029, 22] width 9 height 53
select select "10"
select select "4"
select select "6"
select select "4"
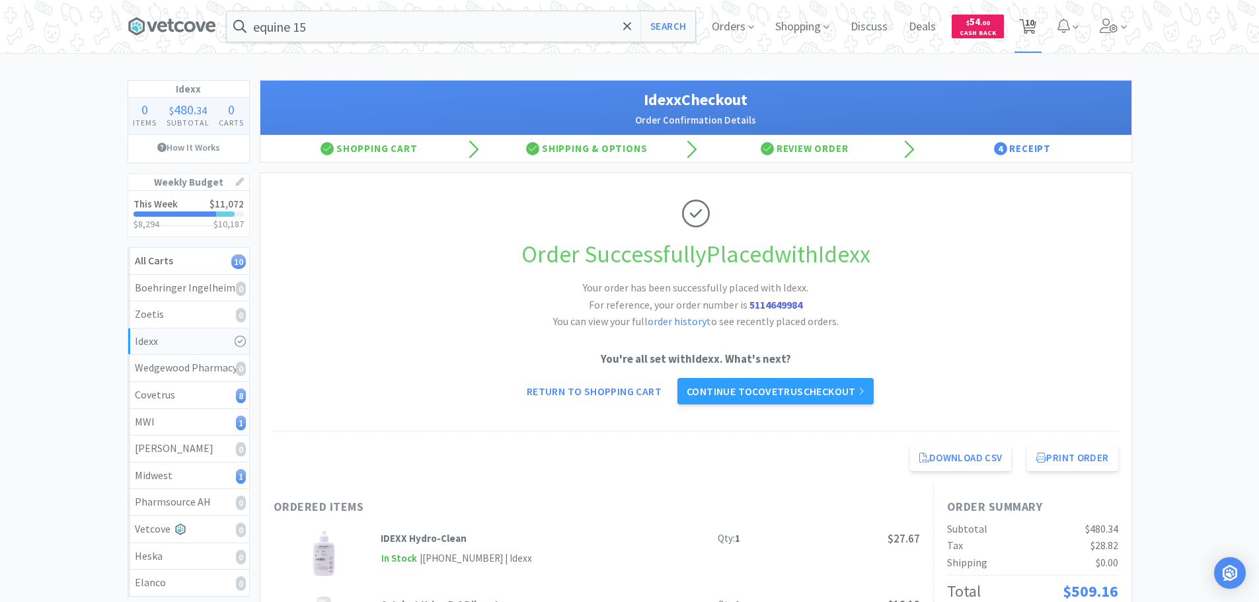
select select "1"
select select "2"
select select "4"
select select "1"
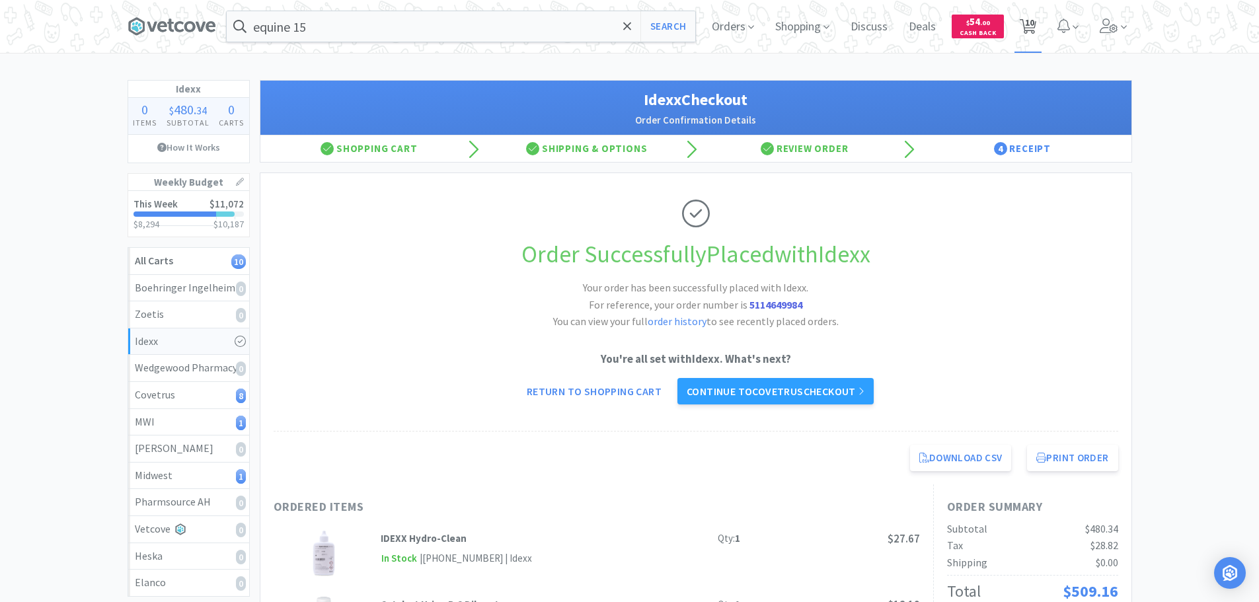
select select "2"
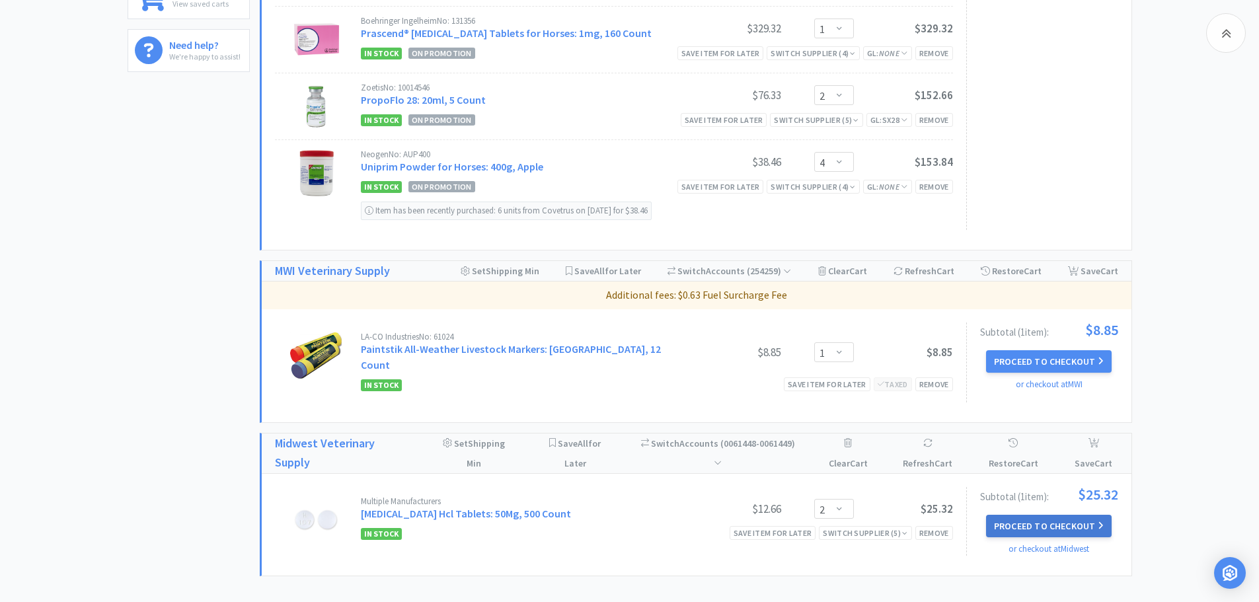
scroll to position [730, 0]
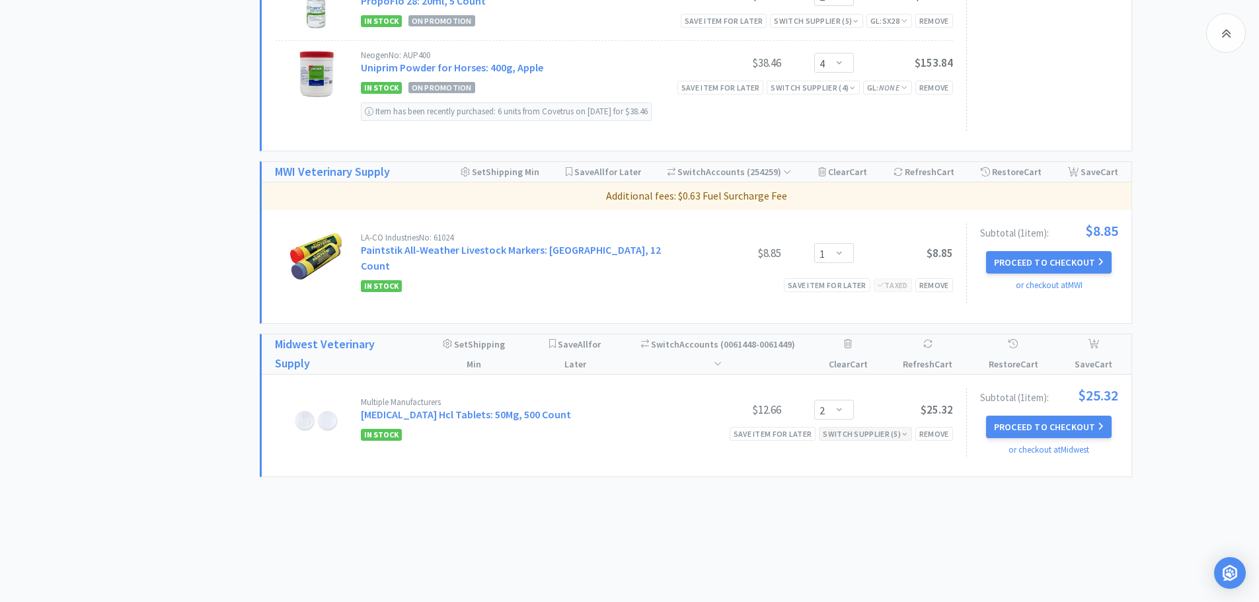
click at [888, 428] on div "Switch Supplier ( 5 )" at bounding box center [865, 434] width 85 height 13
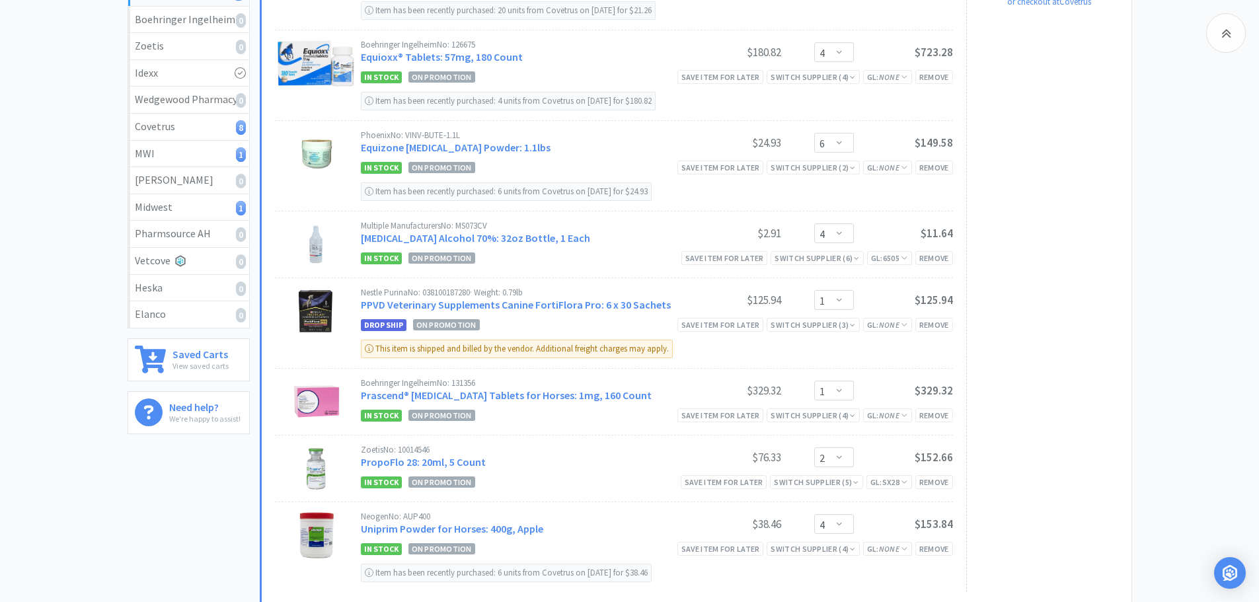
scroll to position [267, 0]
click at [814, 172] on div "Switch Supplier ( 2 )" at bounding box center [813, 169] width 85 height 13
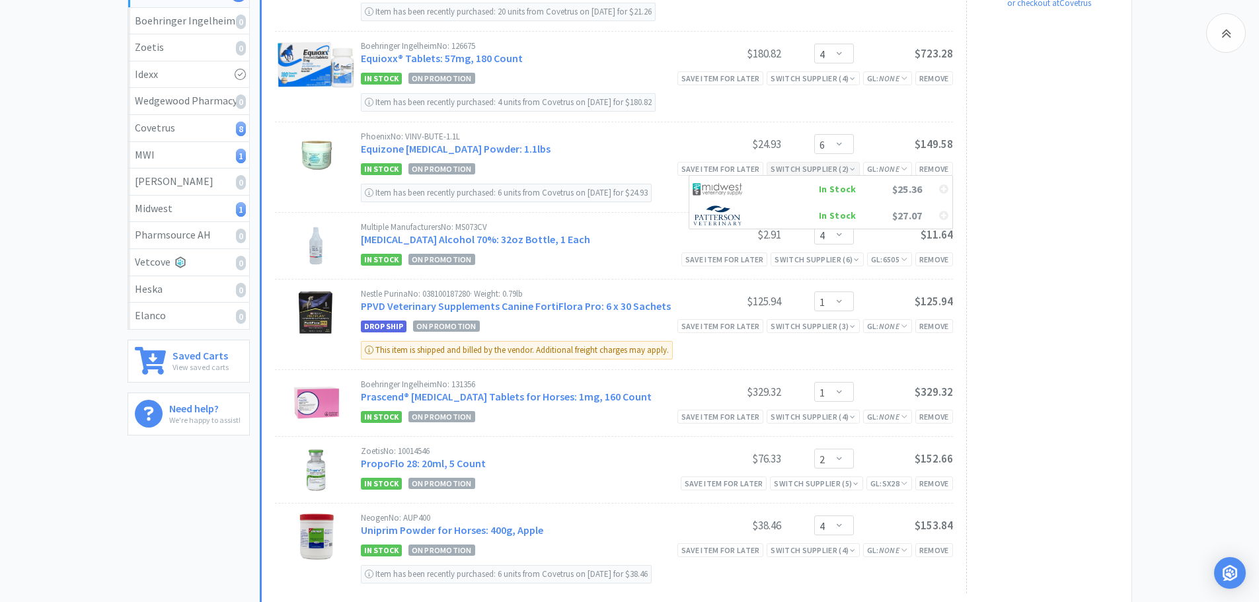
click at [814, 172] on div "Switch Supplier ( 2 )" at bounding box center [813, 169] width 85 height 13
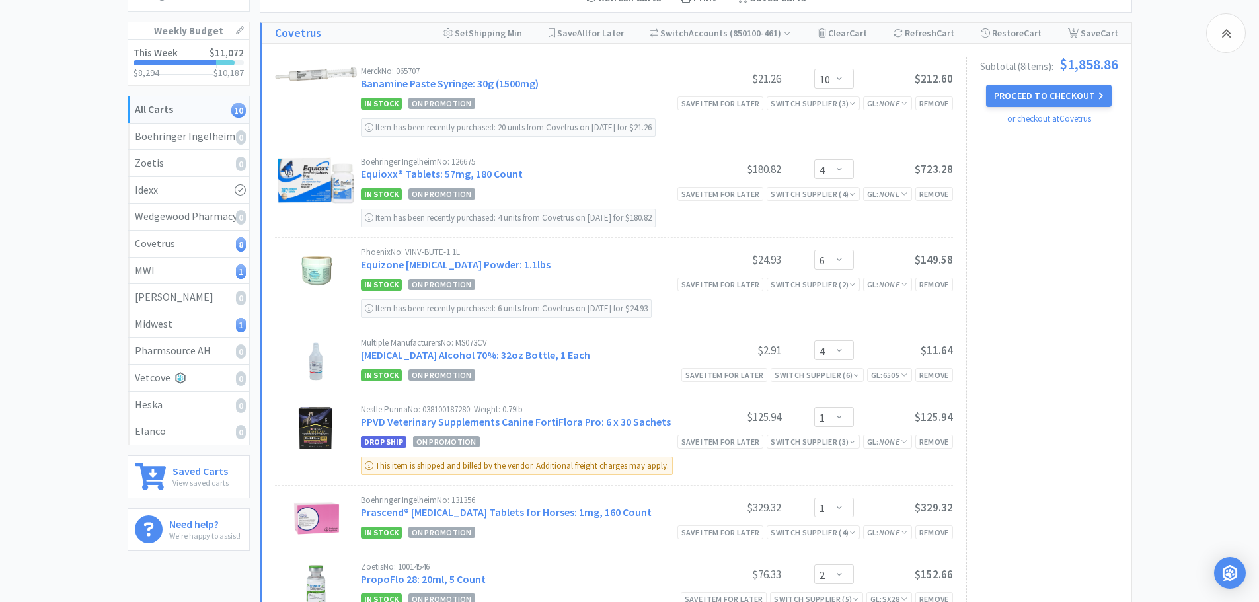
scroll to position [135, 0]
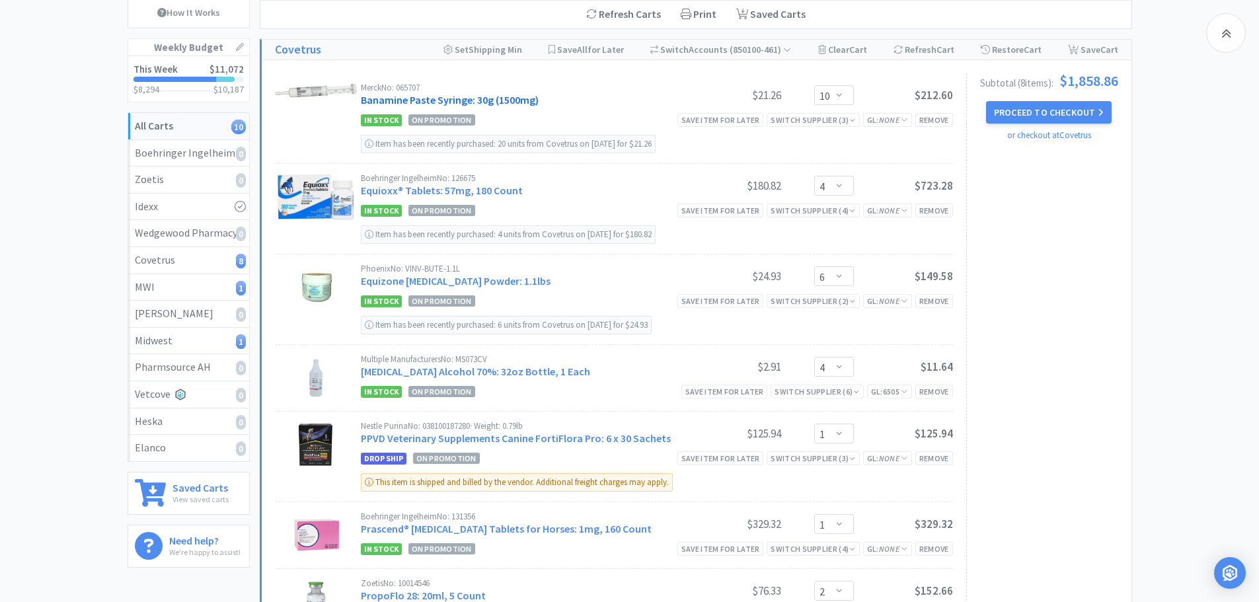
click at [505, 102] on link "Banamine Paste Syringe: 30g (1500mg)" at bounding box center [450, 99] width 178 height 13
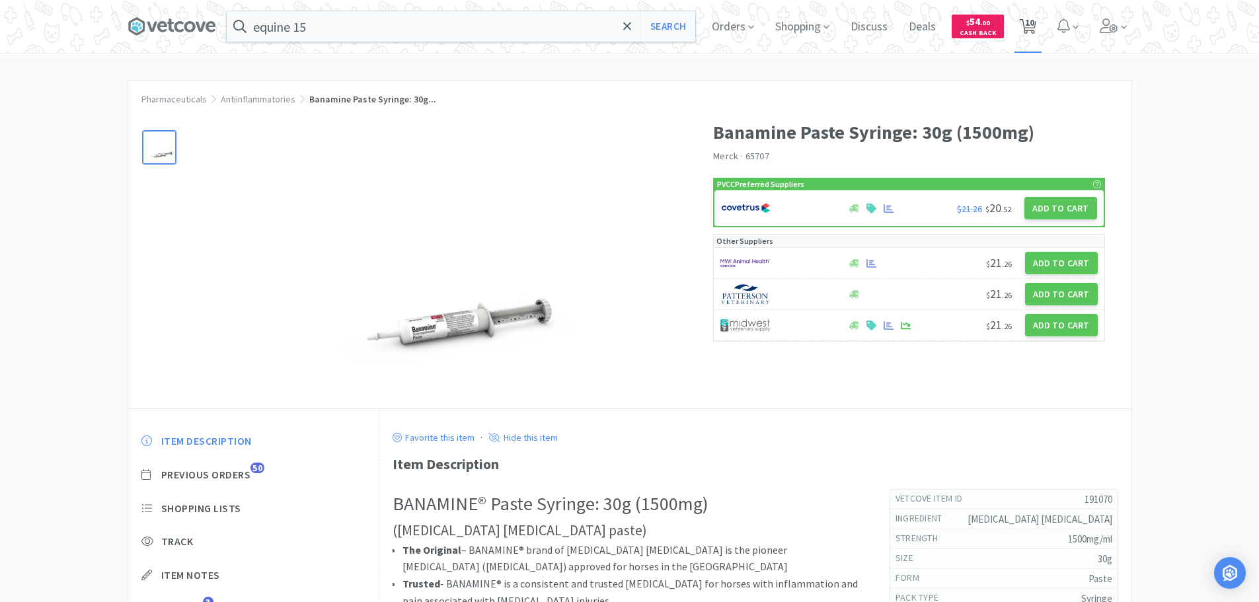
click at [1033, 14] on span "10" at bounding box center [1029, 22] width 9 height 53
select select "10"
select select "4"
select select "6"
select select "4"
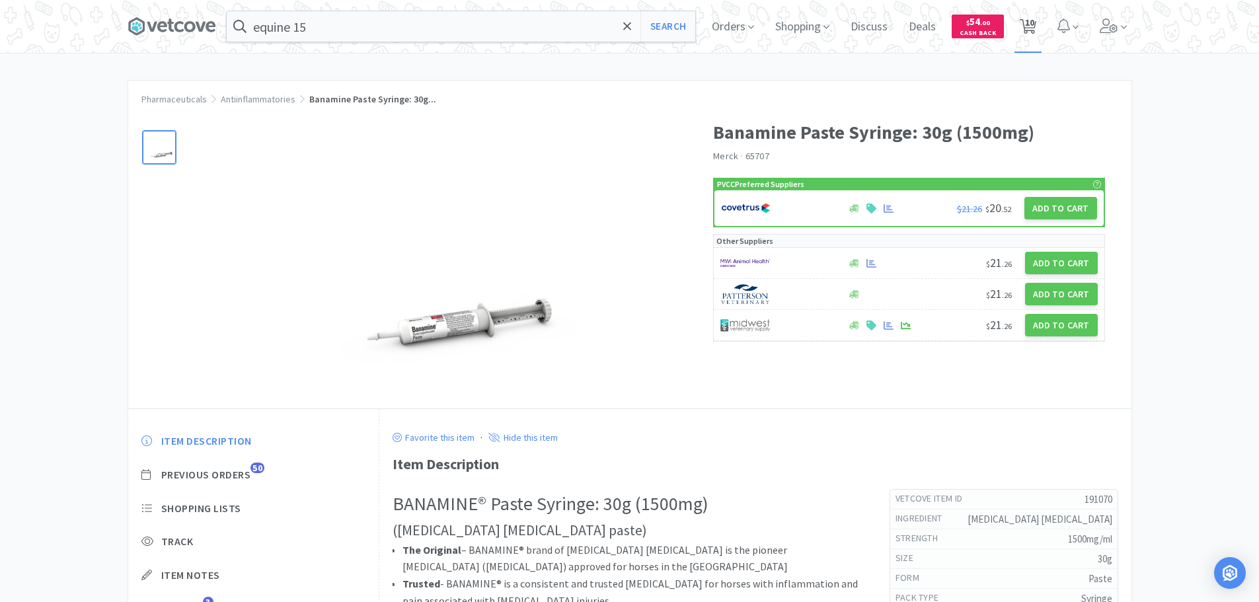
select select "1"
select select "2"
select select "4"
select select "1"
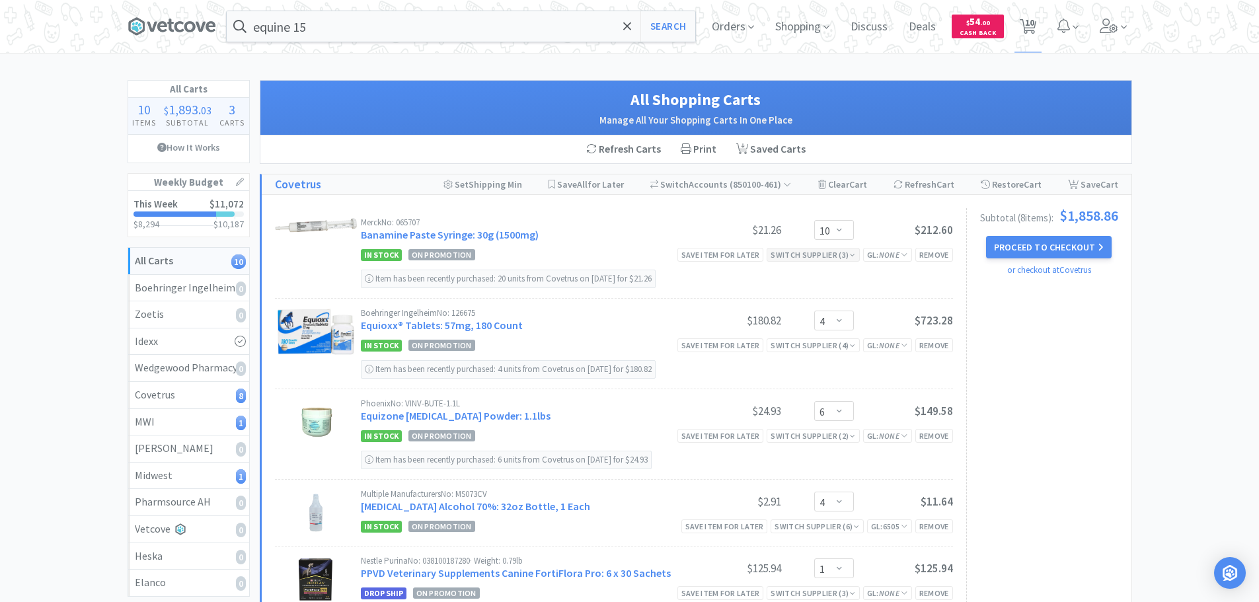
click at [809, 257] on div "Switch Supplier ( 3 )" at bounding box center [813, 255] width 85 height 13
click at [785, 330] on div "In Stock" at bounding box center [808, 328] width 98 height 20
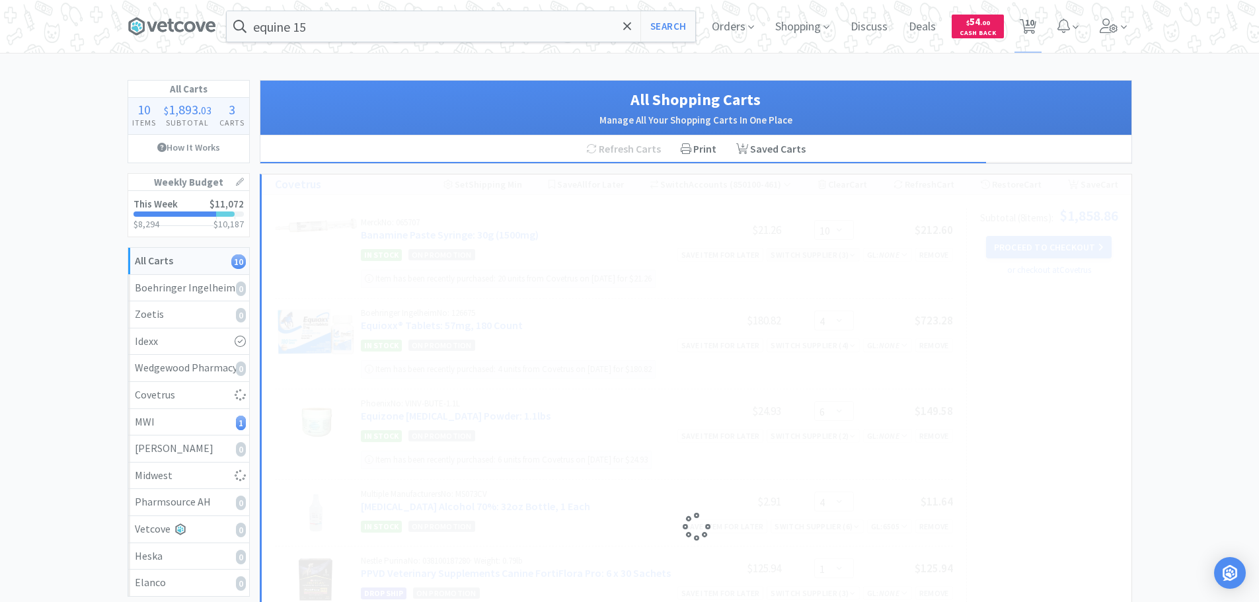
select select "10"
select select "2"
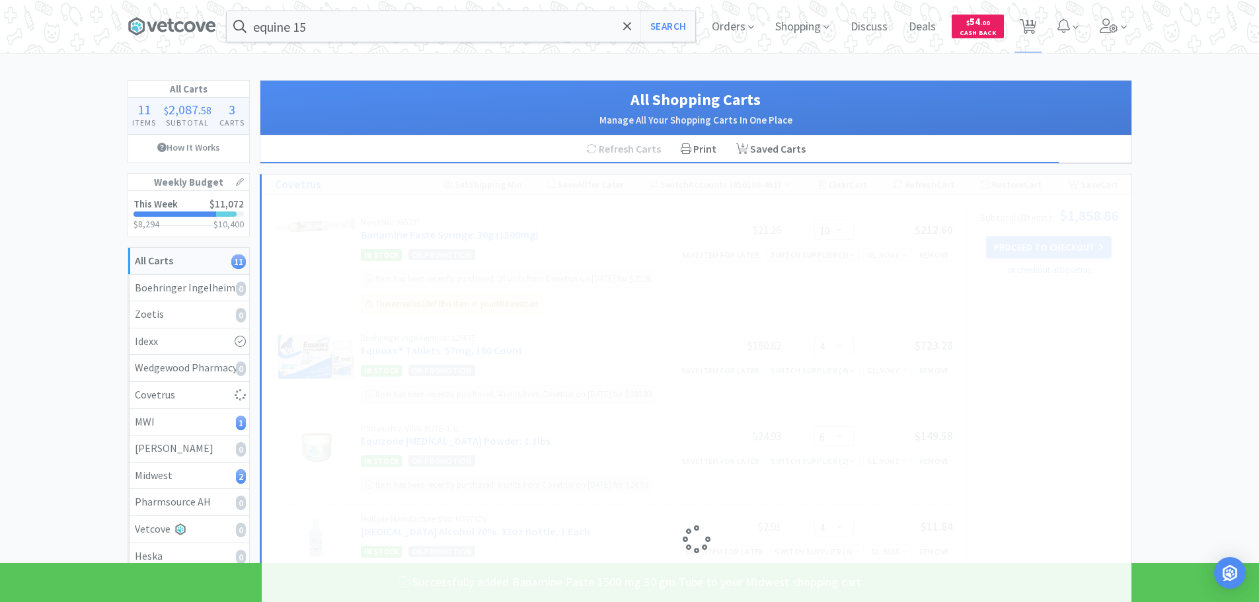
select select "4"
select select "6"
select select "4"
select select "1"
select select "2"
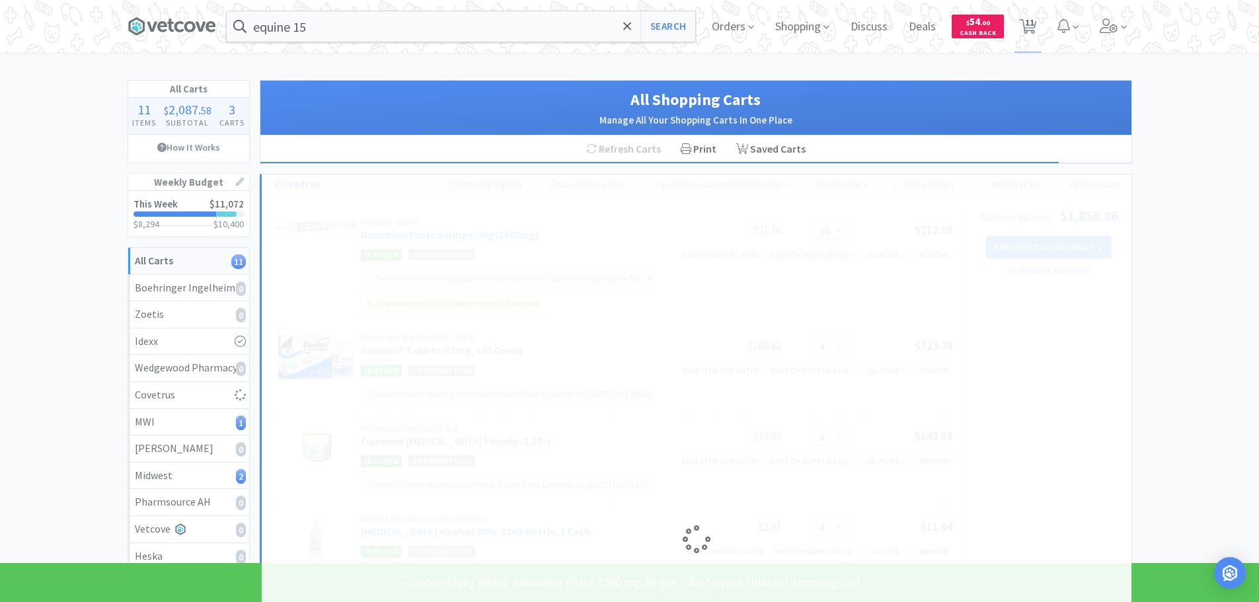
select select "4"
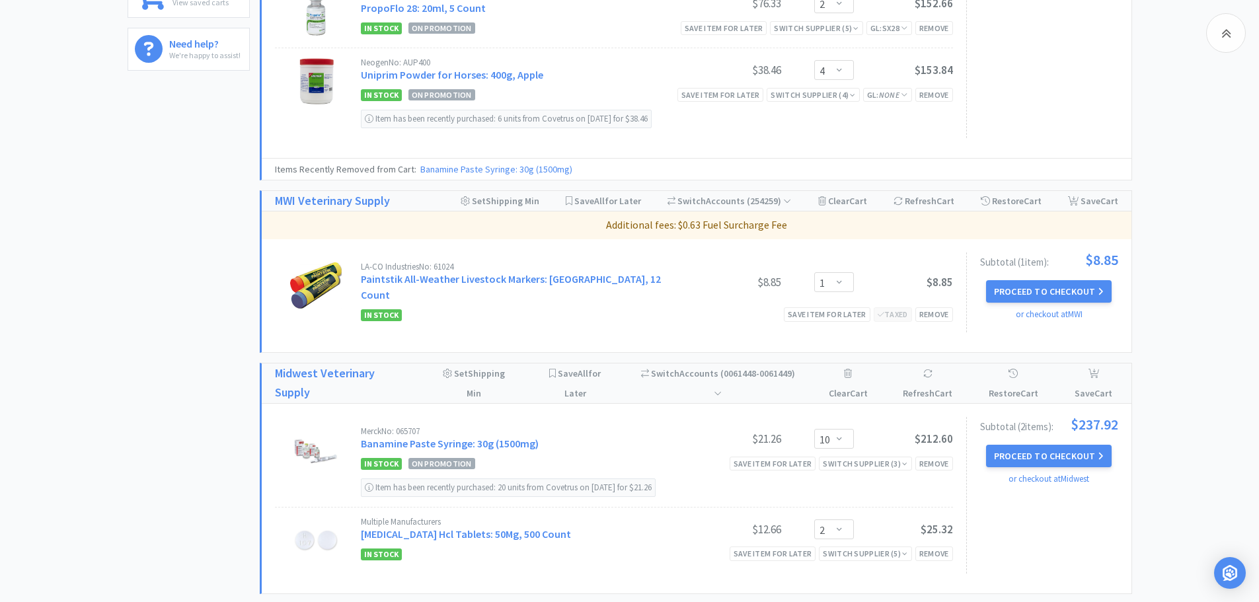
scroll to position [749, 0]
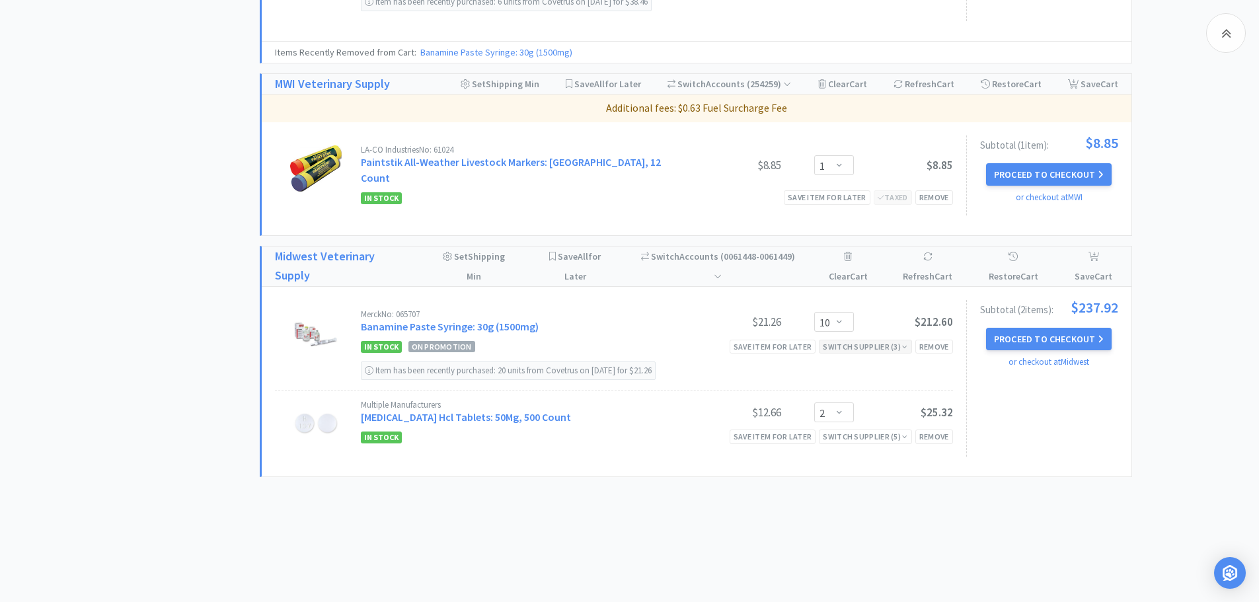
click at [867, 340] on div "Switch Supplier ( 3 )" at bounding box center [865, 346] width 85 height 13
click at [1041, 401] on div "Subtotal ( 2 item s ): $237.92 Proceed to Checkout or checkout at [GEOGRAPHIC_D…" at bounding box center [1043, 378] width 152 height 157
click at [1042, 328] on button "Proceed to Checkout" at bounding box center [1049, 339] width 126 height 22
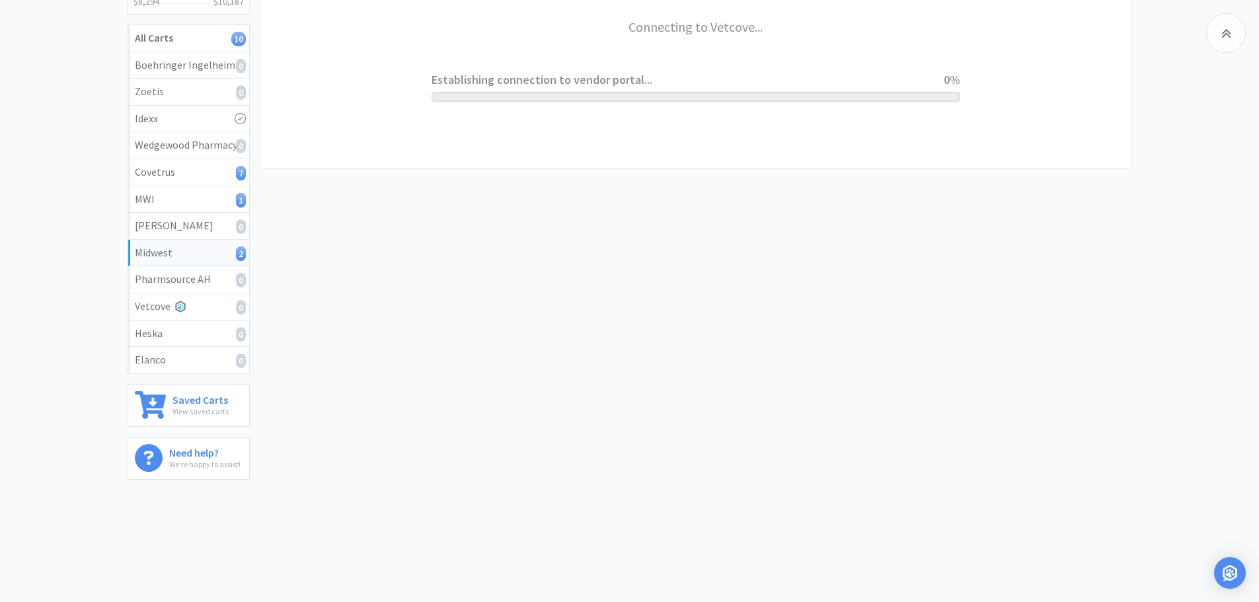
scroll to position [223, 0]
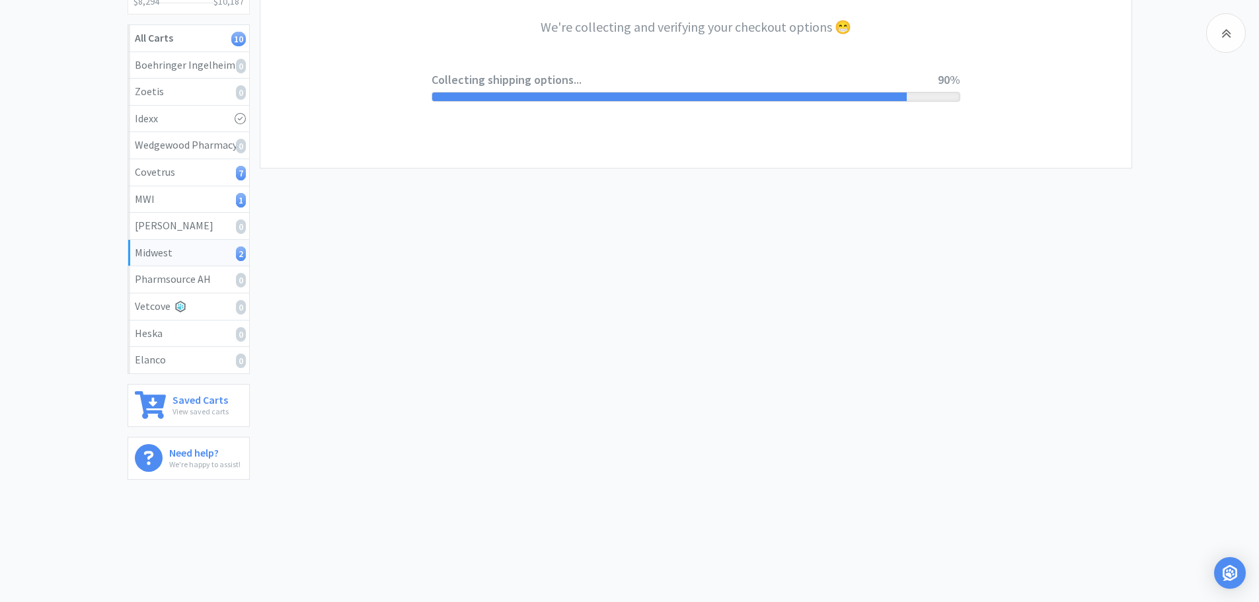
select select "0"
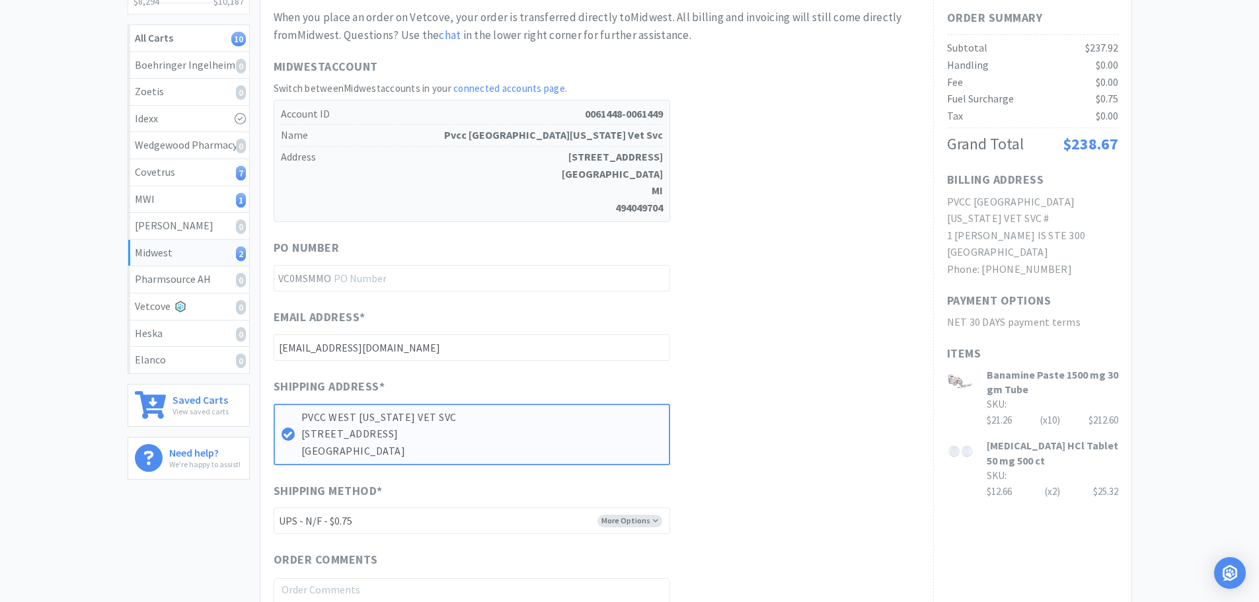
scroll to position [0, 0]
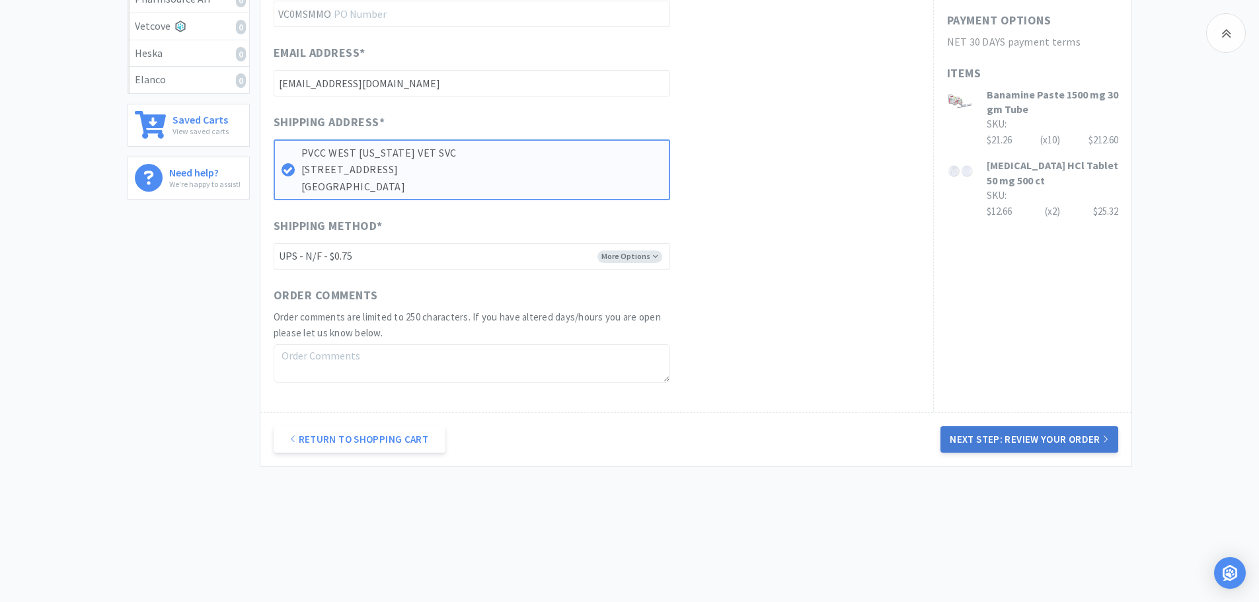
click at [994, 446] on button "Next Step: Review Your Order" at bounding box center [1029, 439] width 177 height 26
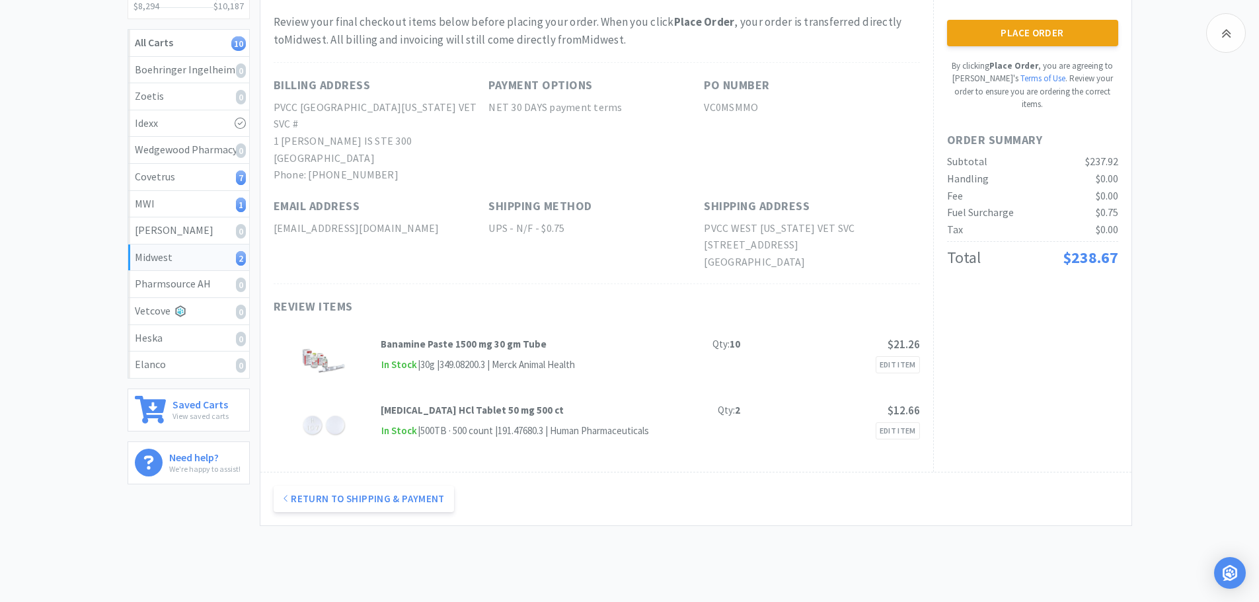
scroll to position [195, 0]
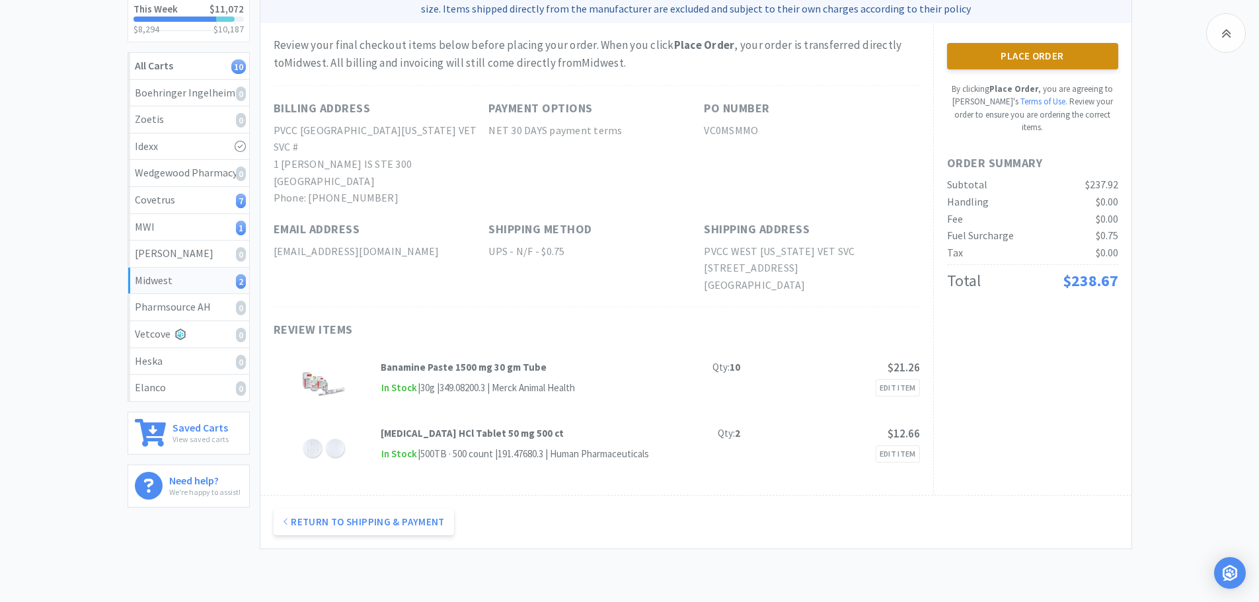
click at [1021, 63] on button "Place Order" at bounding box center [1032, 56] width 171 height 26
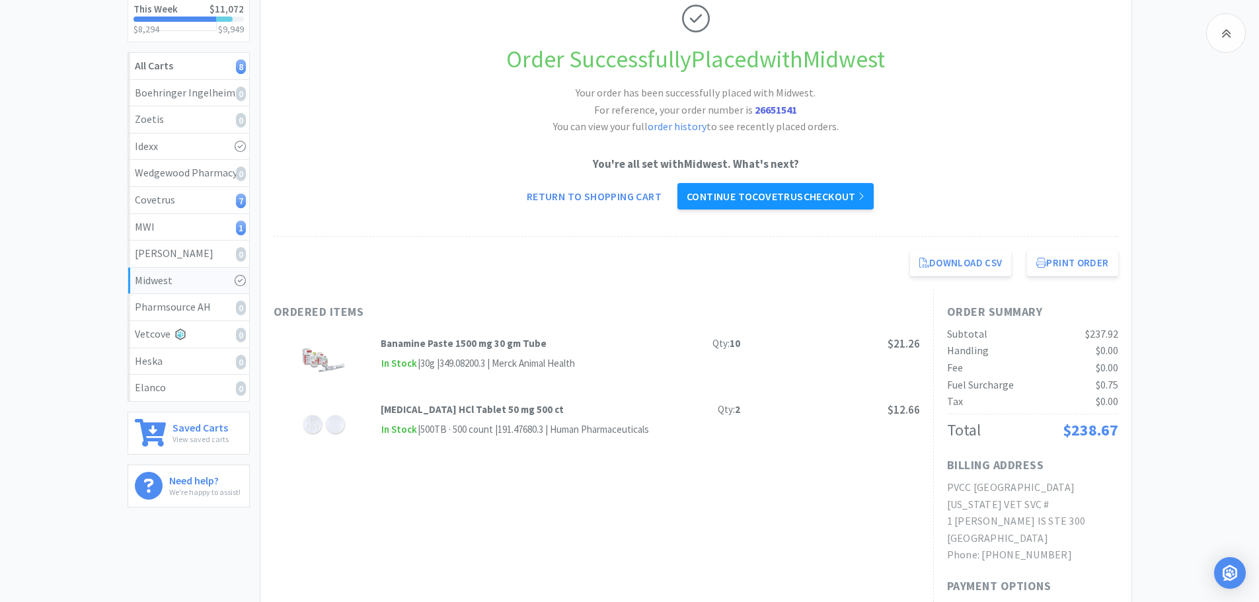
click at [865, 200] on icon at bounding box center [861, 196] width 7 height 11
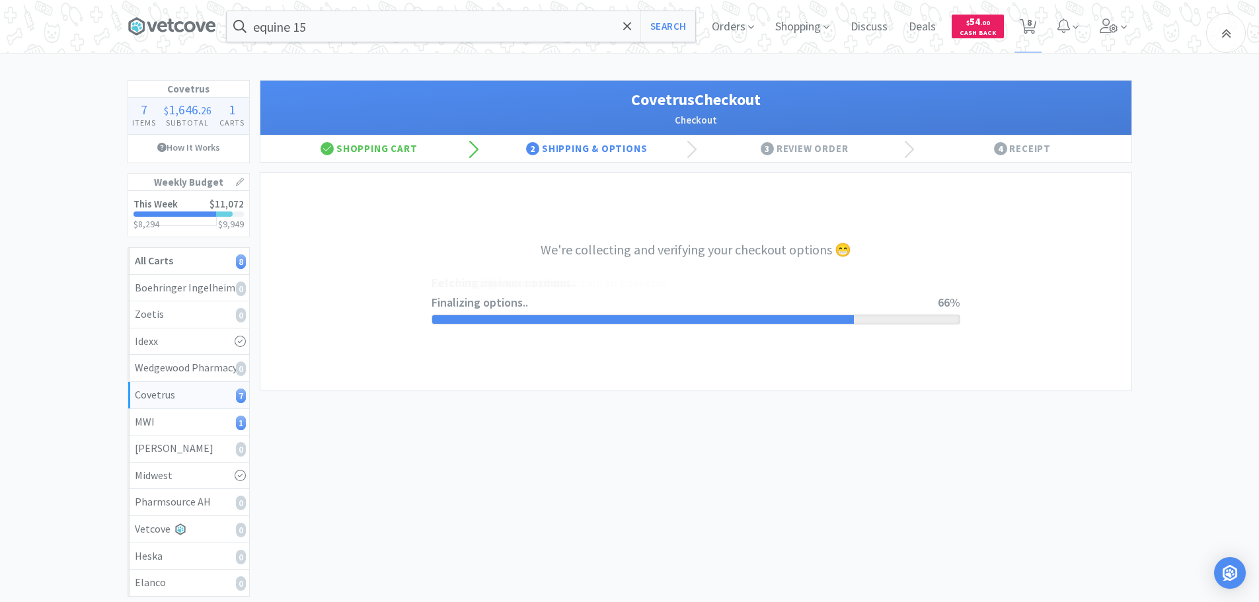
select select "ACCOUNT"
select select "cvt-standard-net"
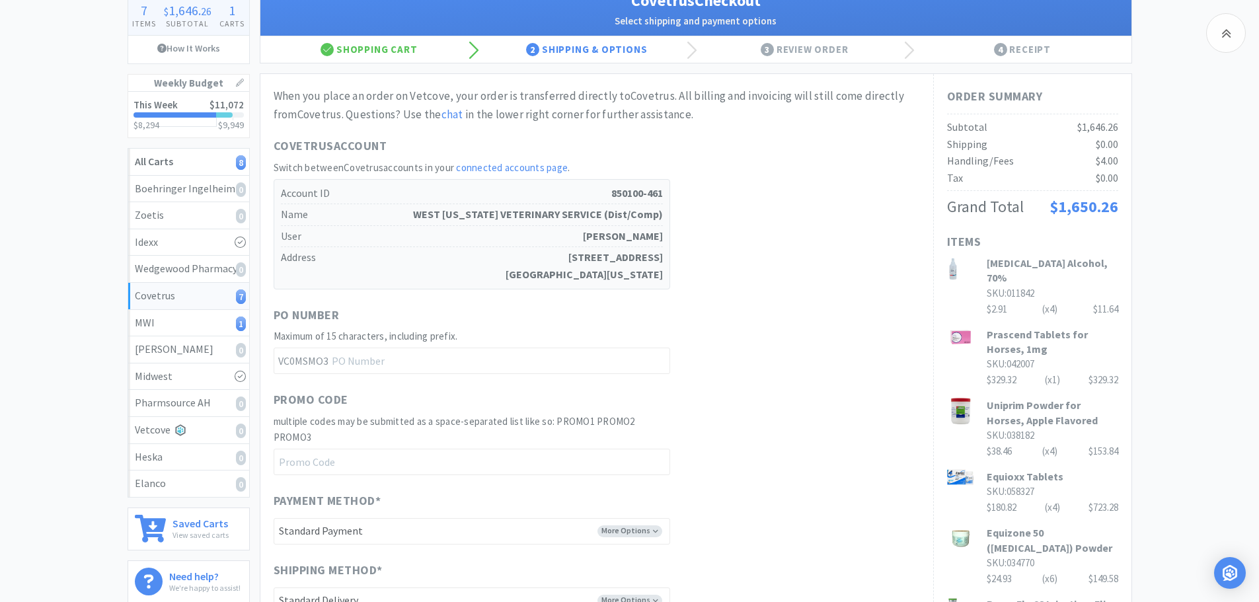
scroll to position [264, 0]
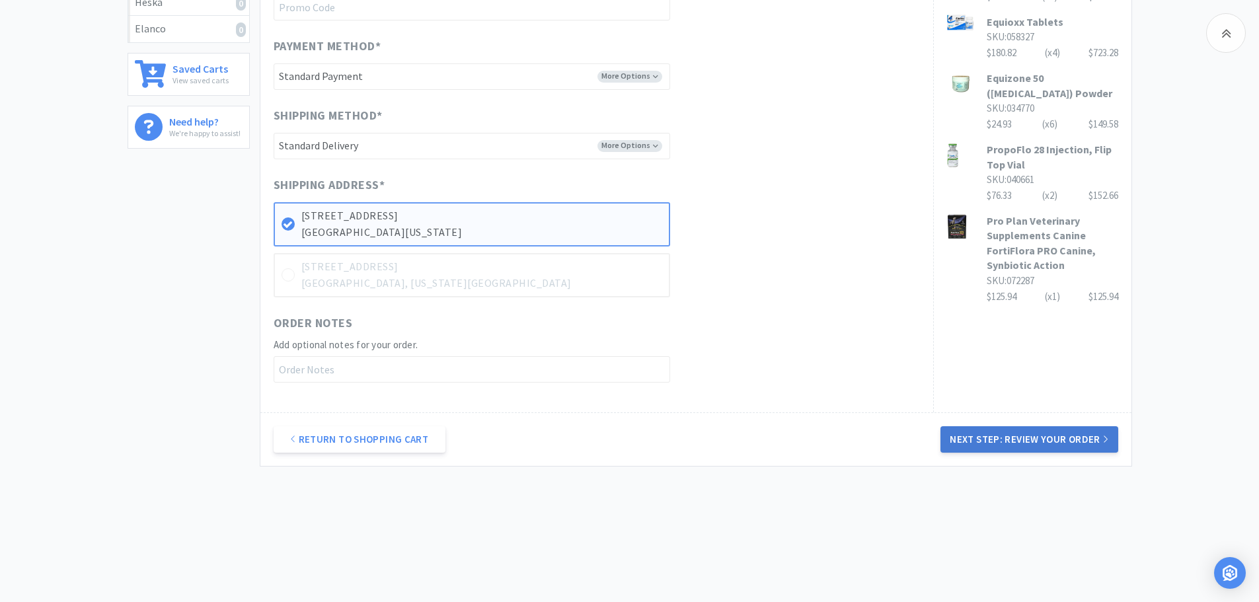
click at [1037, 441] on button "Next Step: Review Your Order" at bounding box center [1029, 439] width 177 height 26
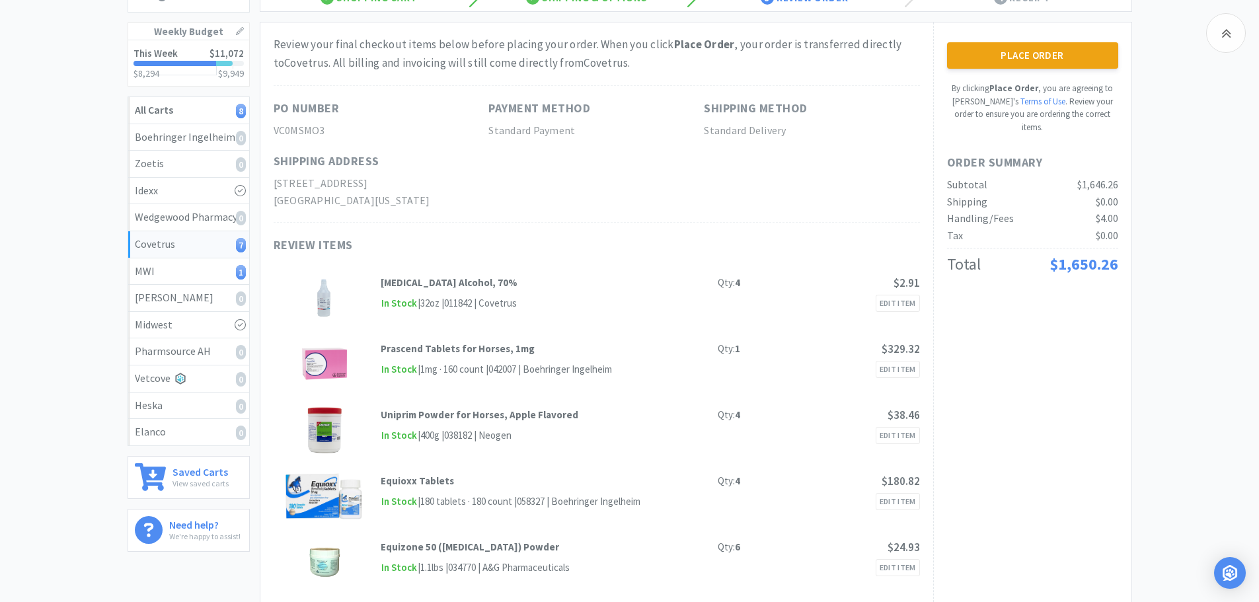
scroll to position [132, 0]
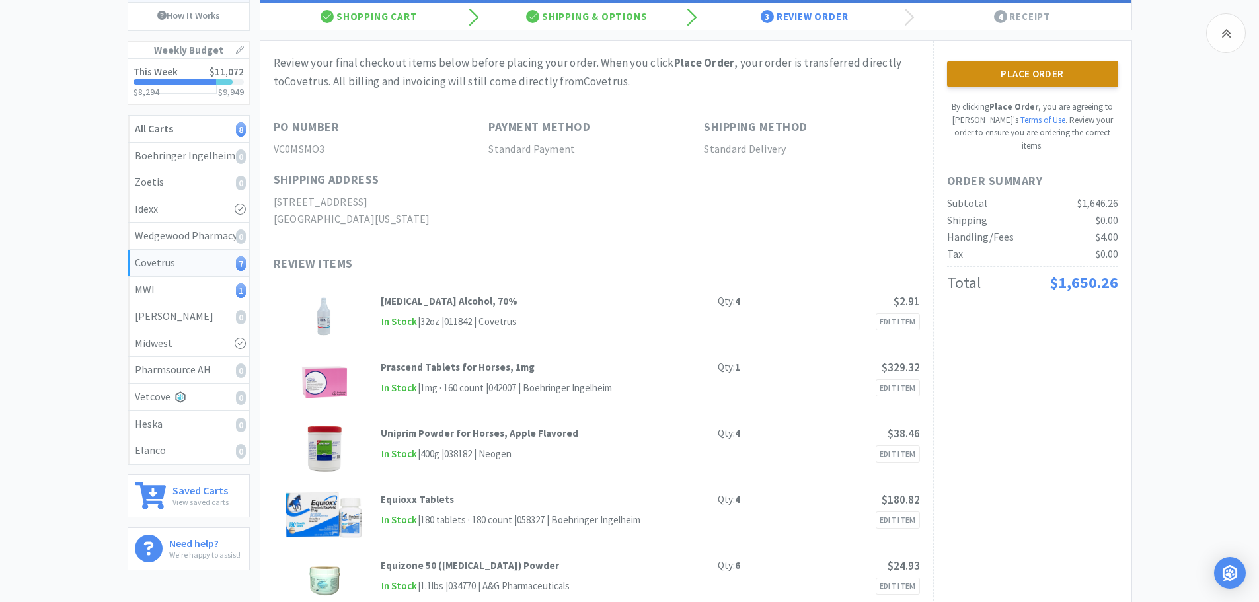
click at [995, 79] on button "Place Order" at bounding box center [1032, 74] width 171 height 26
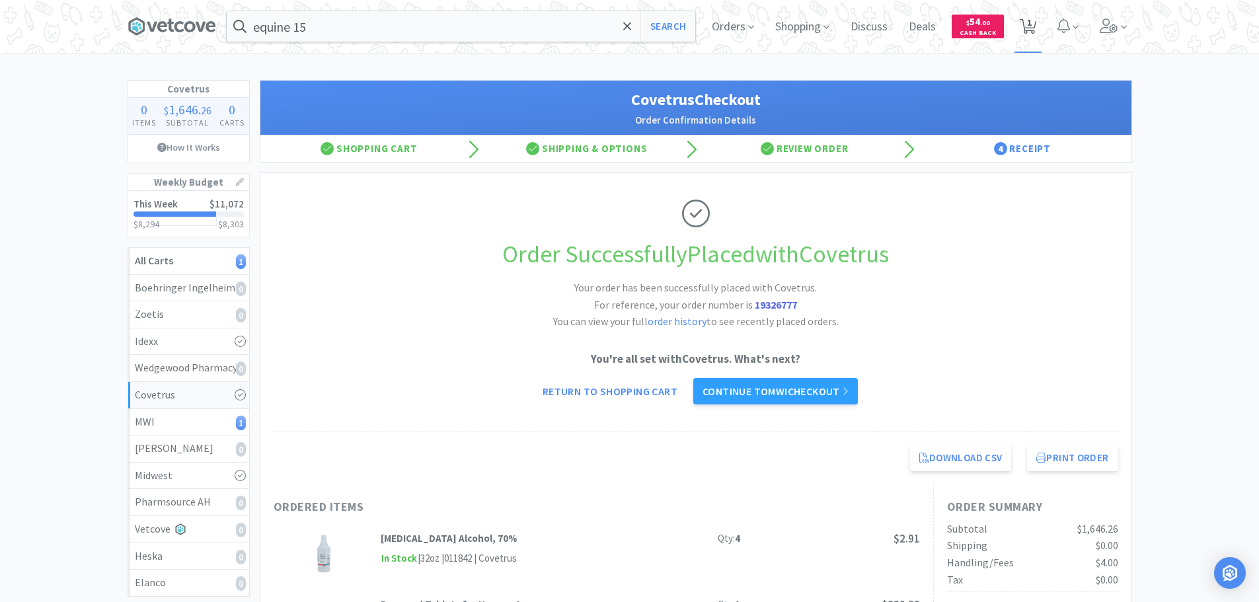
click at [1025, 27] on icon at bounding box center [1028, 26] width 17 height 15
select select "1"
